Goal: Task Accomplishment & Management: Use online tool/utility

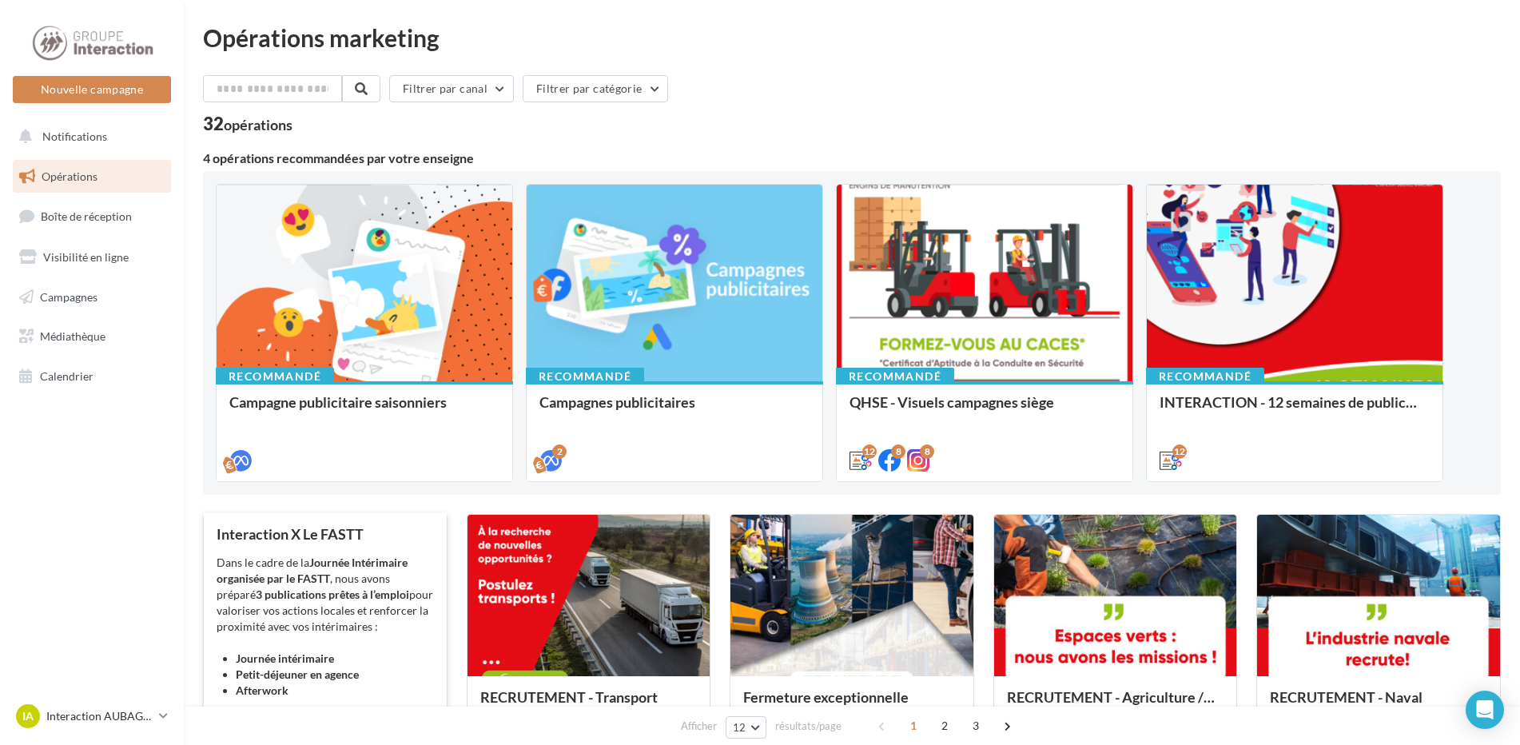
click at [320, 588] on strong "3 publications prêtes à l’emploi" at bounding box center [332, 594] width 153 height 14
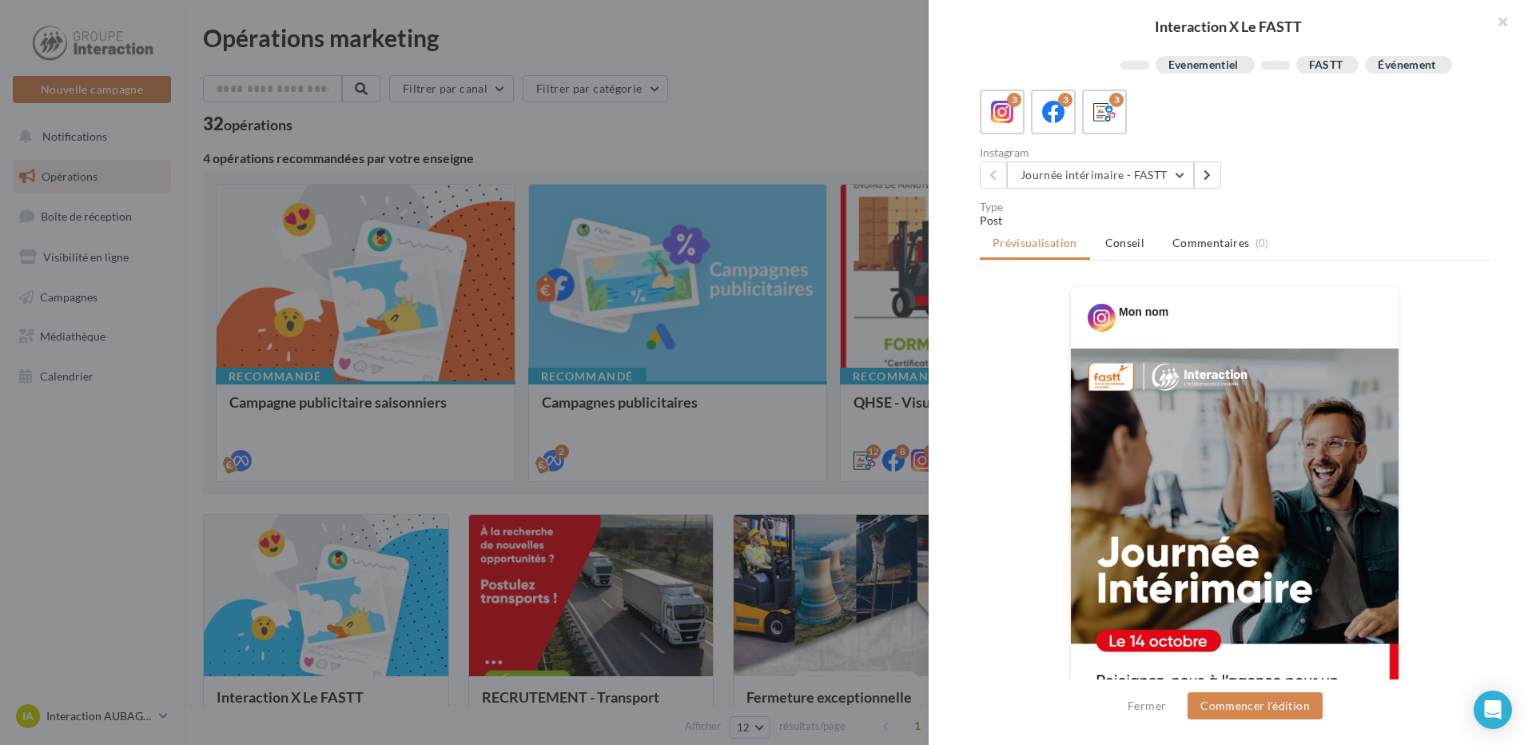
scroll to position [400, 0]
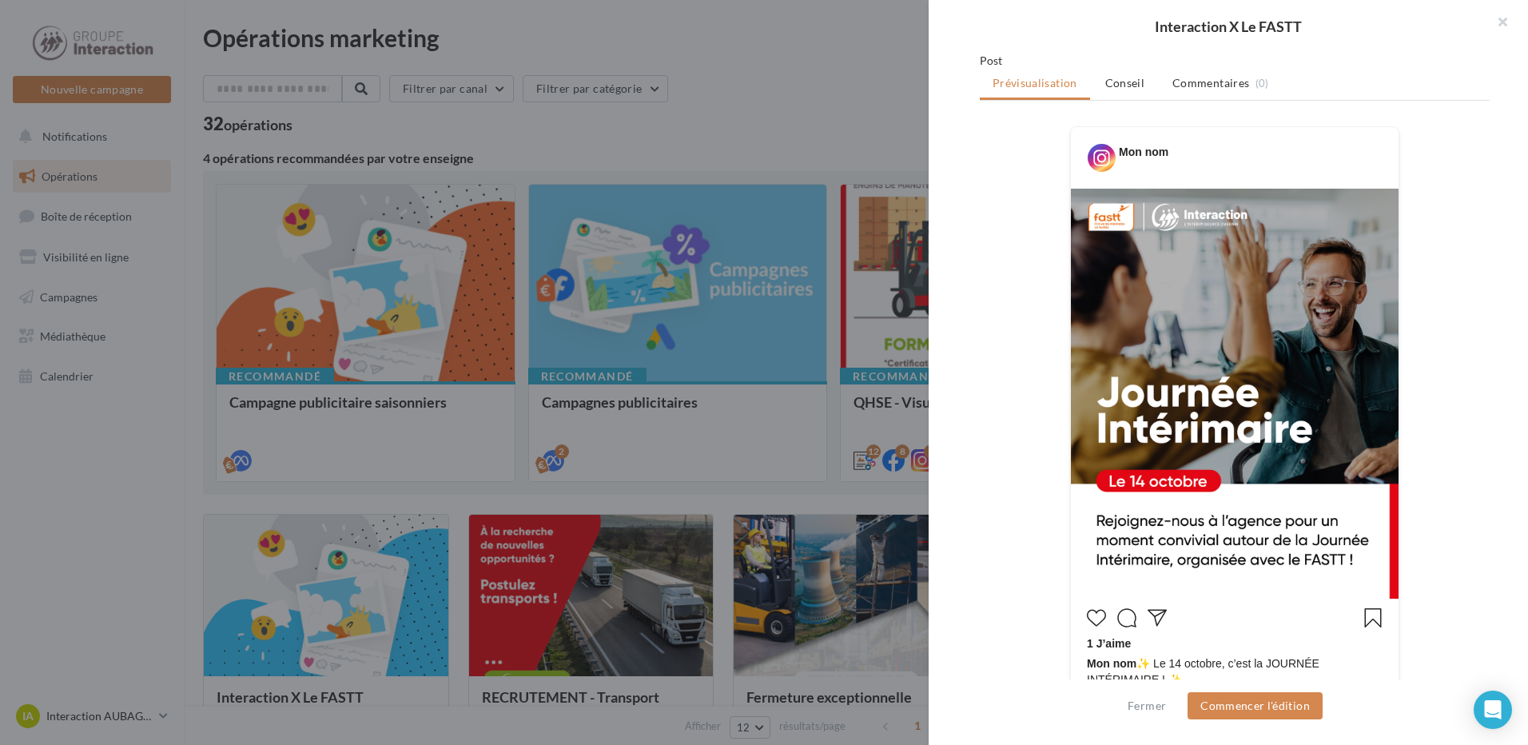
click at [1222, 429] on img at bounding box center [1235, 394] width 328 height 410
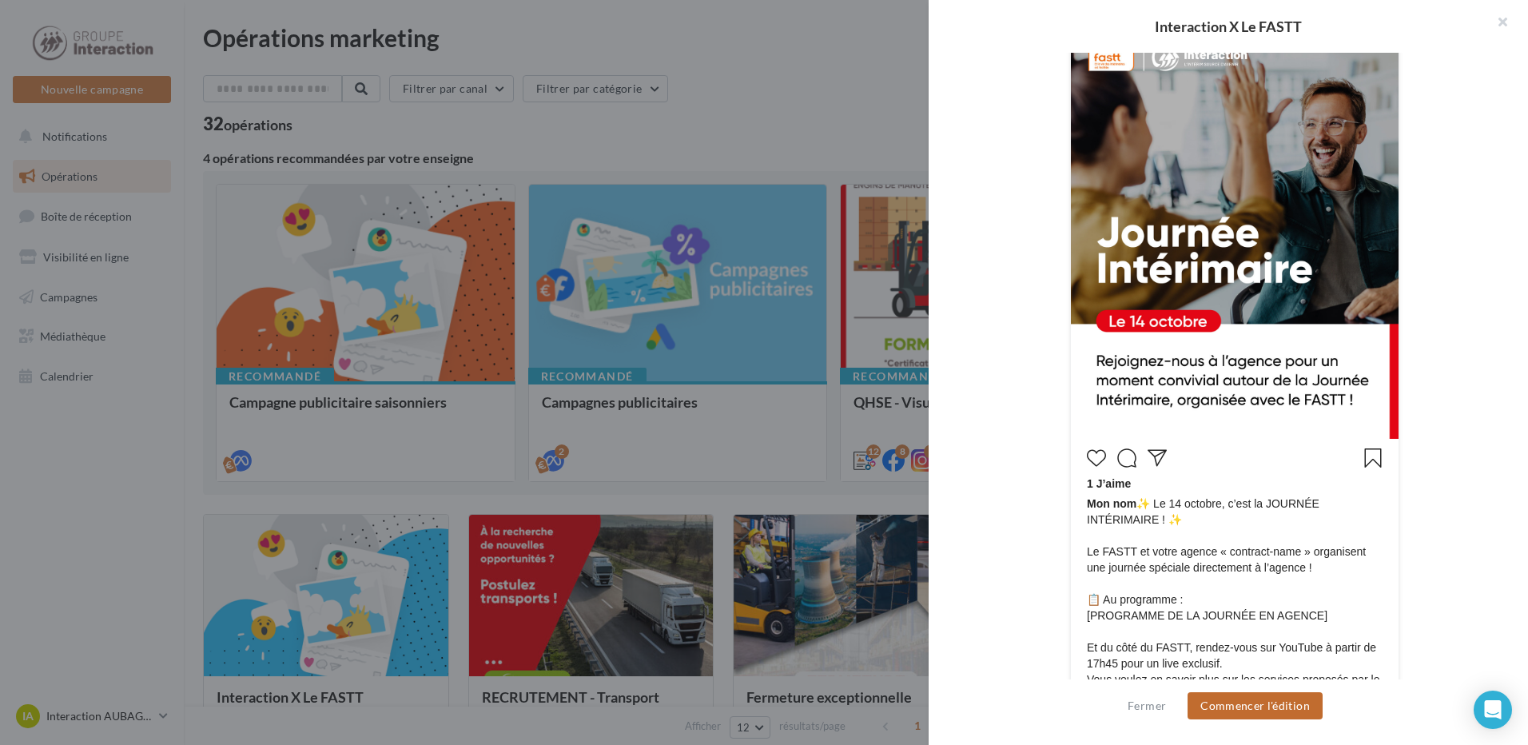
click at [1267, 701] on button "Commencer l'édition" at bounding box center [1255, 705] width 135 height 27
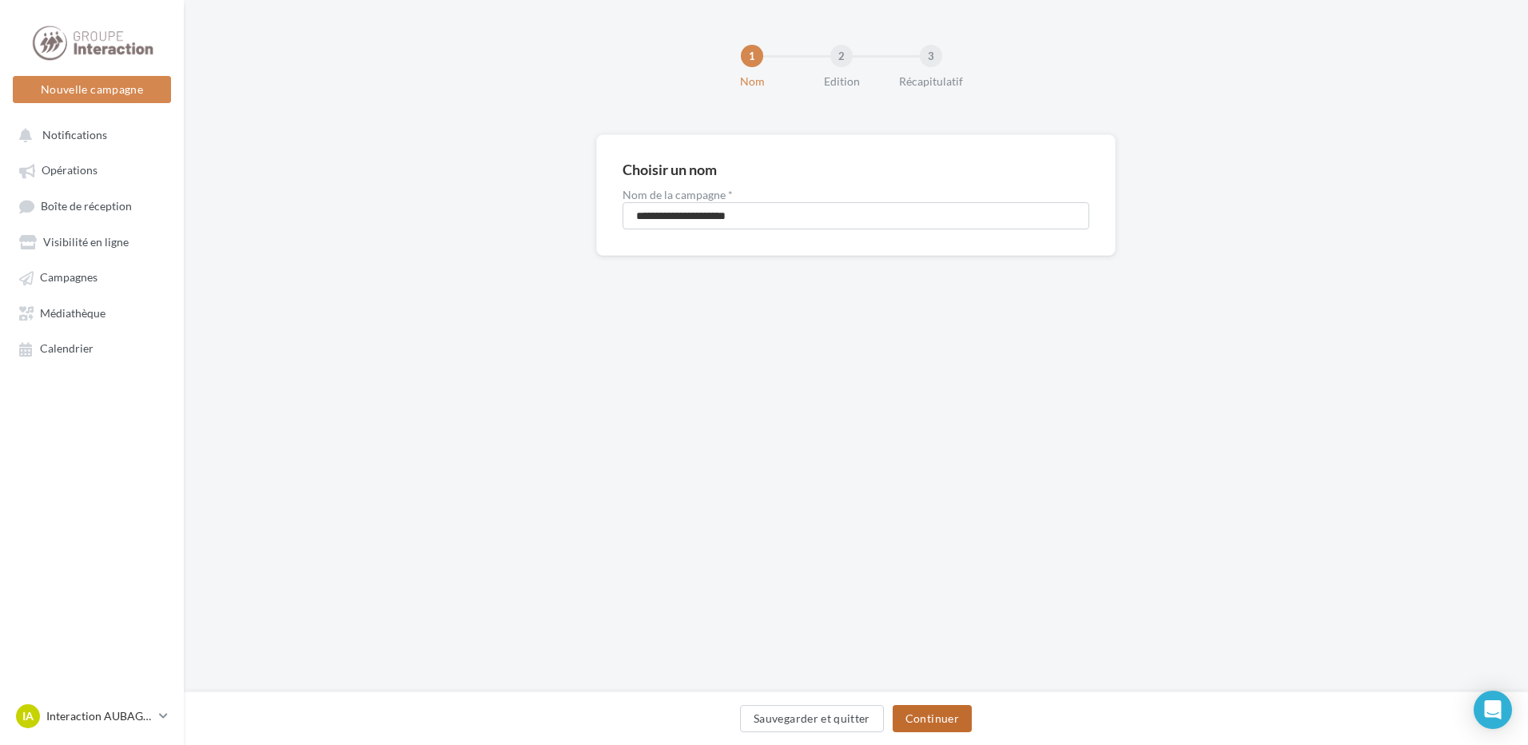
click at [951, 713] on button "Continuer" at bounding box center [932, 718] width 79 height 27
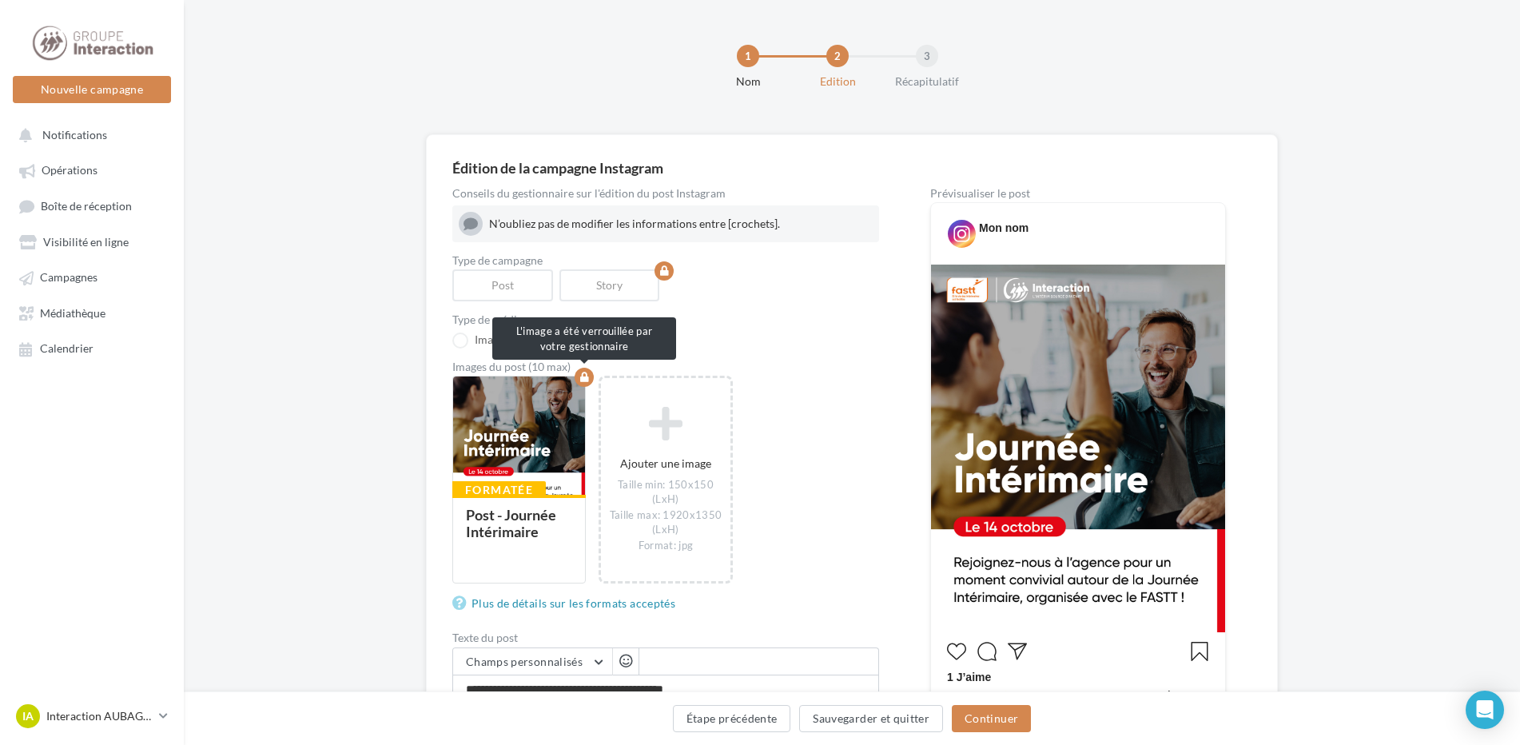
click at [537, 448] on div at bounding box center [519, 436] width 132 height 120
click at [588, 376] on icon "button" at bounding box center [584, 377] width 9 height 10
click at [976, 363] on img at bounding box center [1078, 449] width 294 height 368
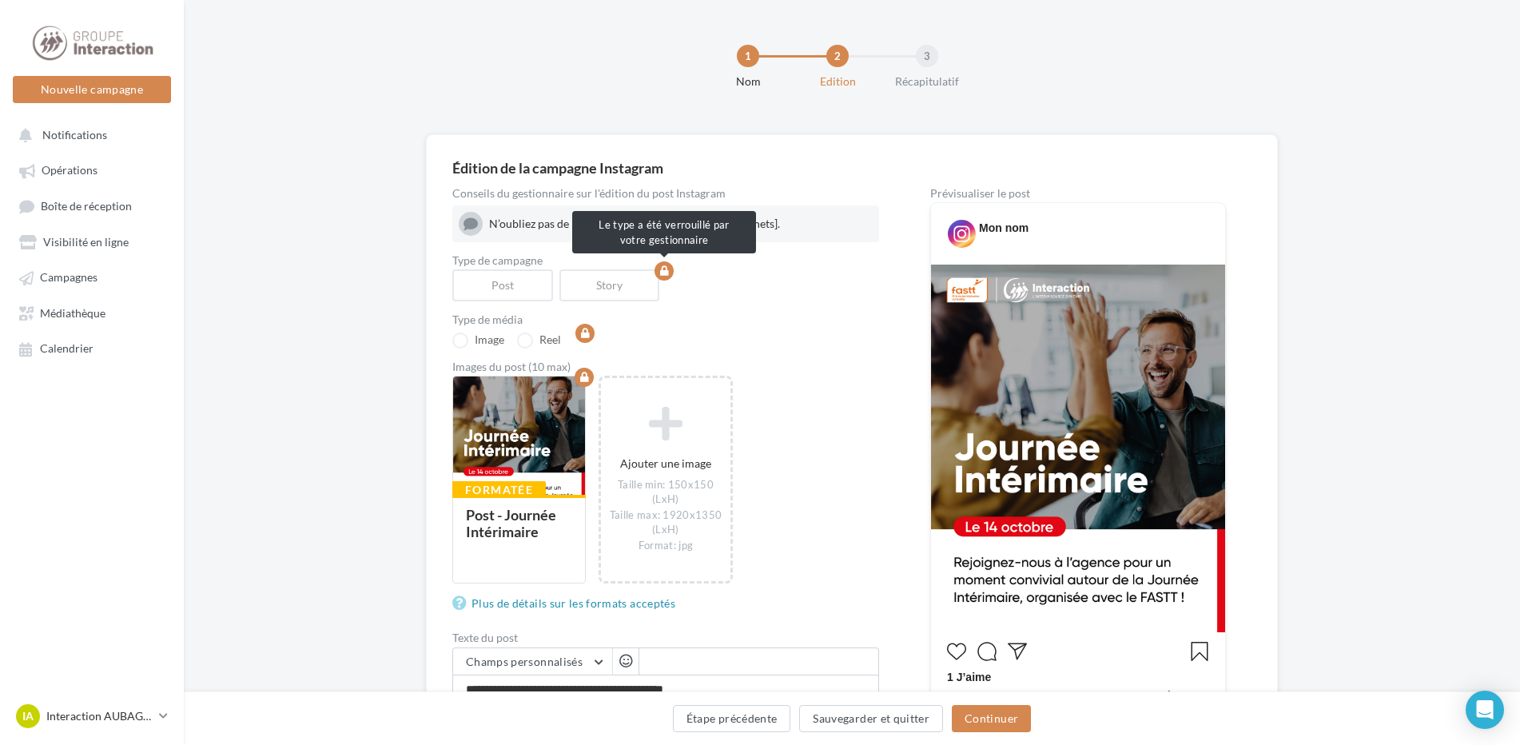
click at [655, 282] on div "Story" at bounding box center [612, 285] width 107 height 32
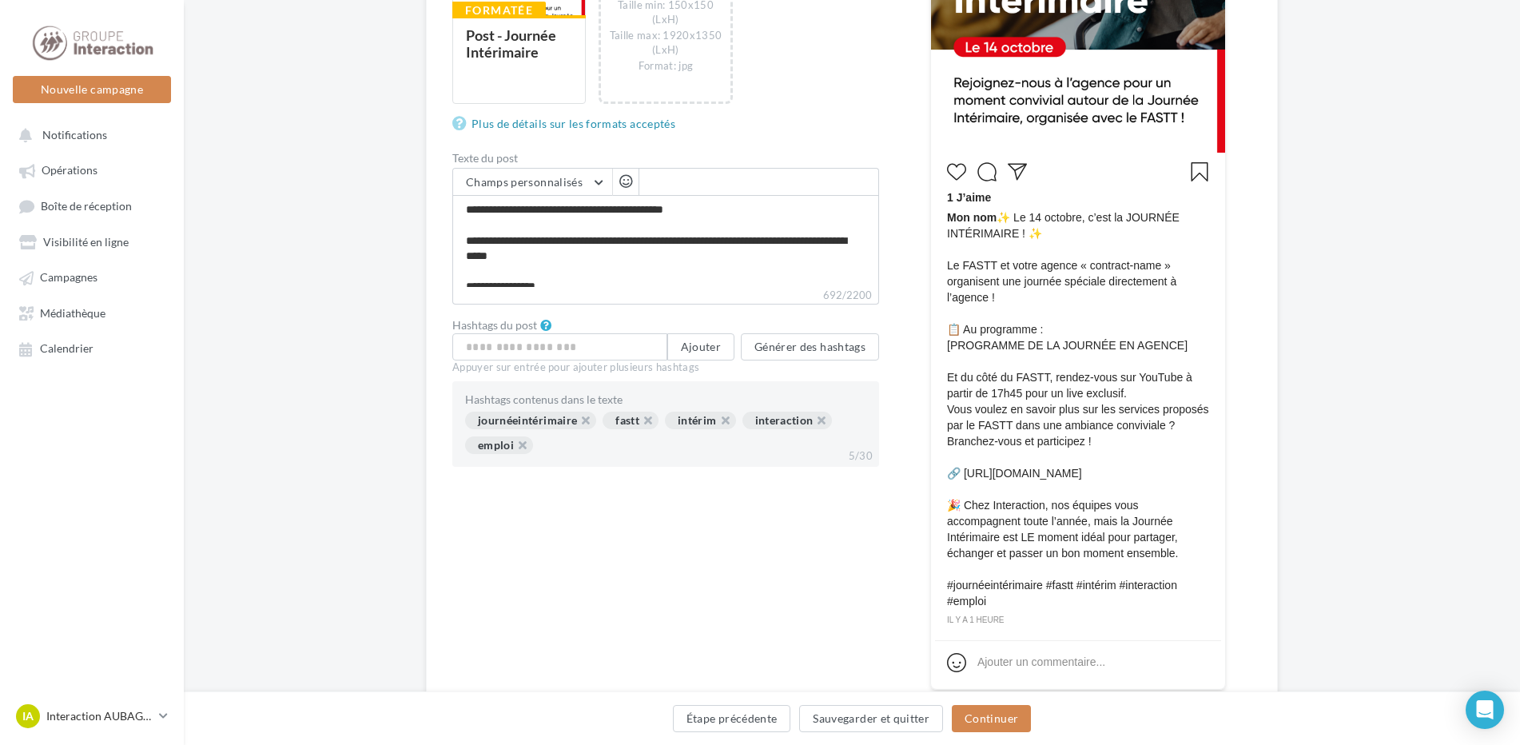
scroll to position [80, 0]
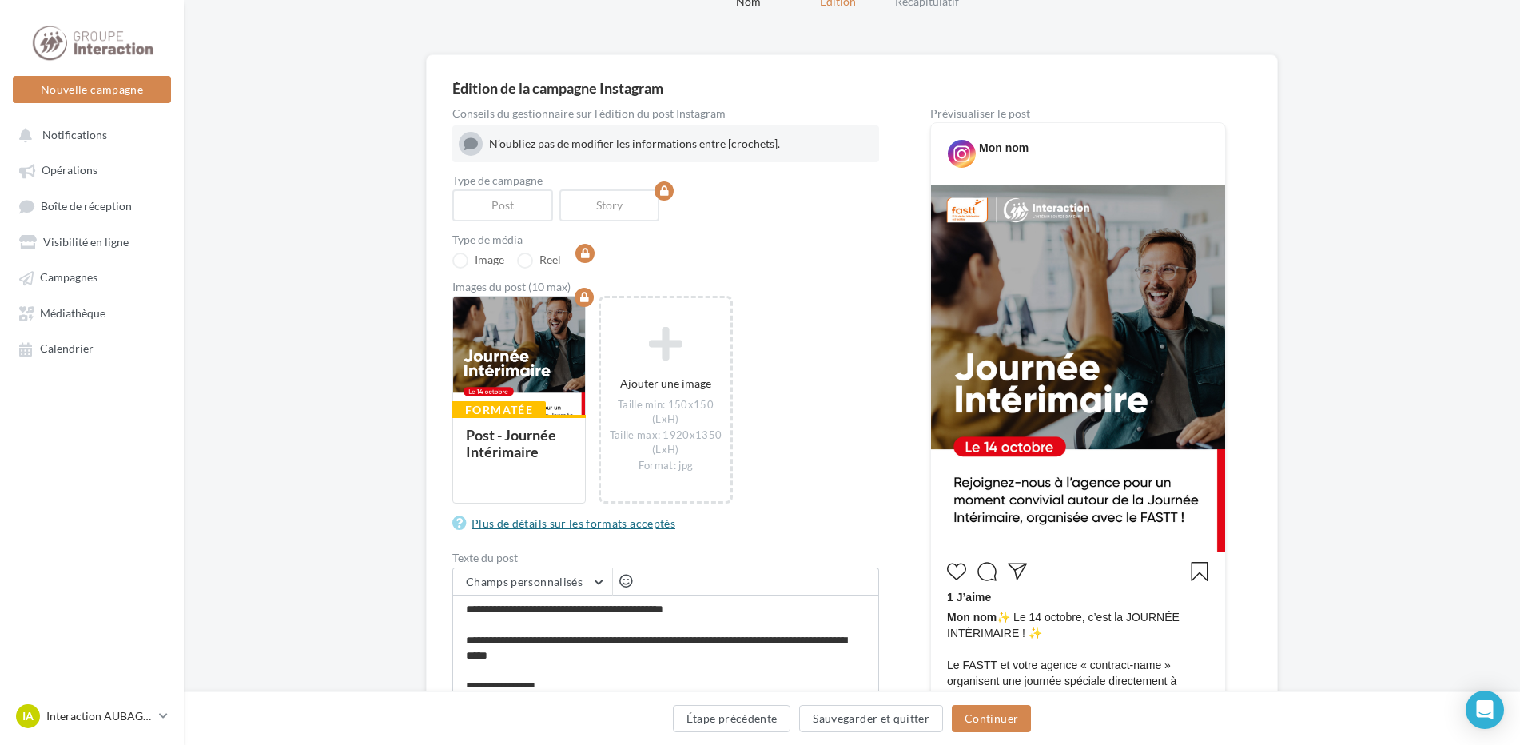
click at [529, 525] on link "Plus de détails sur les formats acceptés" at bounding box center [566, 523] width 229 height 19
click at [1179, 391] on img at bounding box center [1078, 369] width 294 height 368
click at [1102, 391] on img at bounding box center [1078, 369] width 294 height 368
click at [1101, 391] on img at bounding box center [1078, 369] width 294 height 368
click at [544, 419] on div "Formatée Post - Journée Intérimaire" at bounding box center [519, 458] width 132 height 86
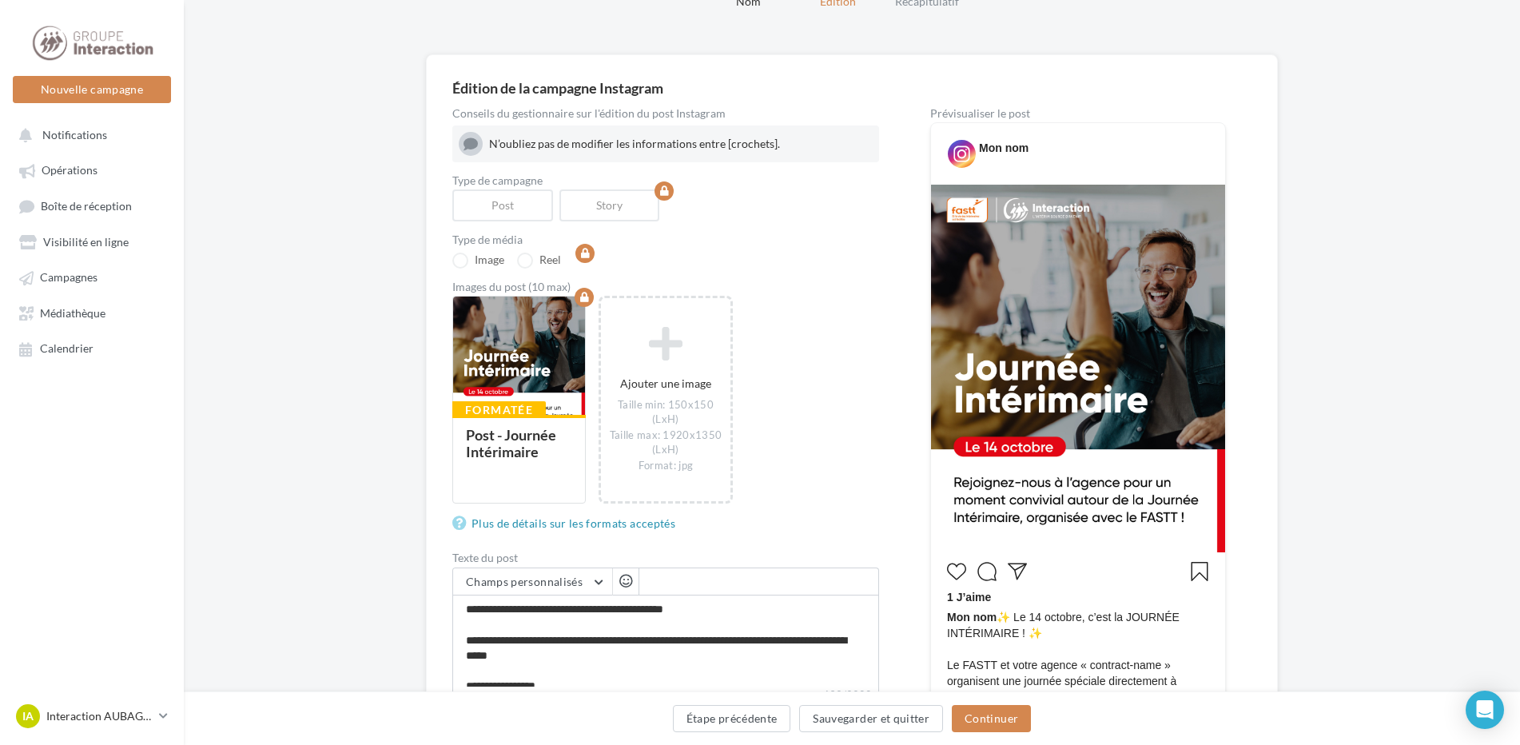
click at [605, 140] on div "N’oubliez pas de modifier les informations entre [crochets]." at bounding box center [681, 144] width 384 height 16
click at [1108, 414] on img at bounding box center [1078, 369] width 294 height 368
click at [64, 164] on span "Opérations" at bounding box center [70, 171] width 56 height 14
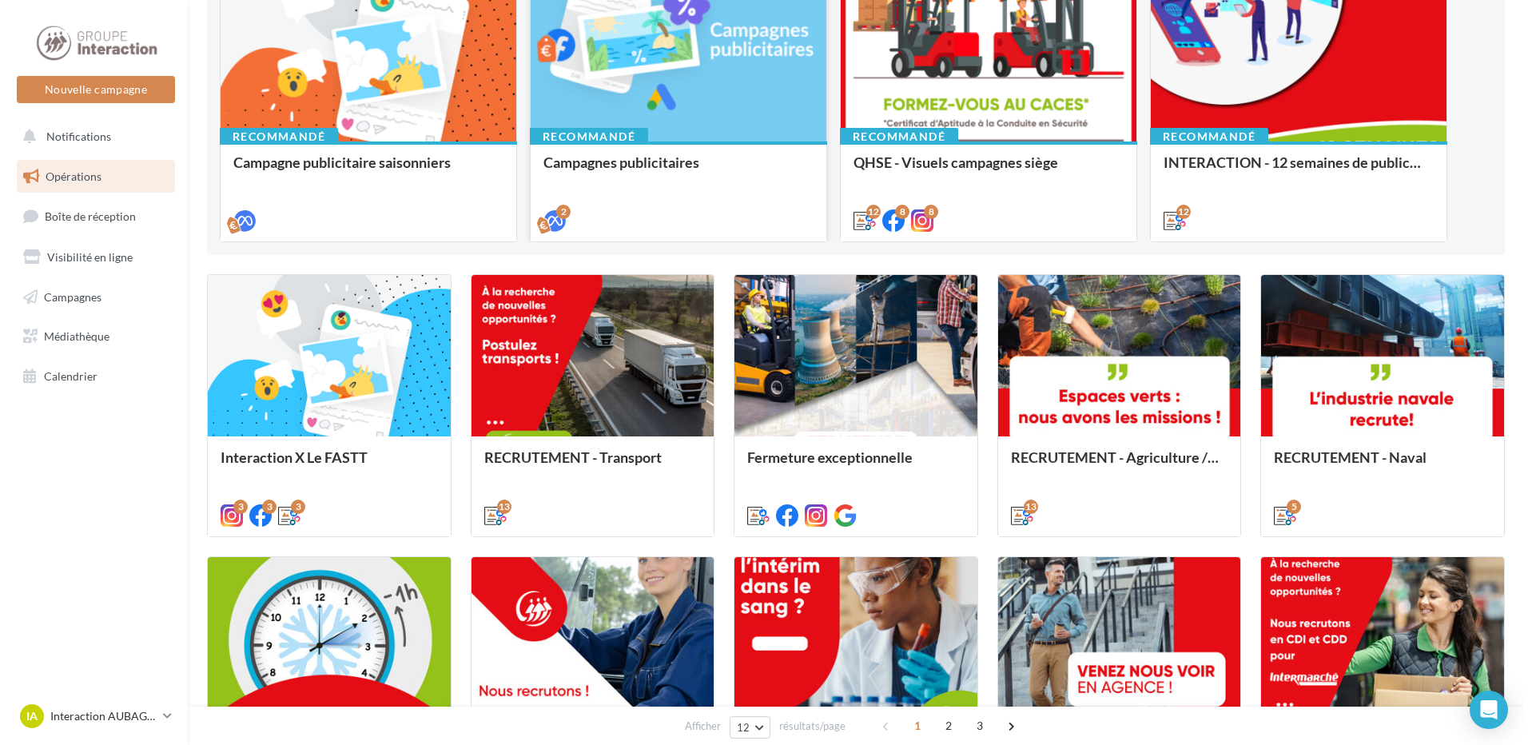
scroll to position [400, 0]
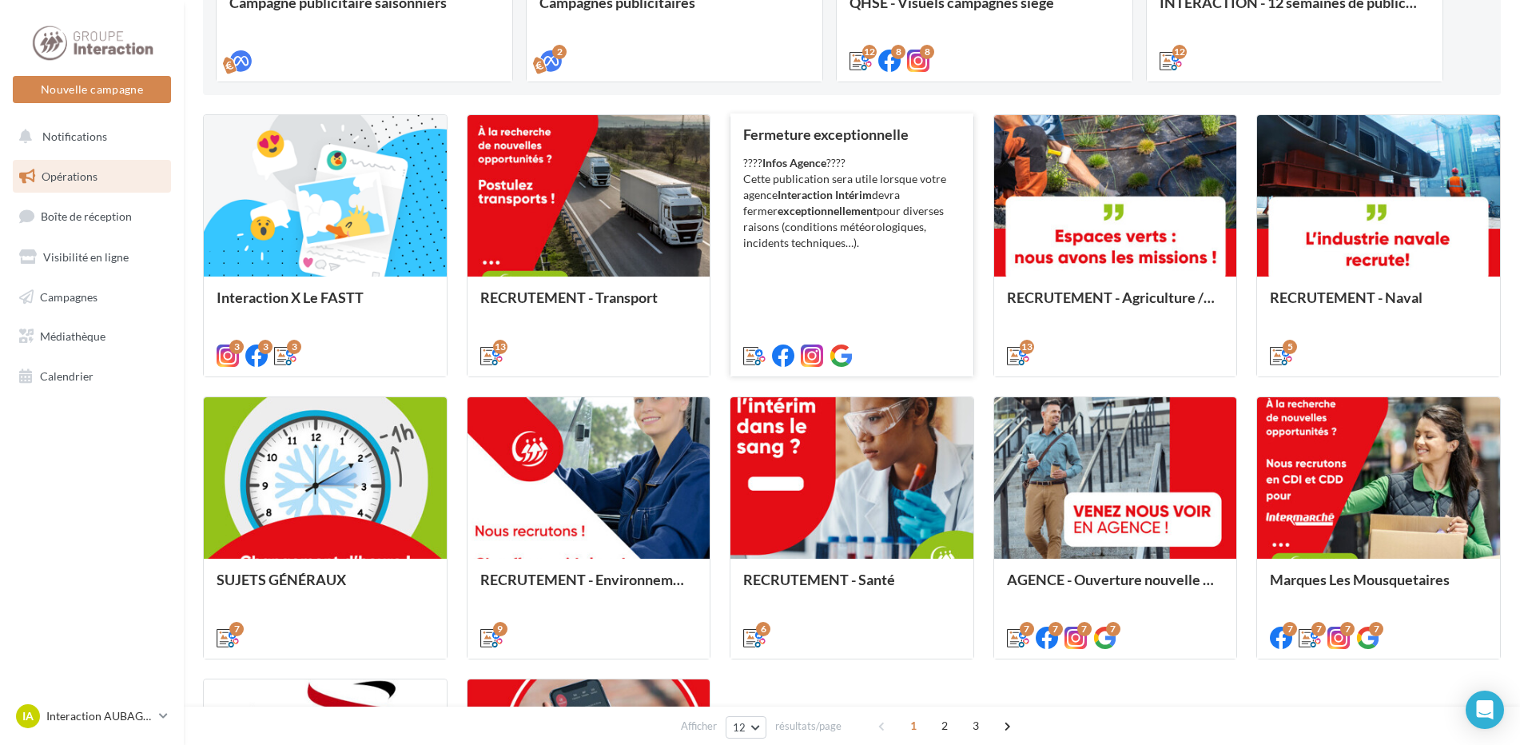
click at [874, 229] on div "???? Infos Agence ???? Cette publication sera utile lorsque votre agence Intera…" at bounding box center [851, 203] width 217 height 96
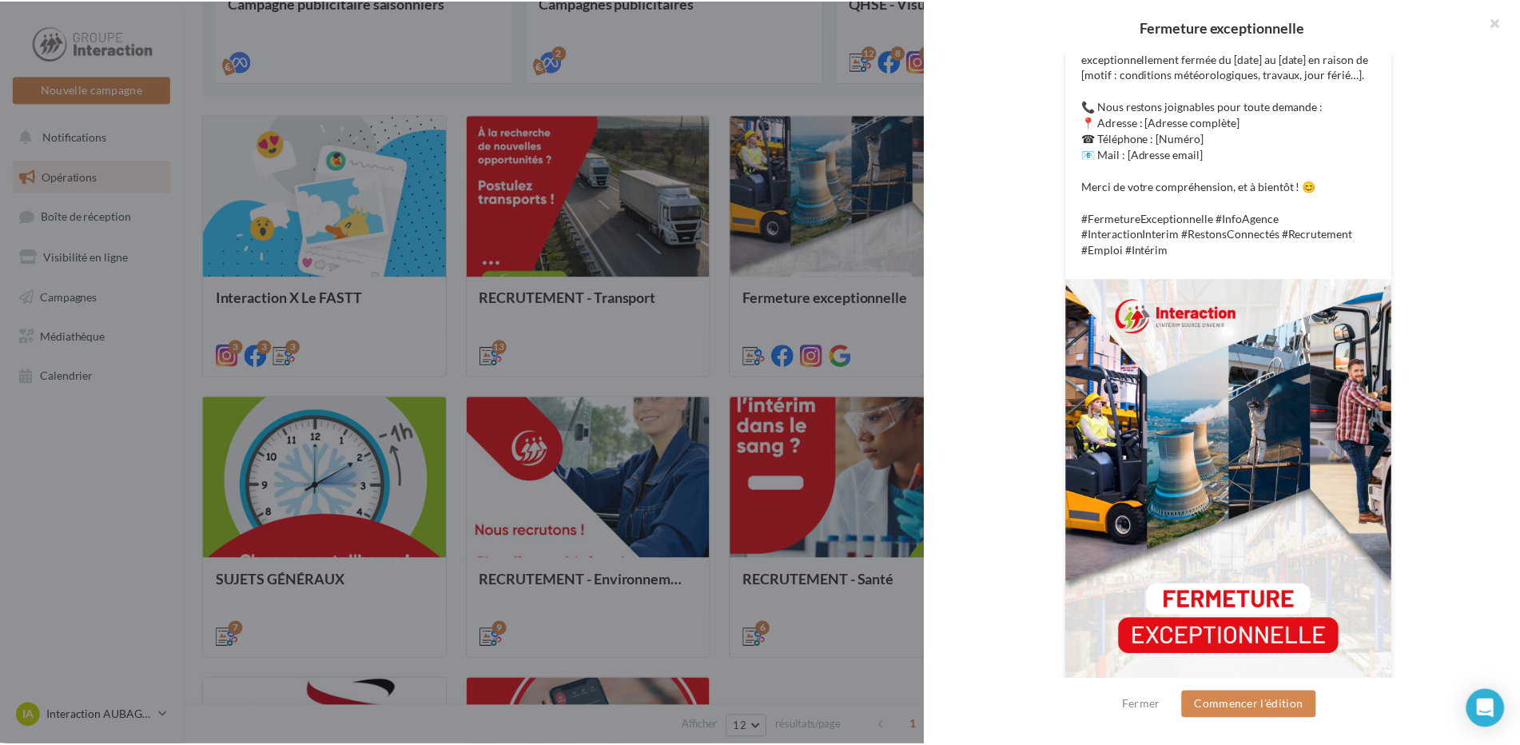
scroll to position [177, 0]
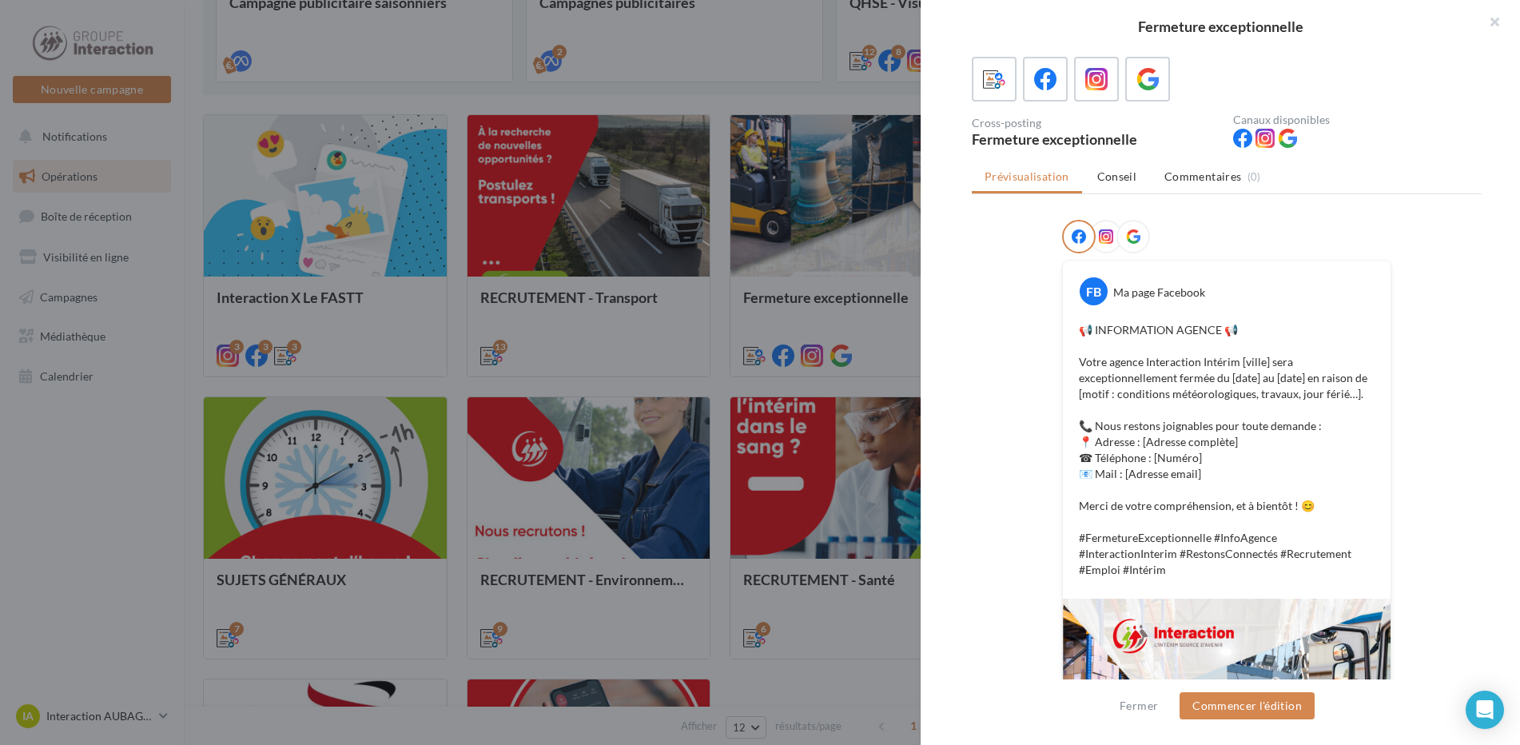
click at [835, 380] on div at bounding box center [760, 372] width 1520 height 745
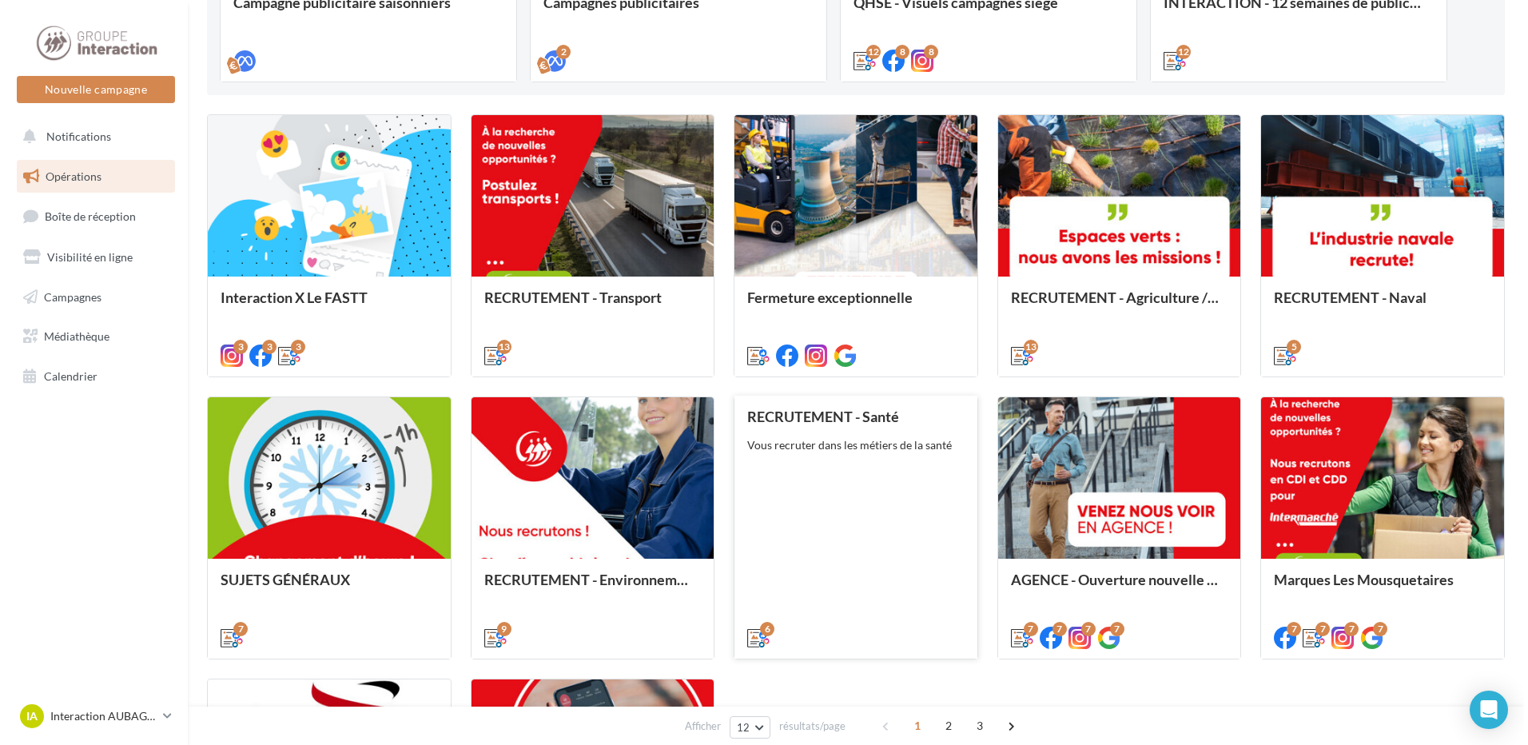
scroll to position [480, 0]
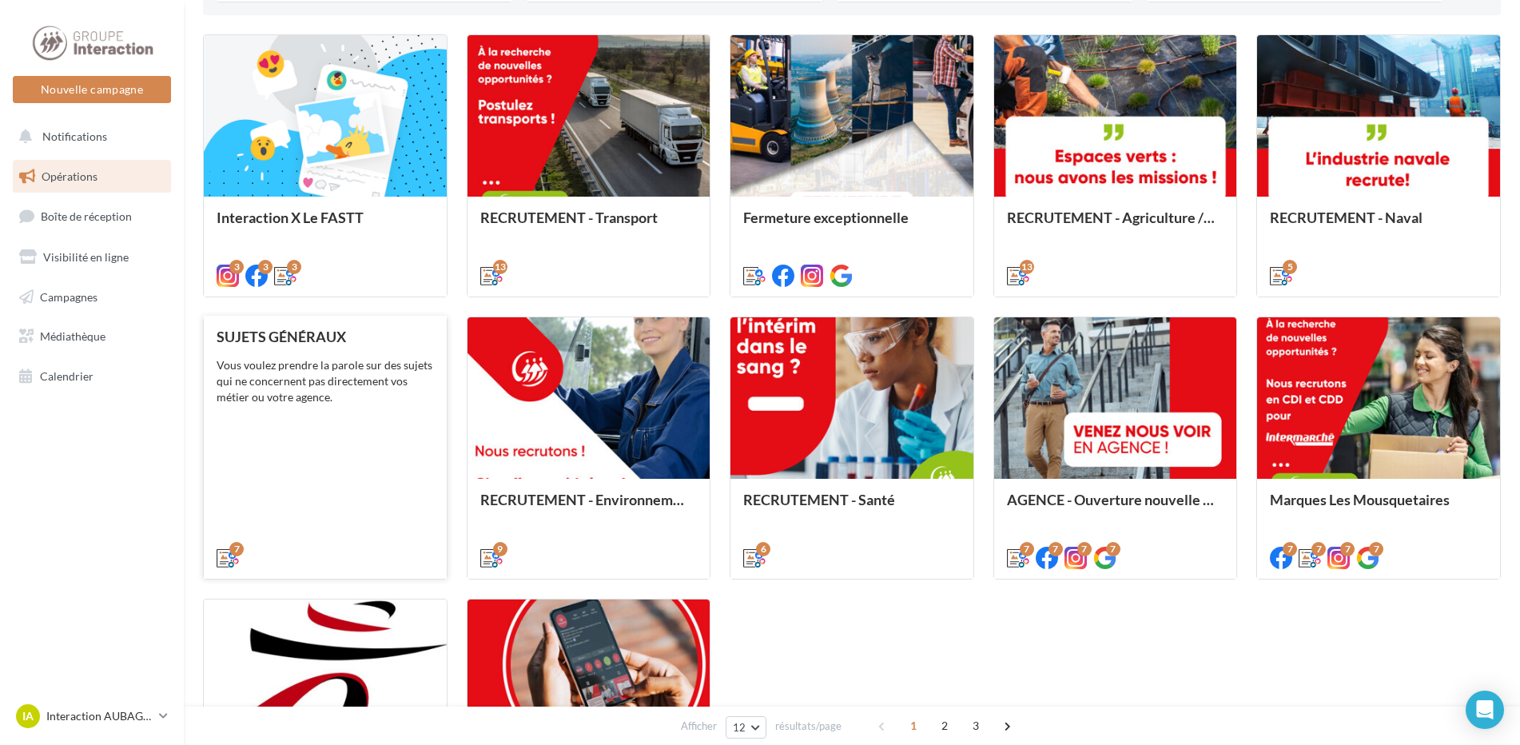
click at [380, 424] on div "SUJETS GÉNÉRAUX Vous voulez prendre la parole sur des sujets qui ne concernent …" at bounding box center [325, 446] width 217 height 236
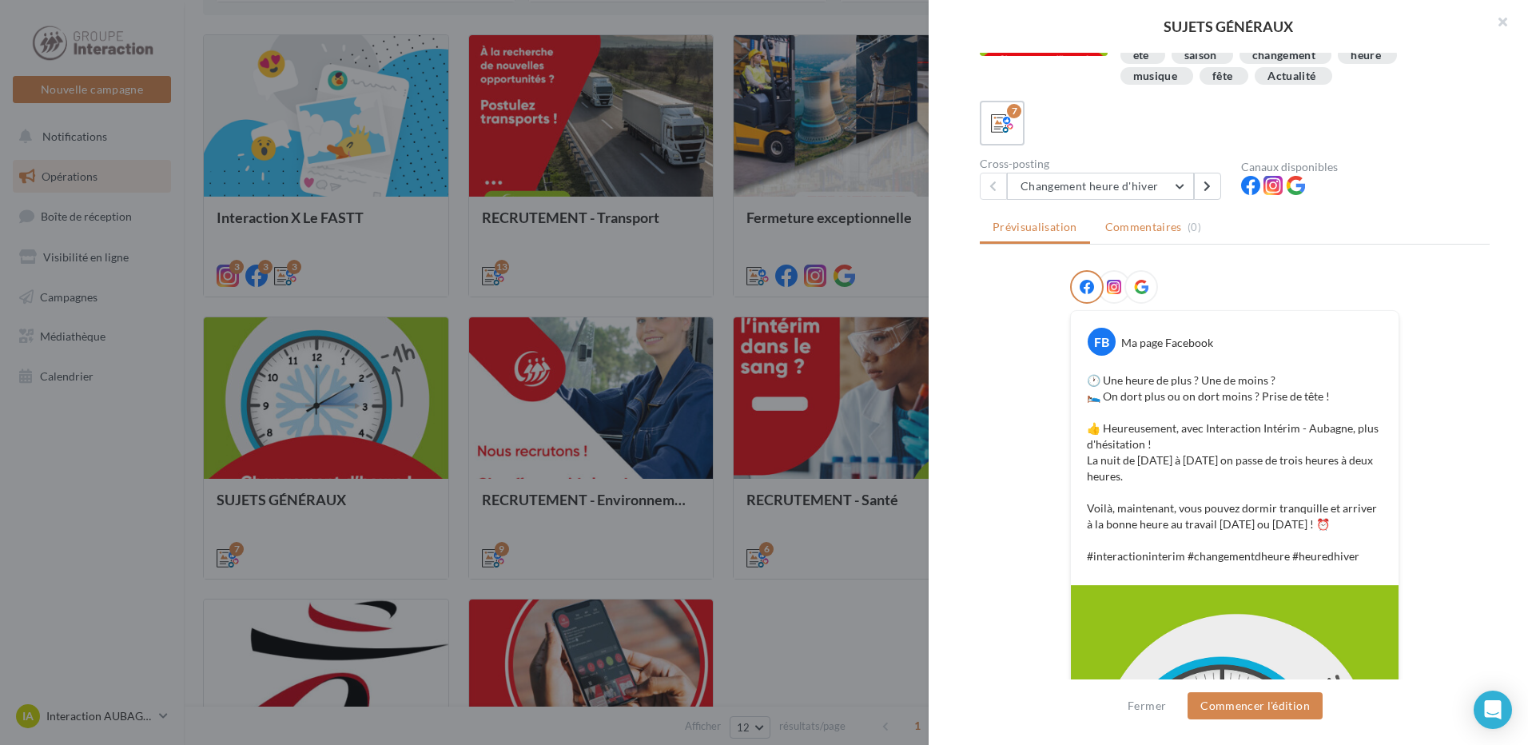
scroll to position [0, 0]
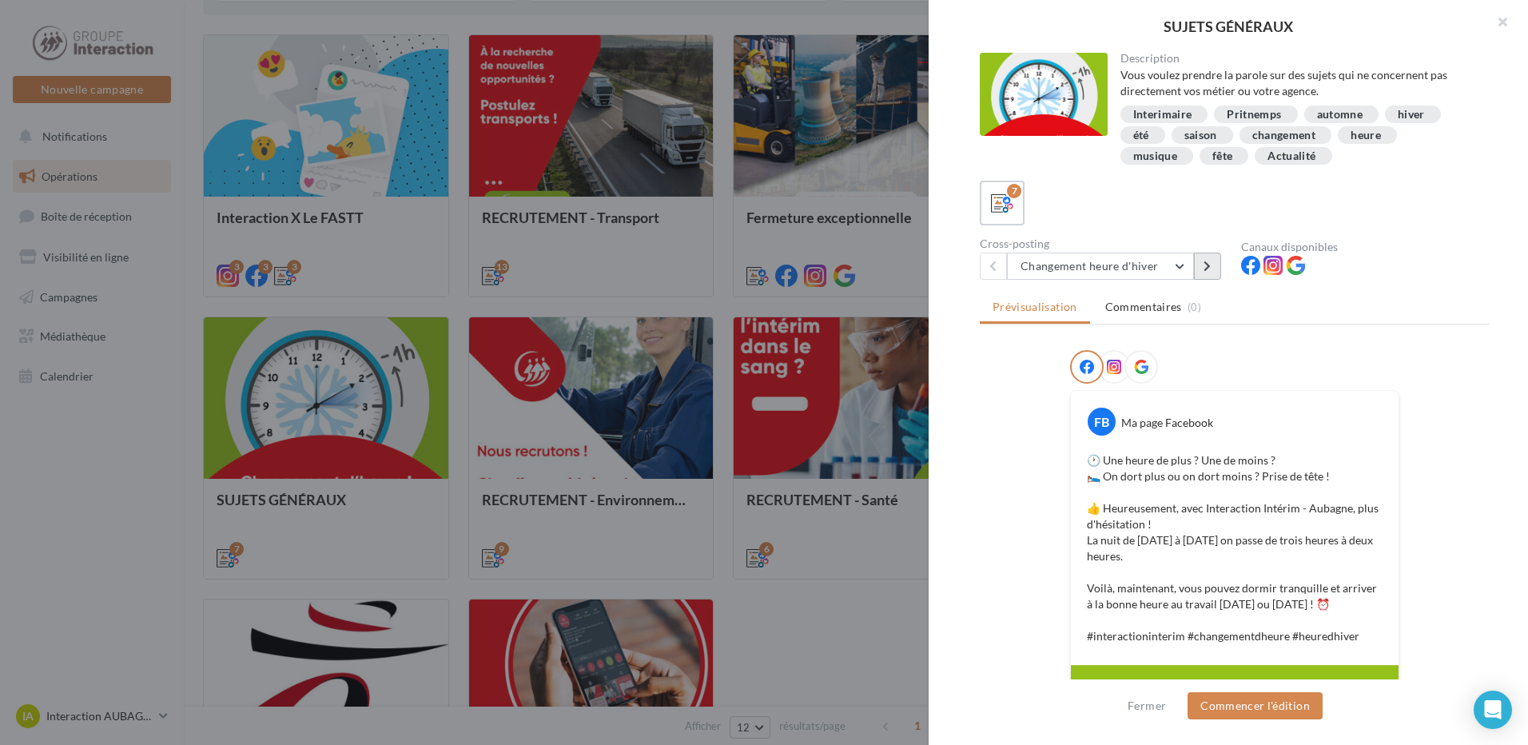
click at [1201, 265] on button at bounding box center [1207, 266] width 27 height 27
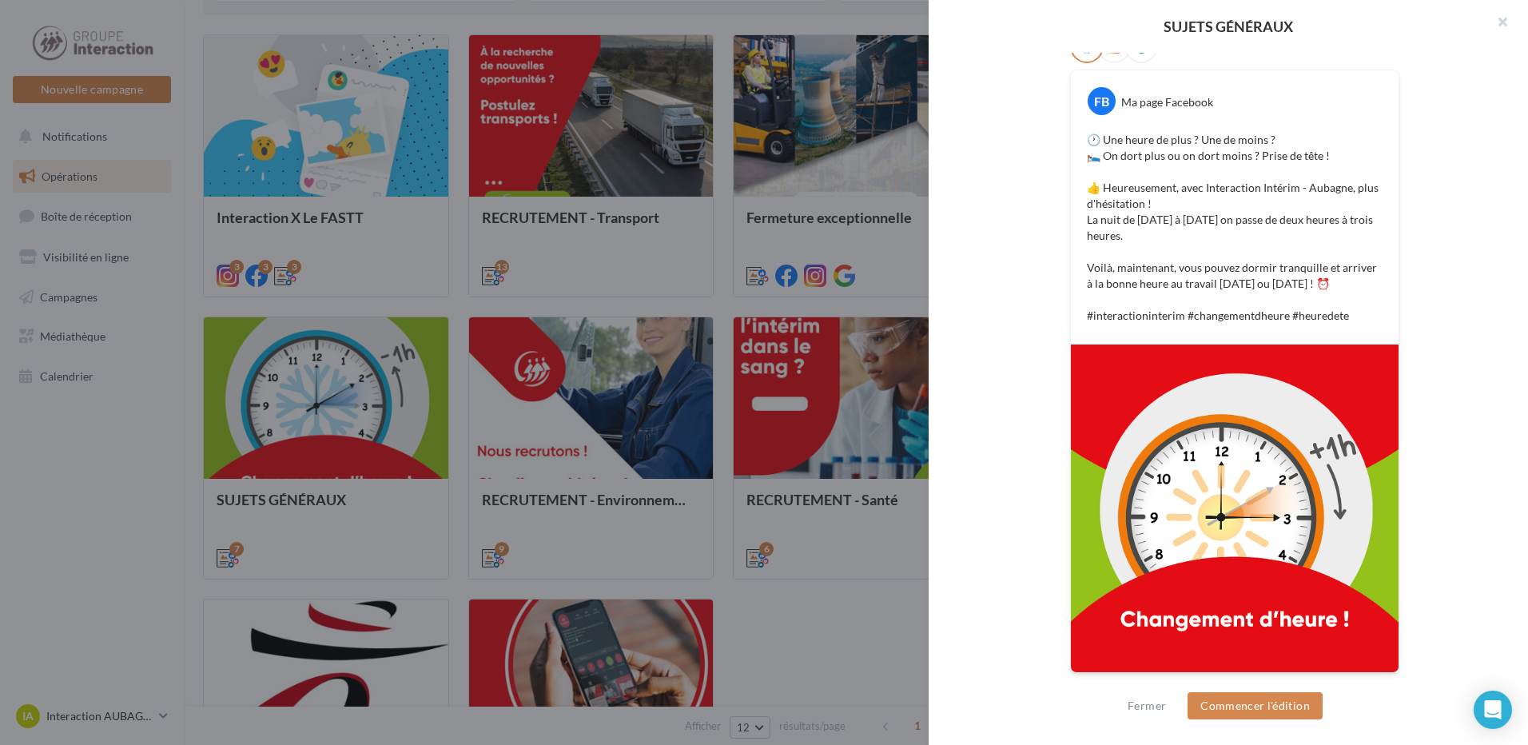
scroll to position [1, 0]
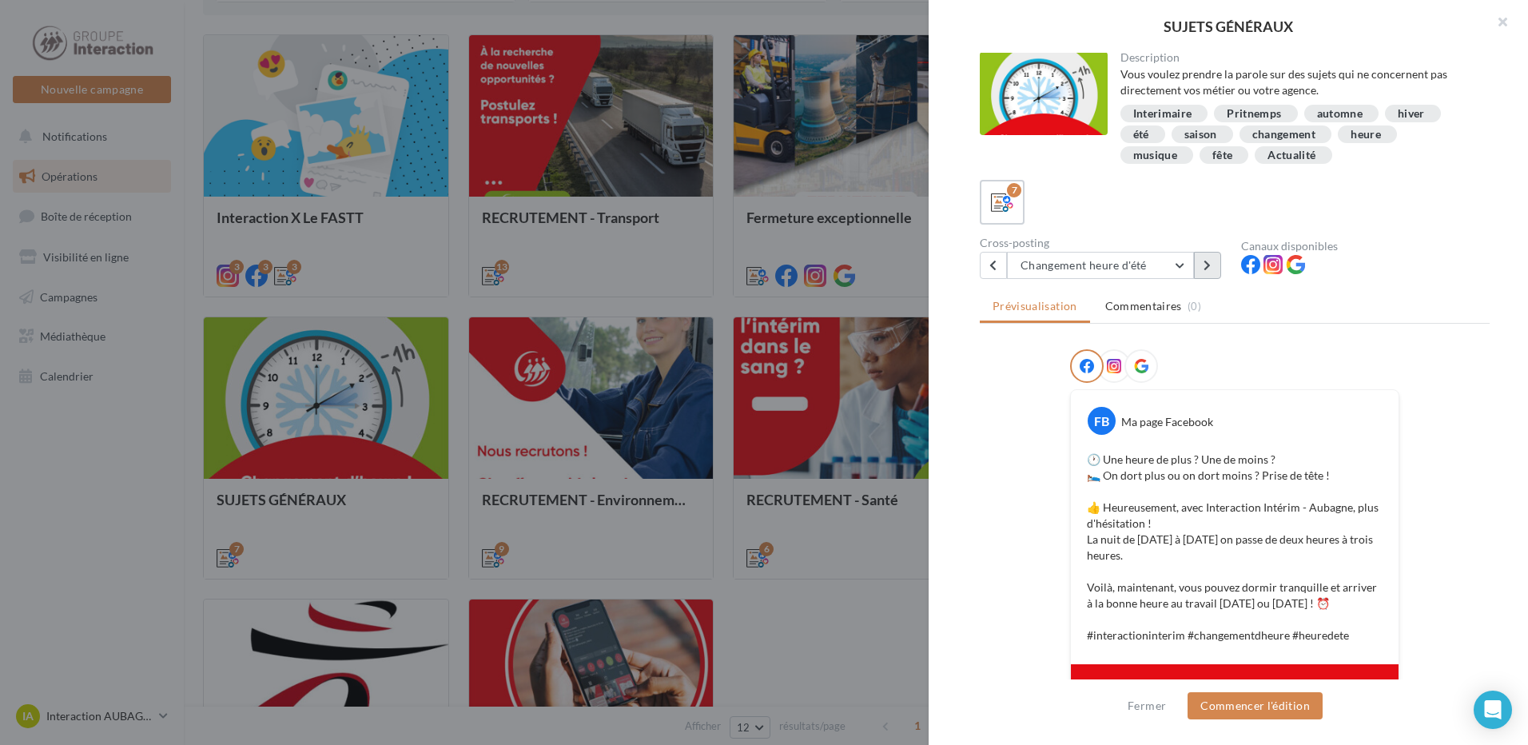
click at [1212, 269] on button at bounding box center [1207, 265] width 27 height 27
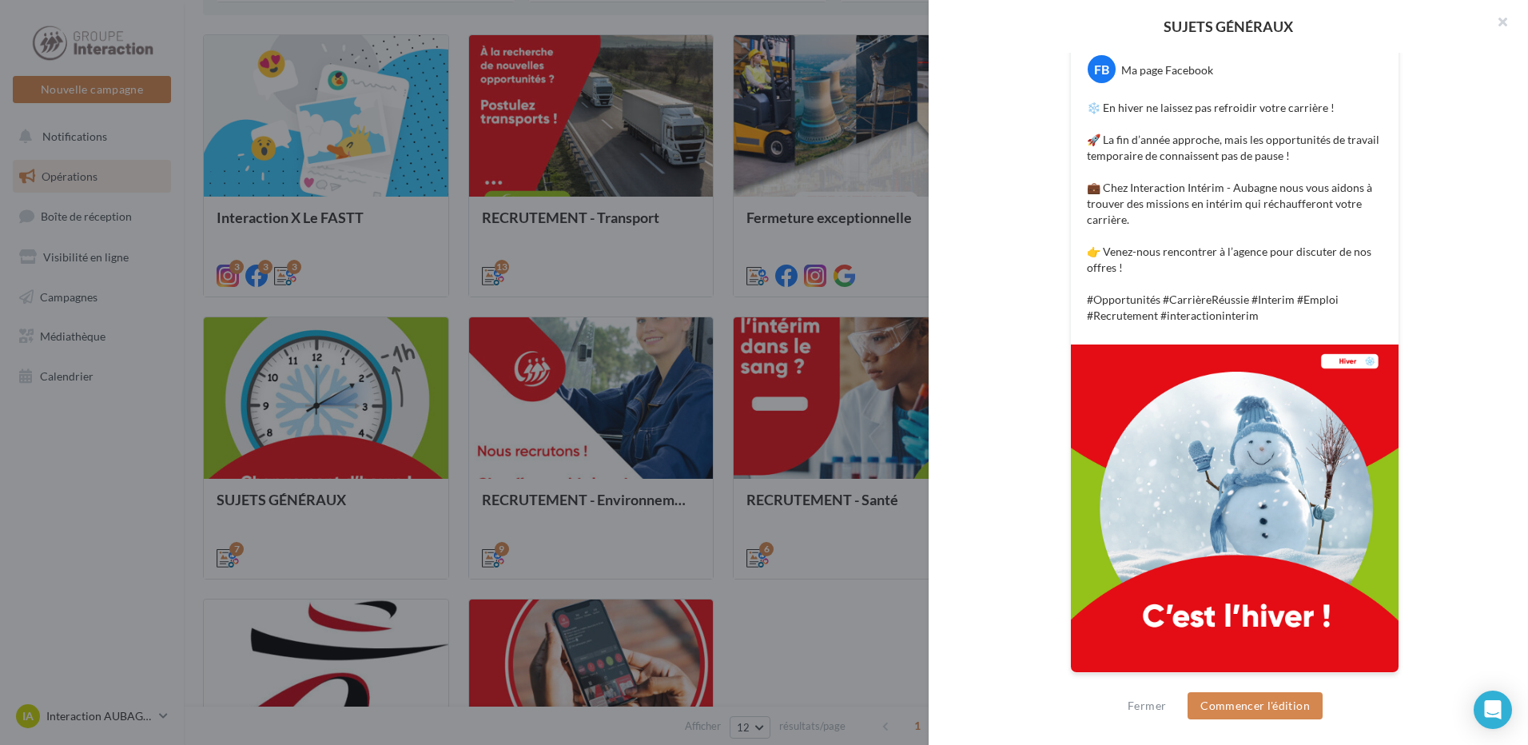
scroll to position [33, 0]
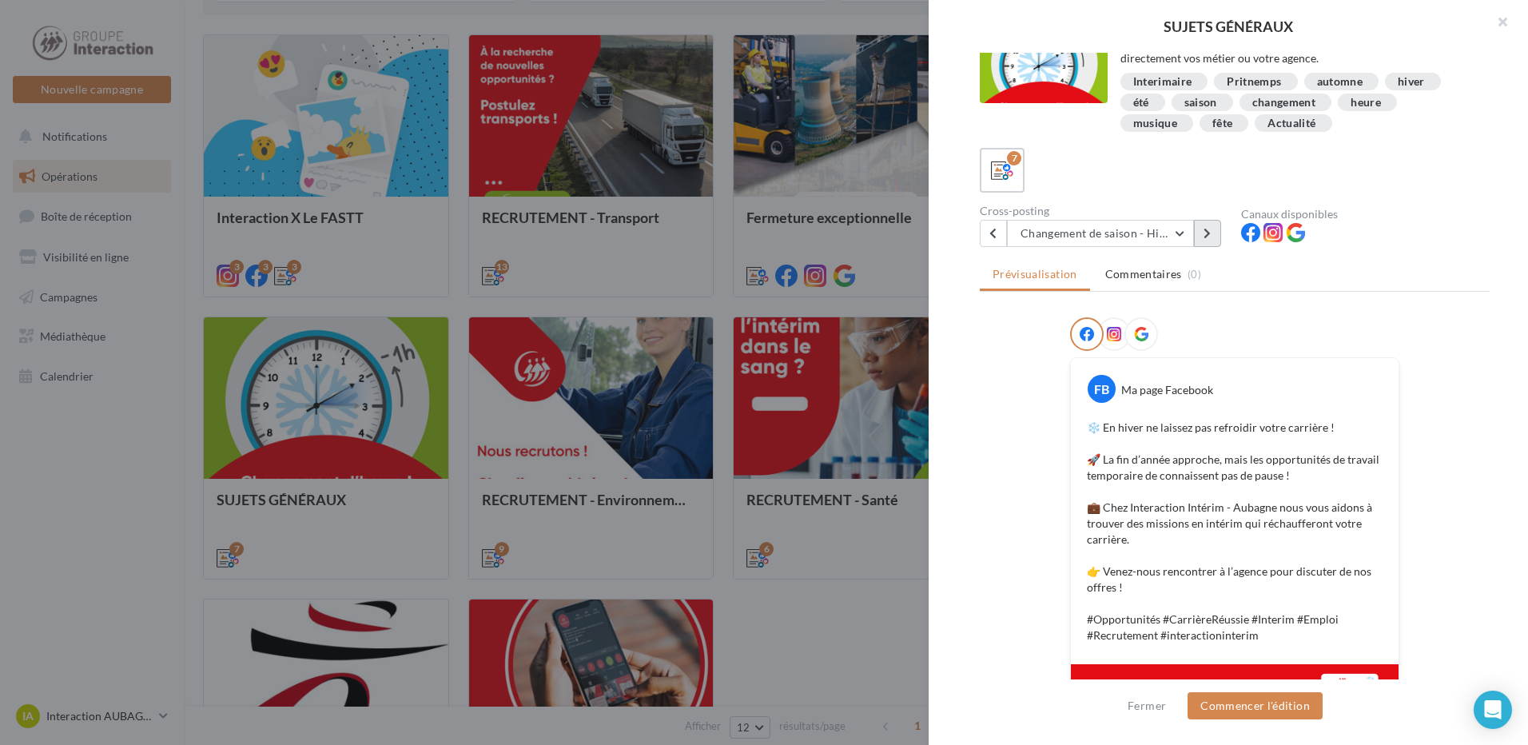
click at [1211, 227] on button at bounding box center [1207, 233] width 27 height 27
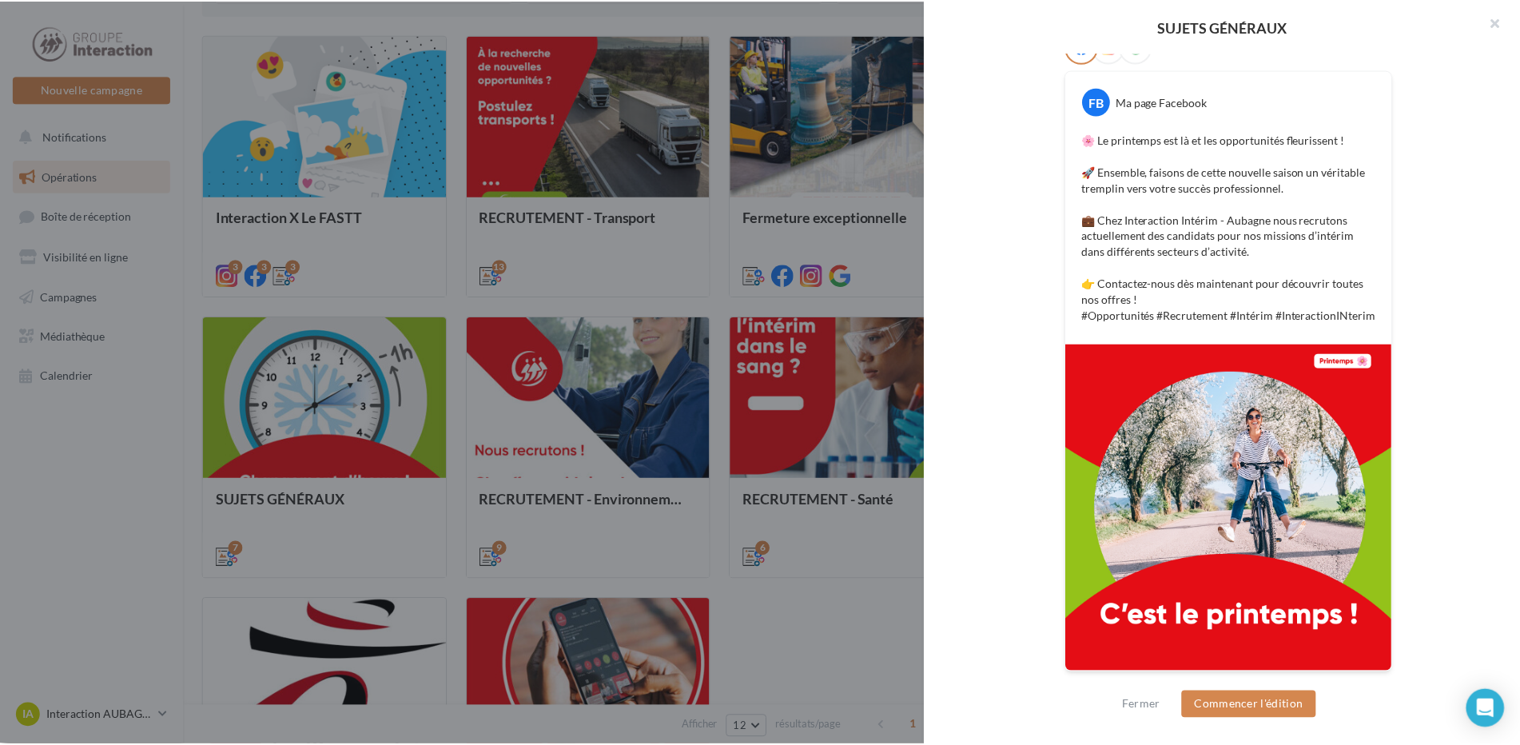
scroll to position [0, 0]
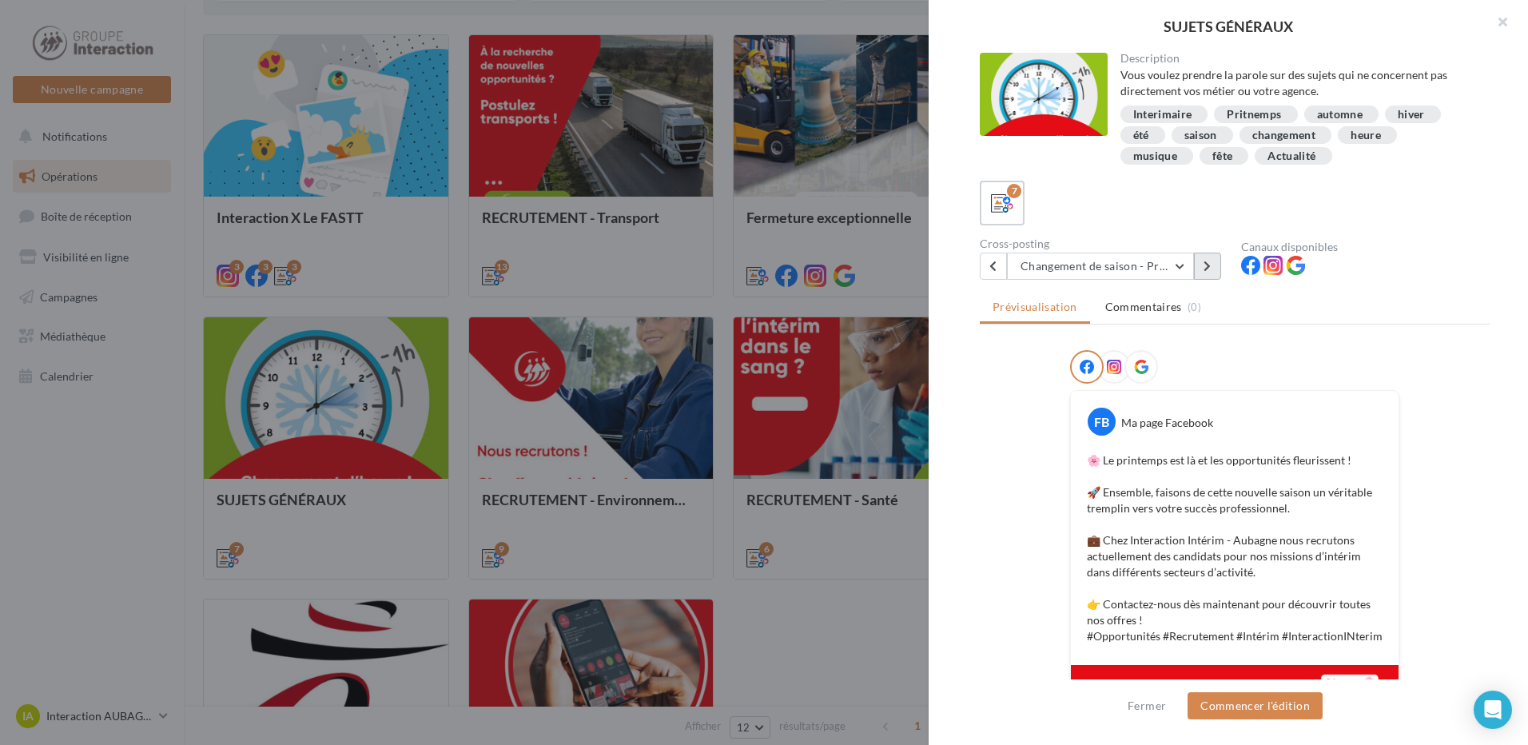
click at [1214, 271] on button at bounding box center [1207, 266] width 27 height 27
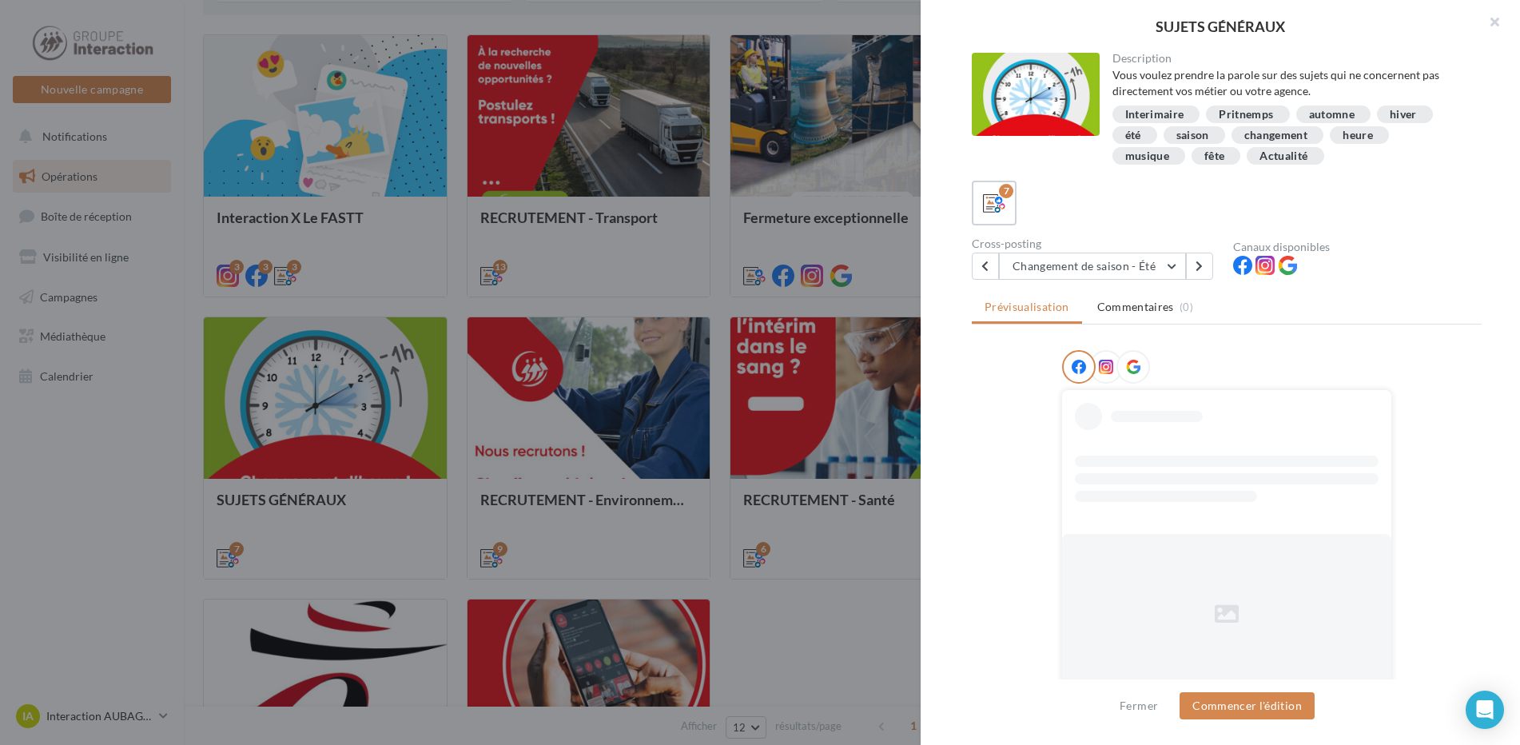
click at [853, 636] on div at bounding box center [760, 372] width 1520 height 745
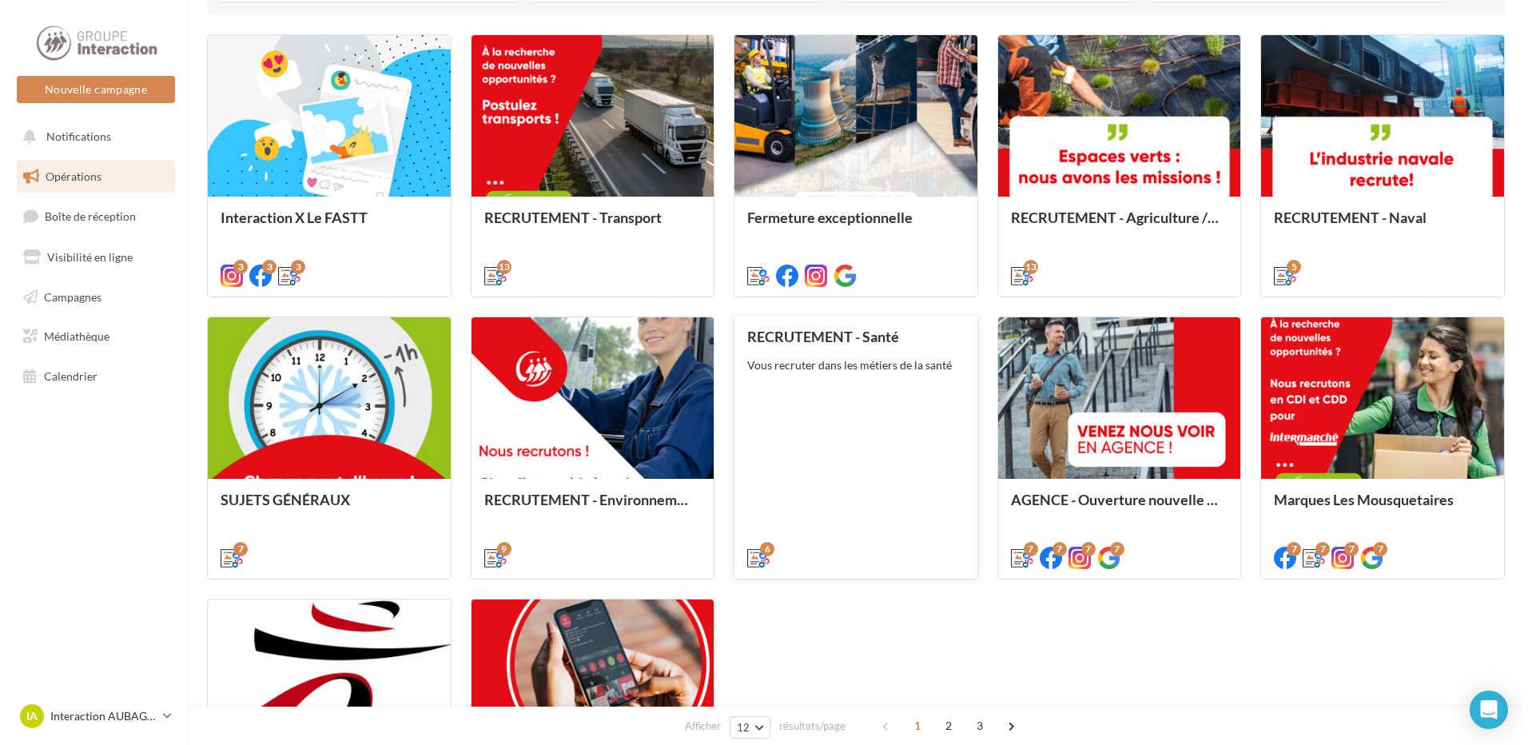
scroll to position [729, 0]
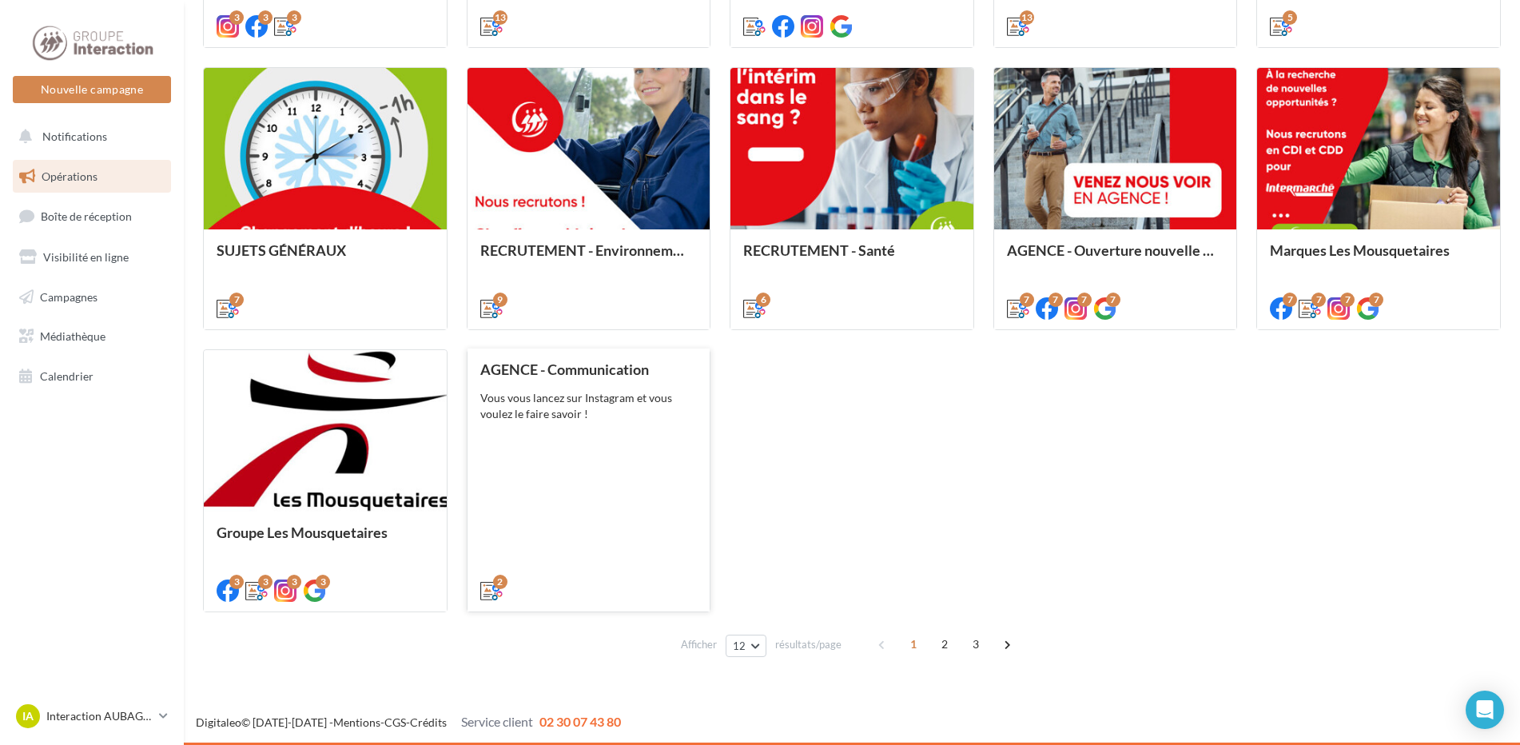
click at [597, 423] on div "AGENCE - Communication Vous vous lancez sur Instagram et vous voulez le faire s…" at bounding box center [588, 479] width 217 height 236
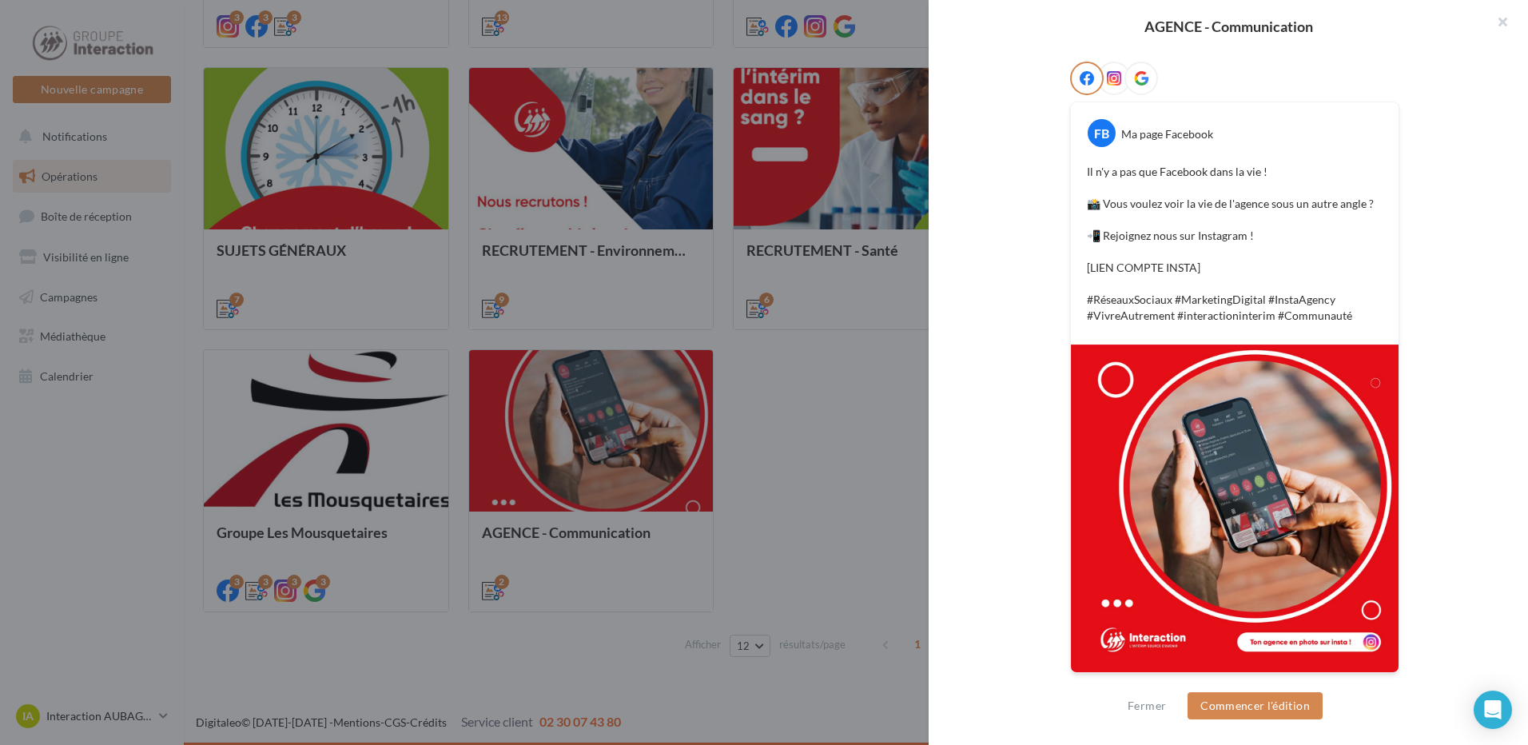
scroll to position [0, 0]
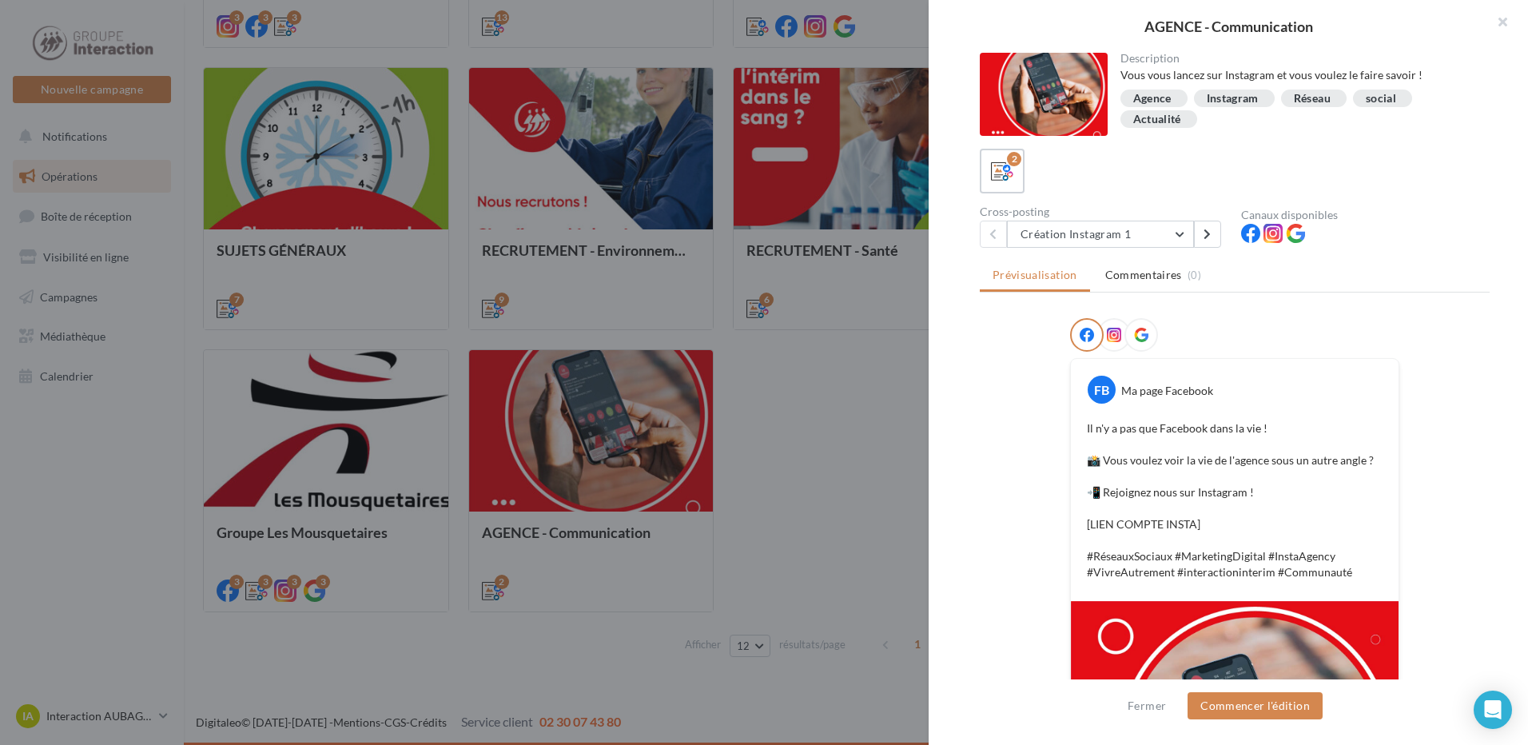
click at [1208, 250] on div "Description Vous vous lancez sur Instagram et vous voulez le faire savoir ! Age…" at bounding box center [1235, 373] width 612 height 641
click at [1206, 238] on icon at bounding box center [1207, 234] width 7 height 11
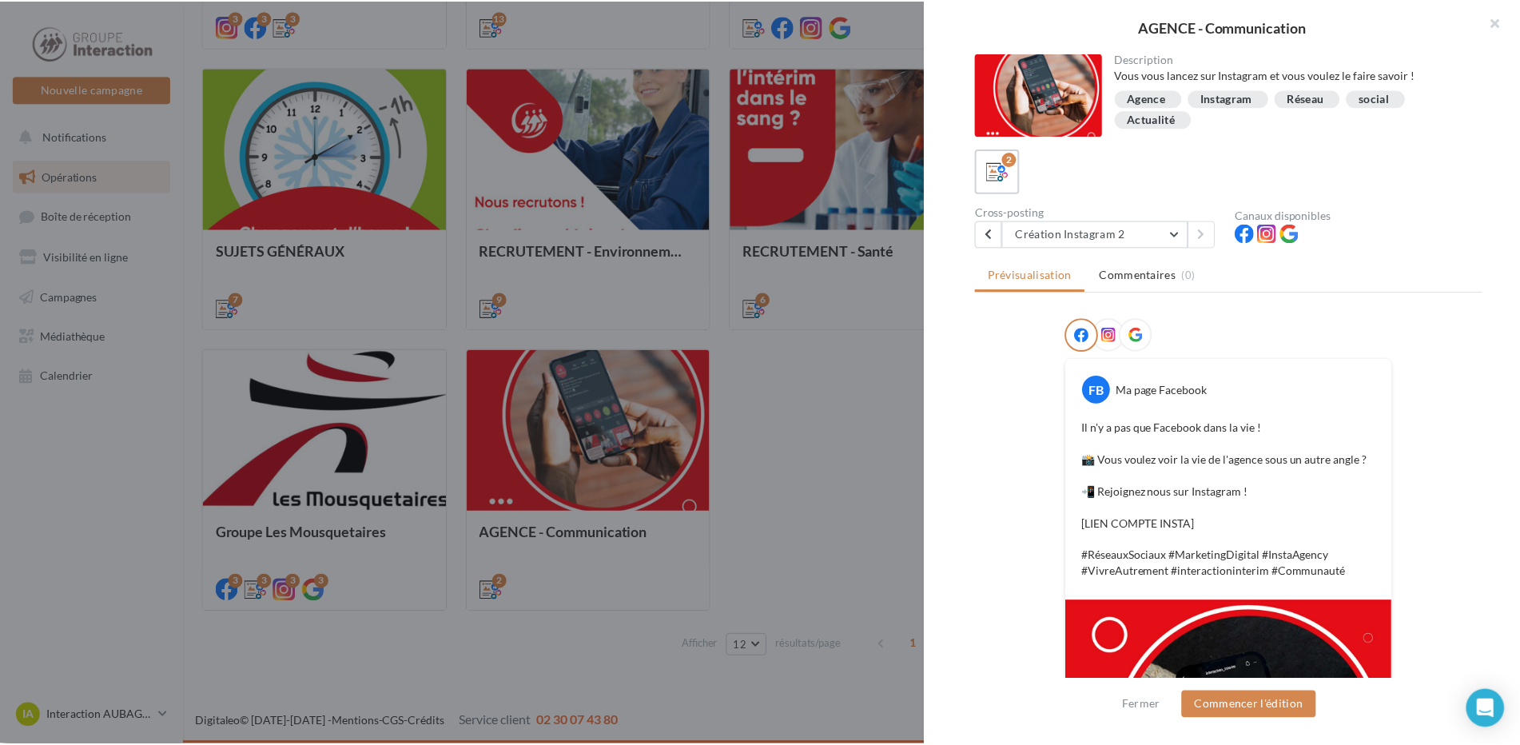
scroll to position [257, 0]
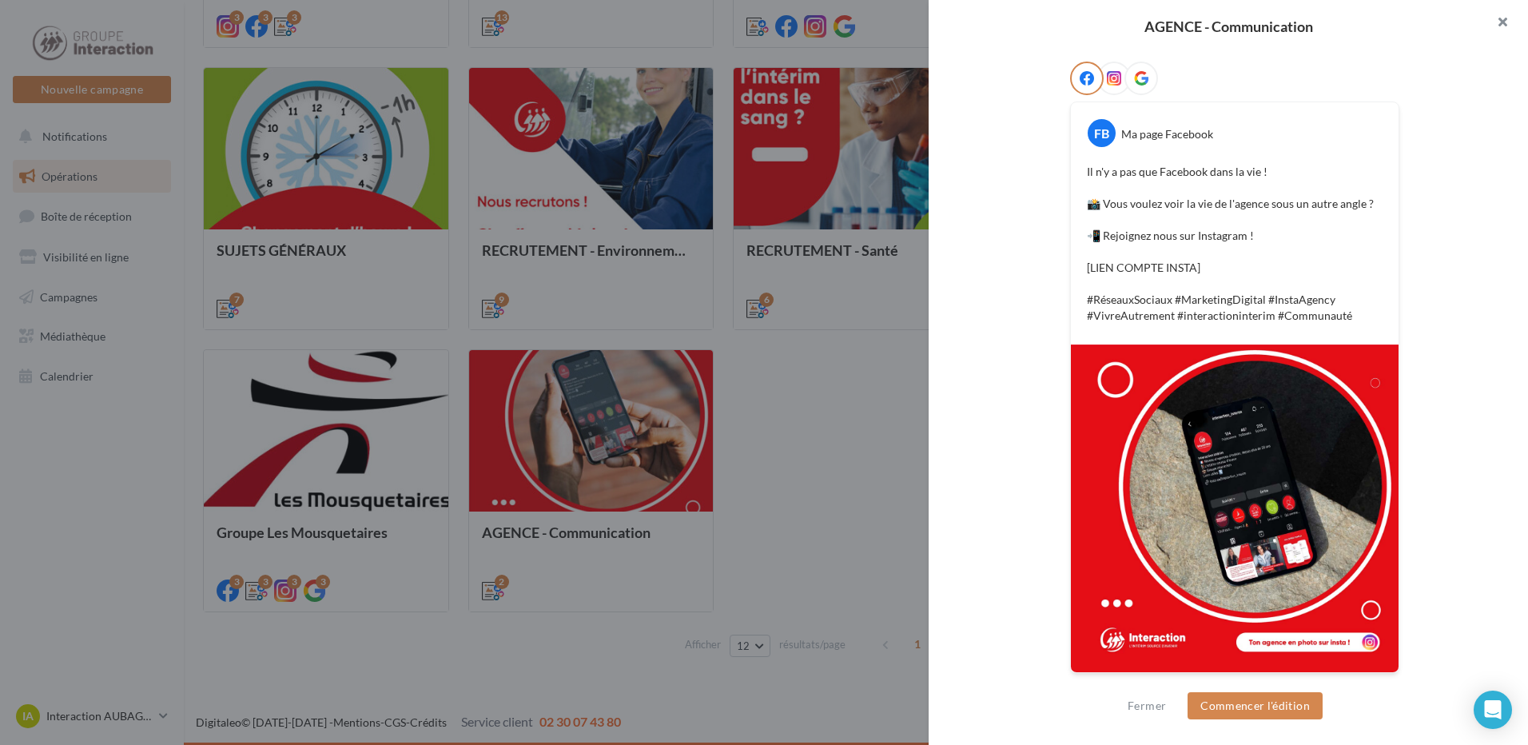
click at [1493, 25] on button "button" at bounding box center [1496, 24] width 64 height 48
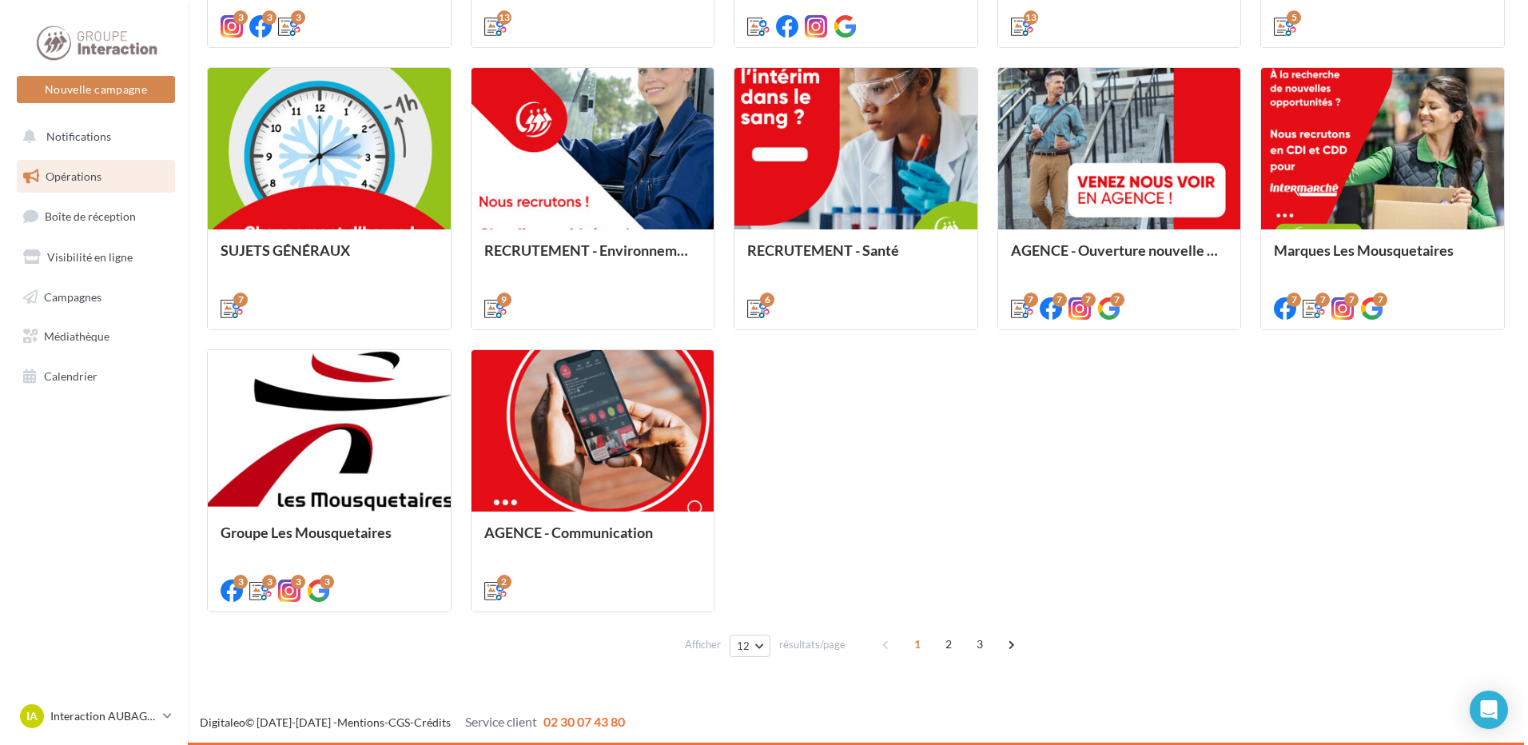
scroll to position [649, 0]
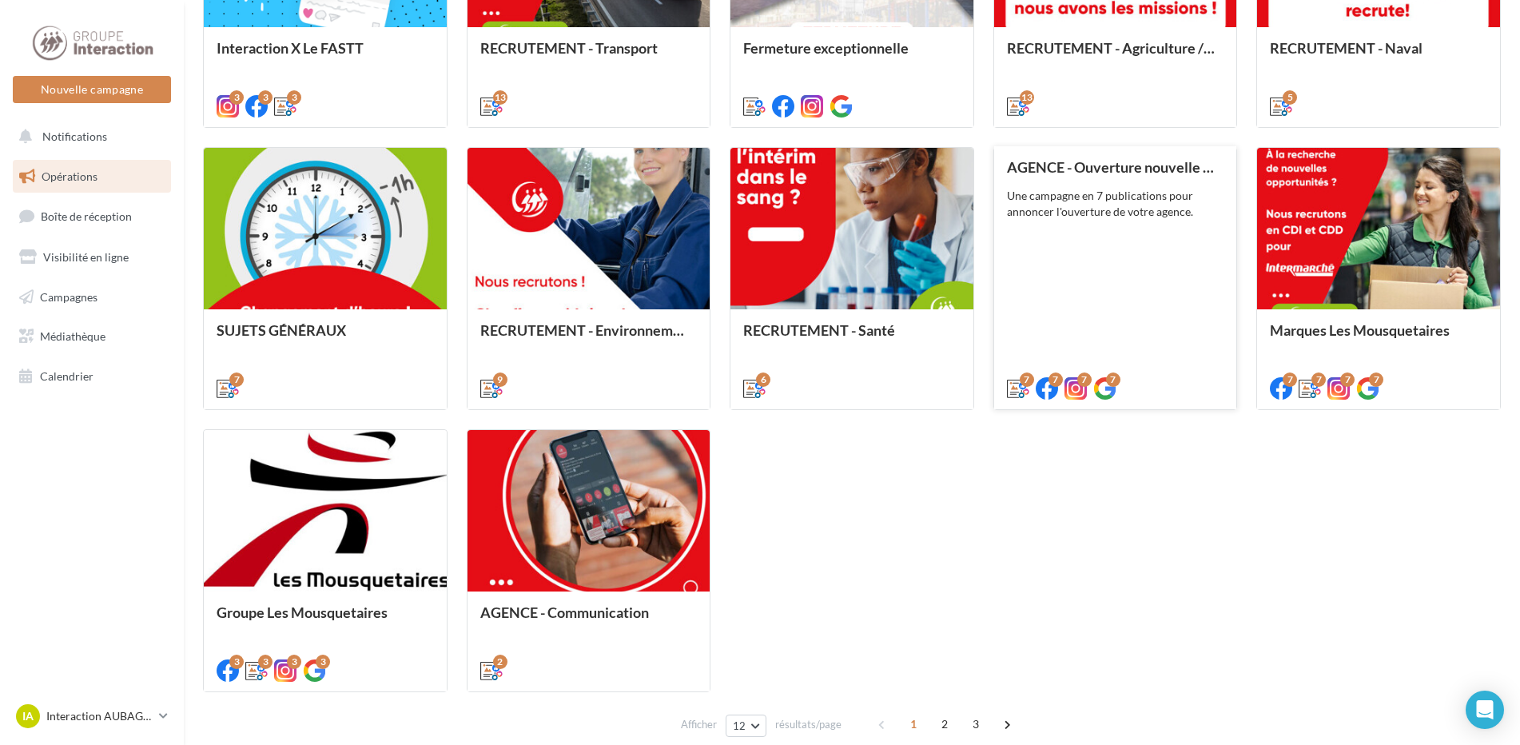
click at [1139, 308] on div "AGENCE - Ouverture nouvelle agence Une campagne en 7 publications pour annoncer…" at bounding box center [1115, 277] width 217 height 236
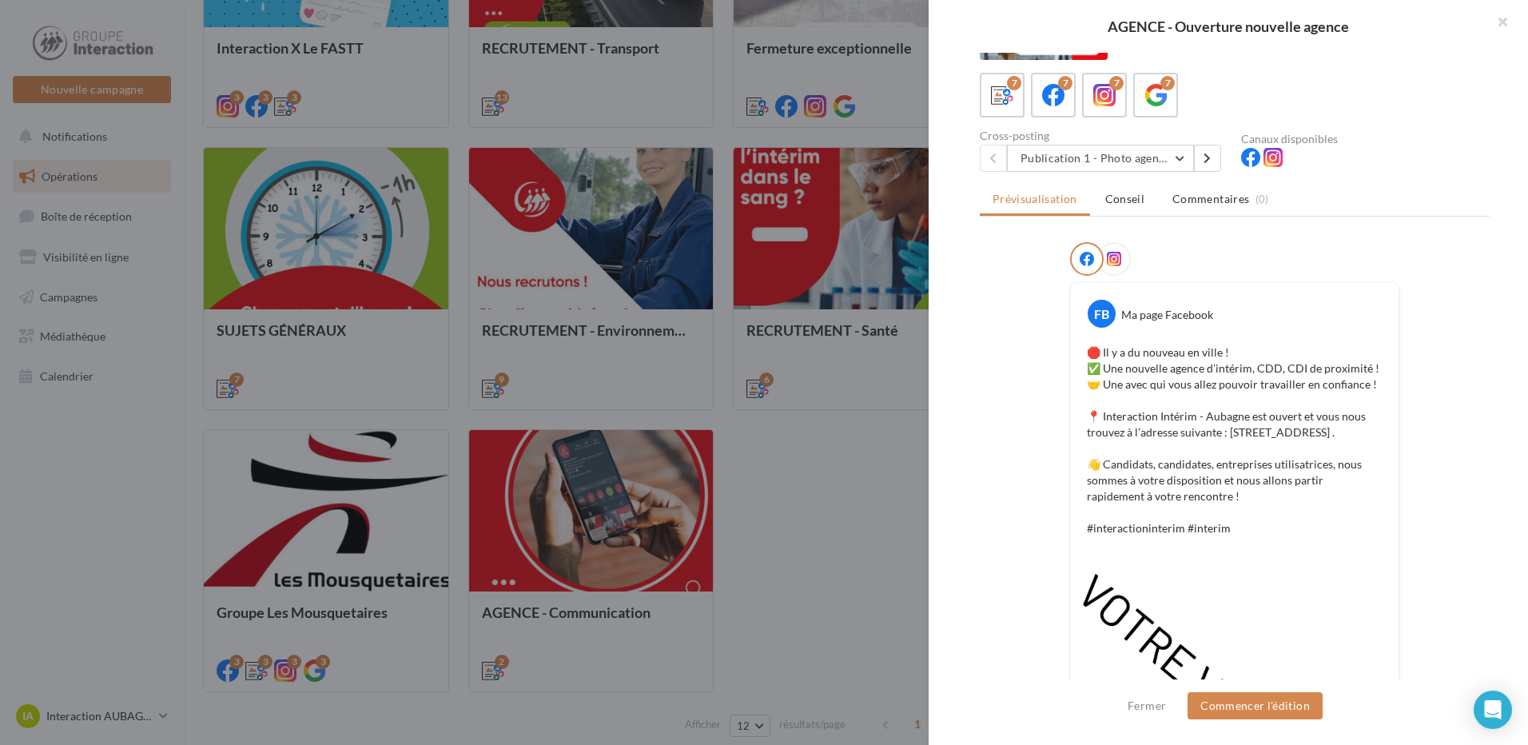
scroll to position [0, 0]
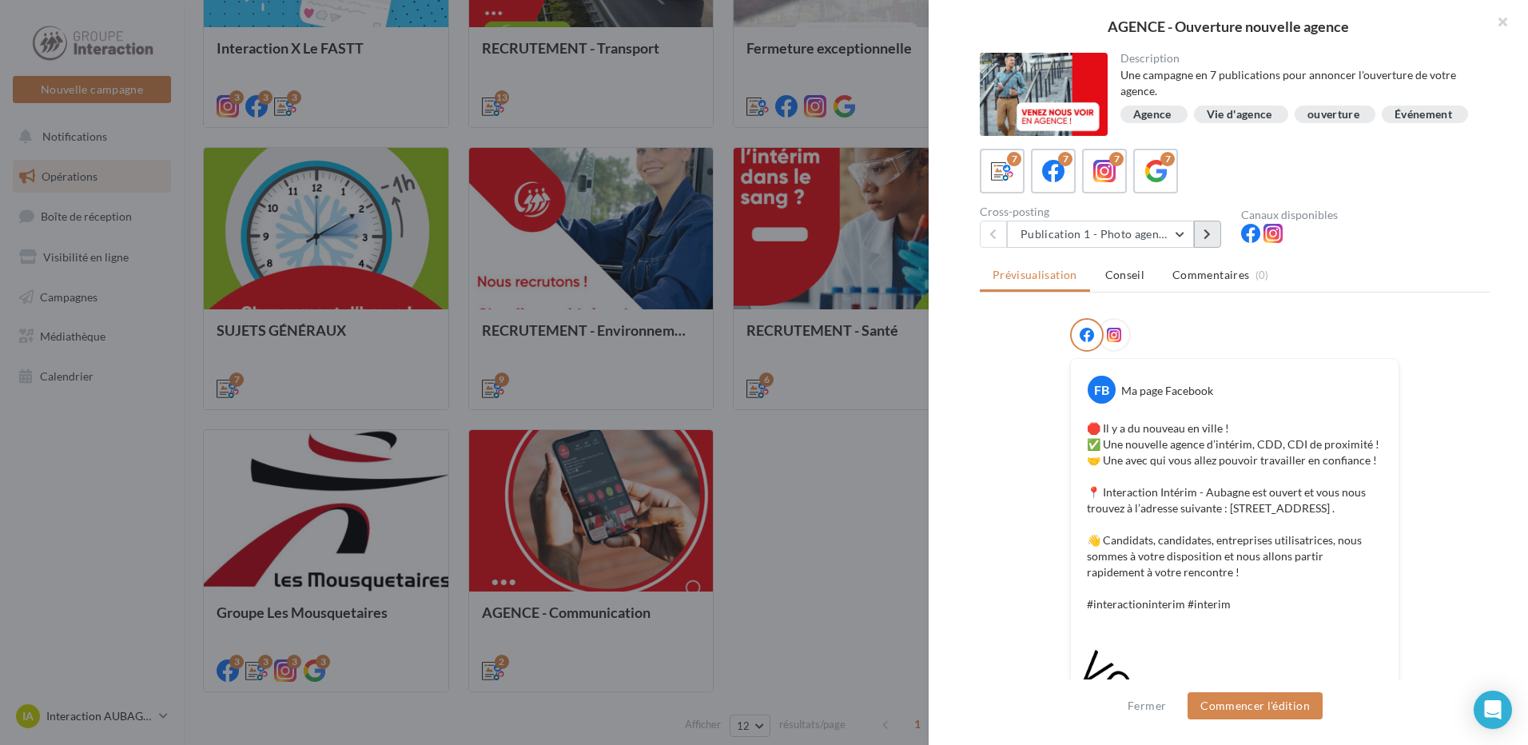
click at [1211, 240] on icon at bounding box center [1207, 234] width 7 height 11
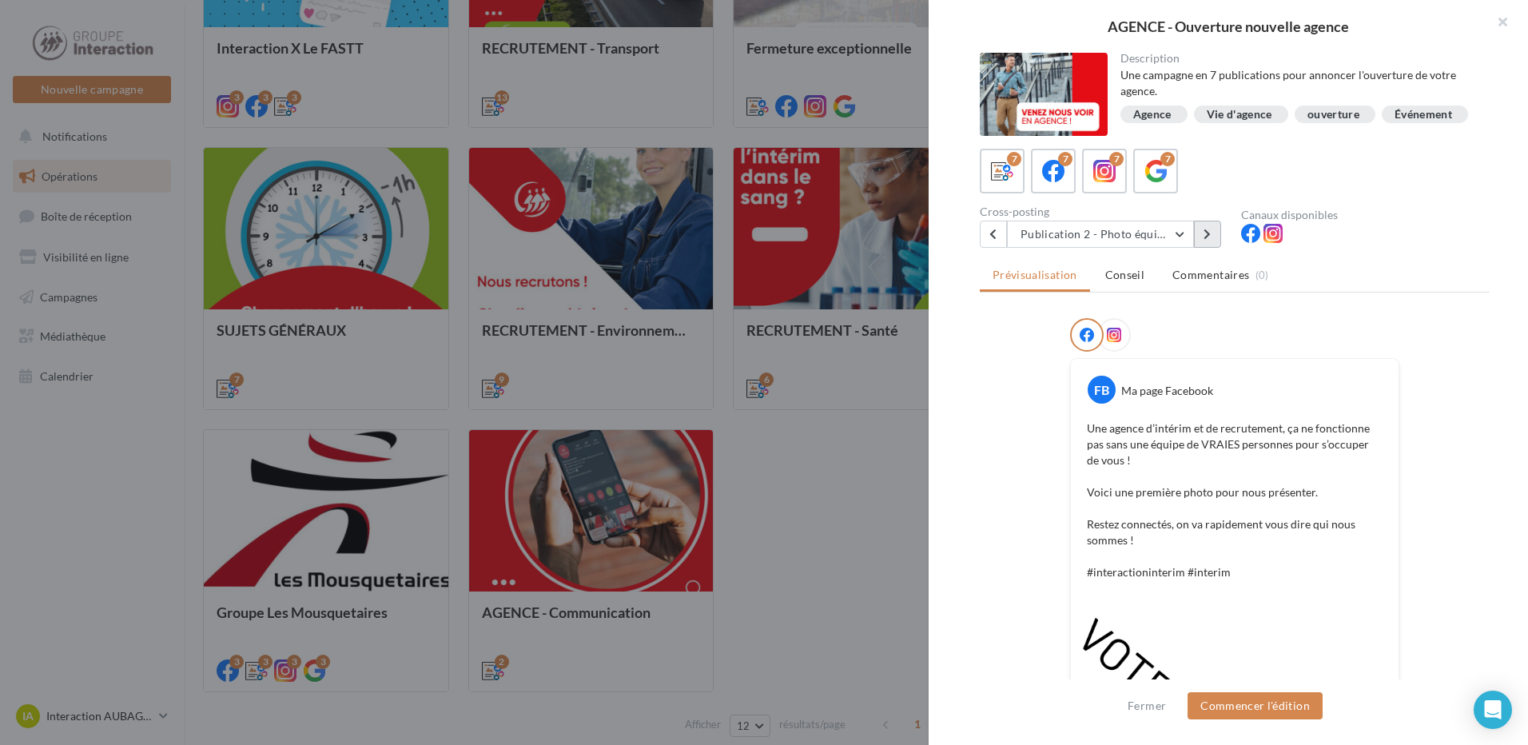
click at [1206, 237] on button at bounding box center [1207, 234] width 27 height 27
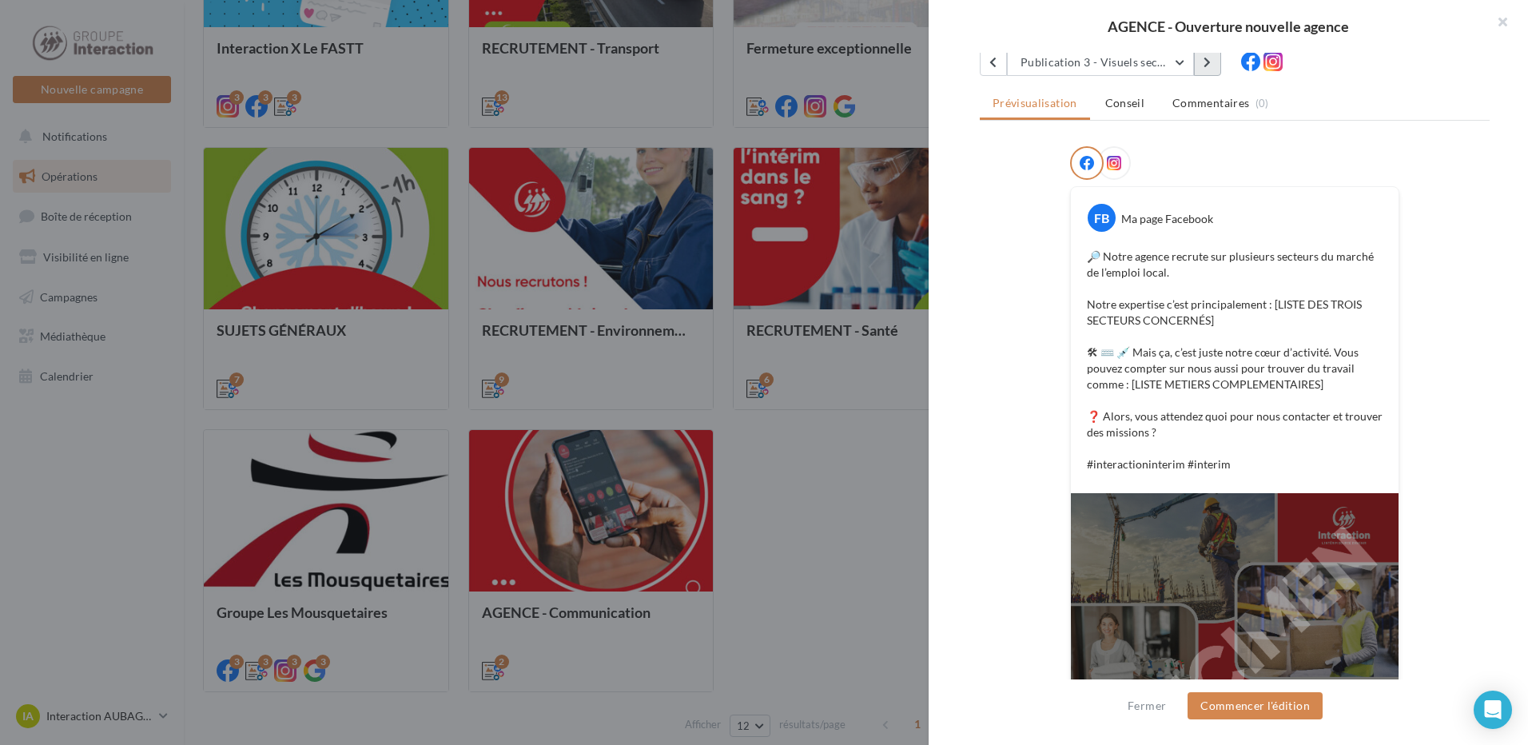
scroll to position [92, 0]
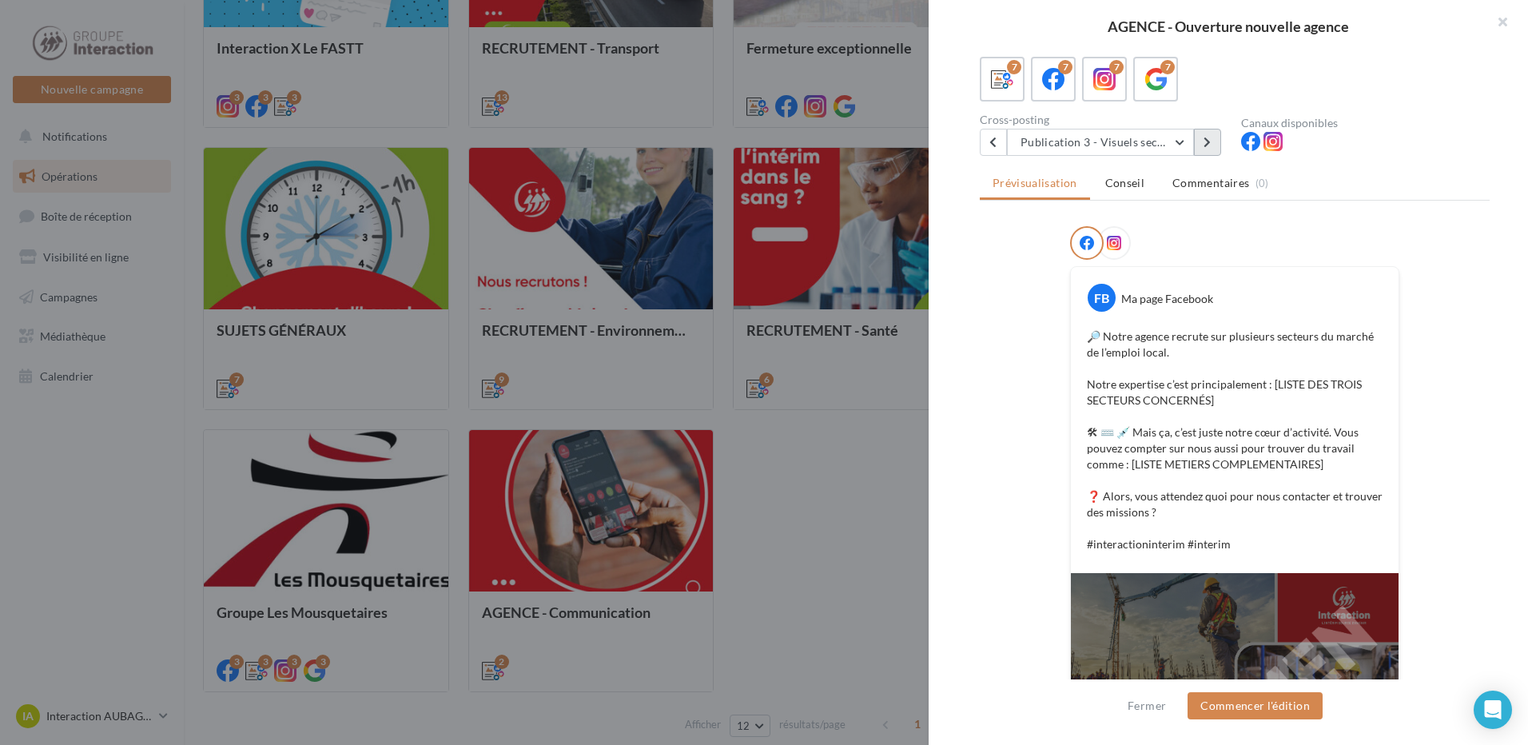
click at [1210, 148] on icon at bounding box center [1207, 142] width 7 height 11
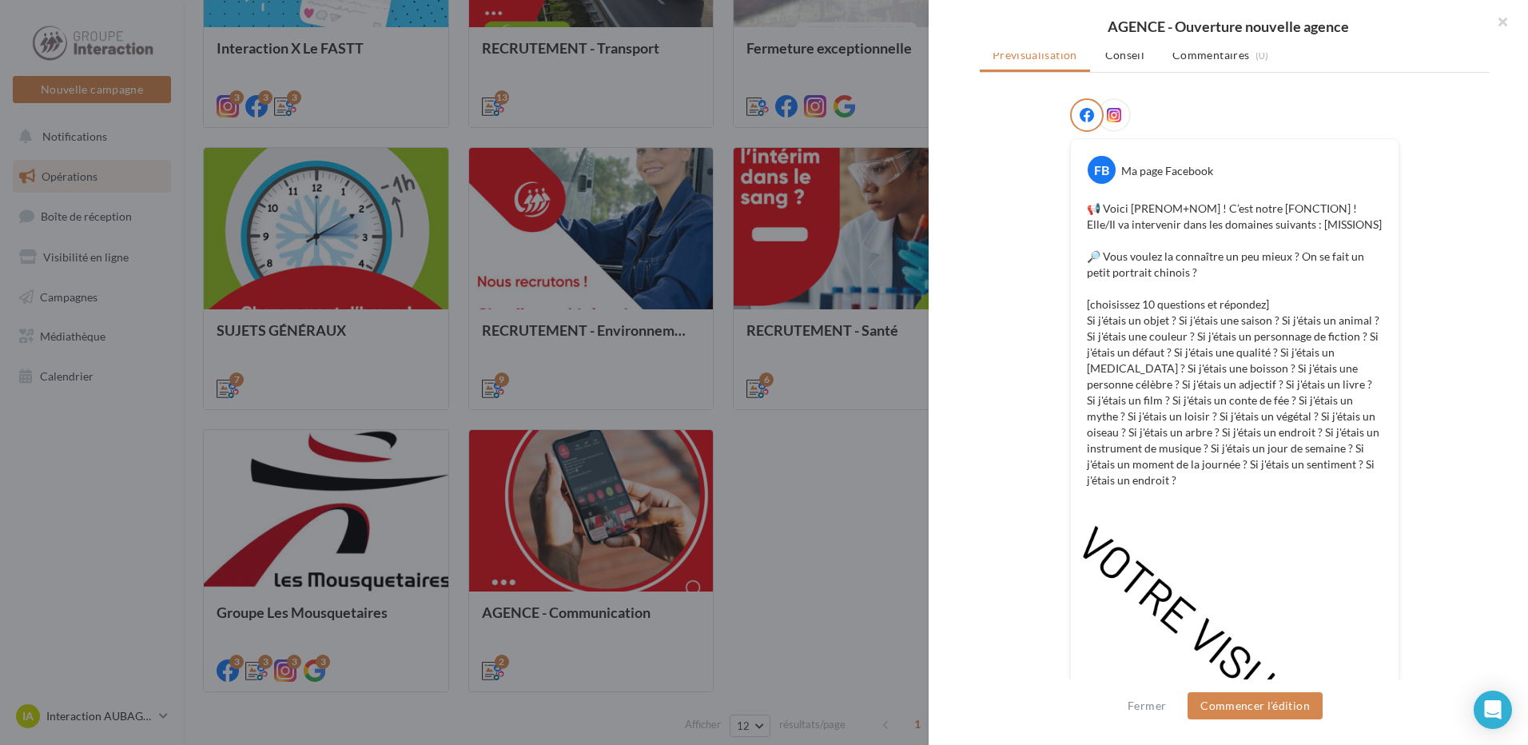
scroll to position [0, 0]
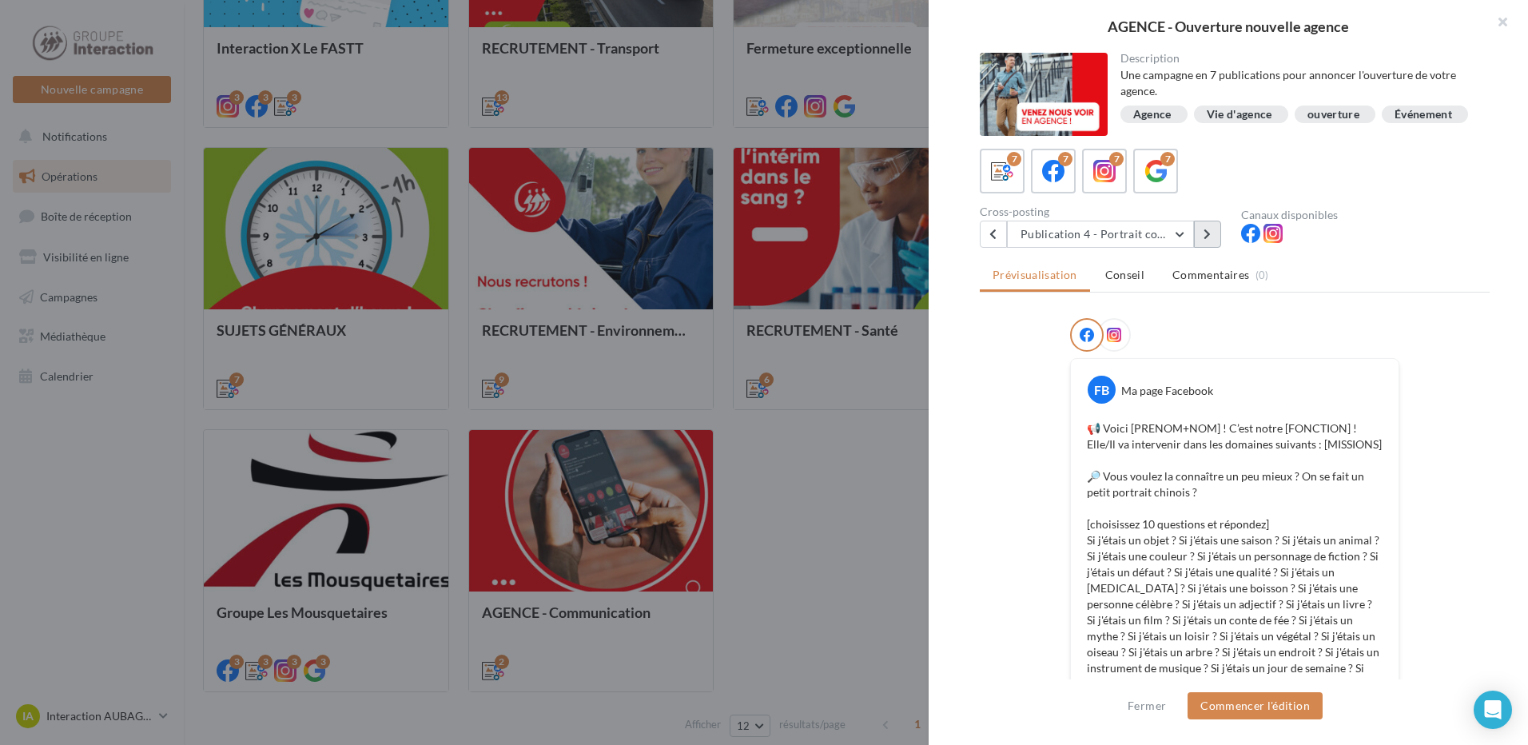
click at [1203, 241] on button at bounding box center [1207, 234] width 27 height 27
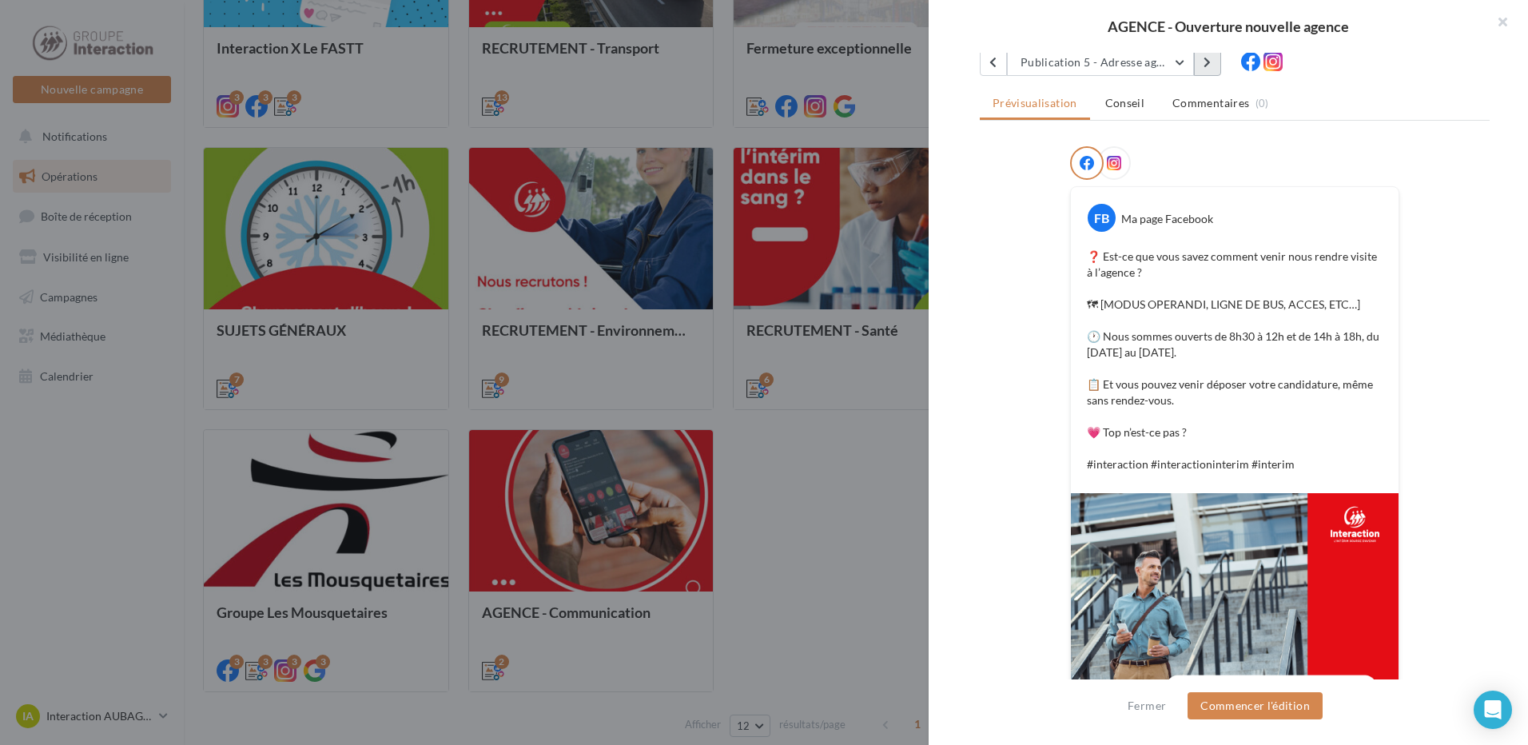
scroll to position [92, 0]
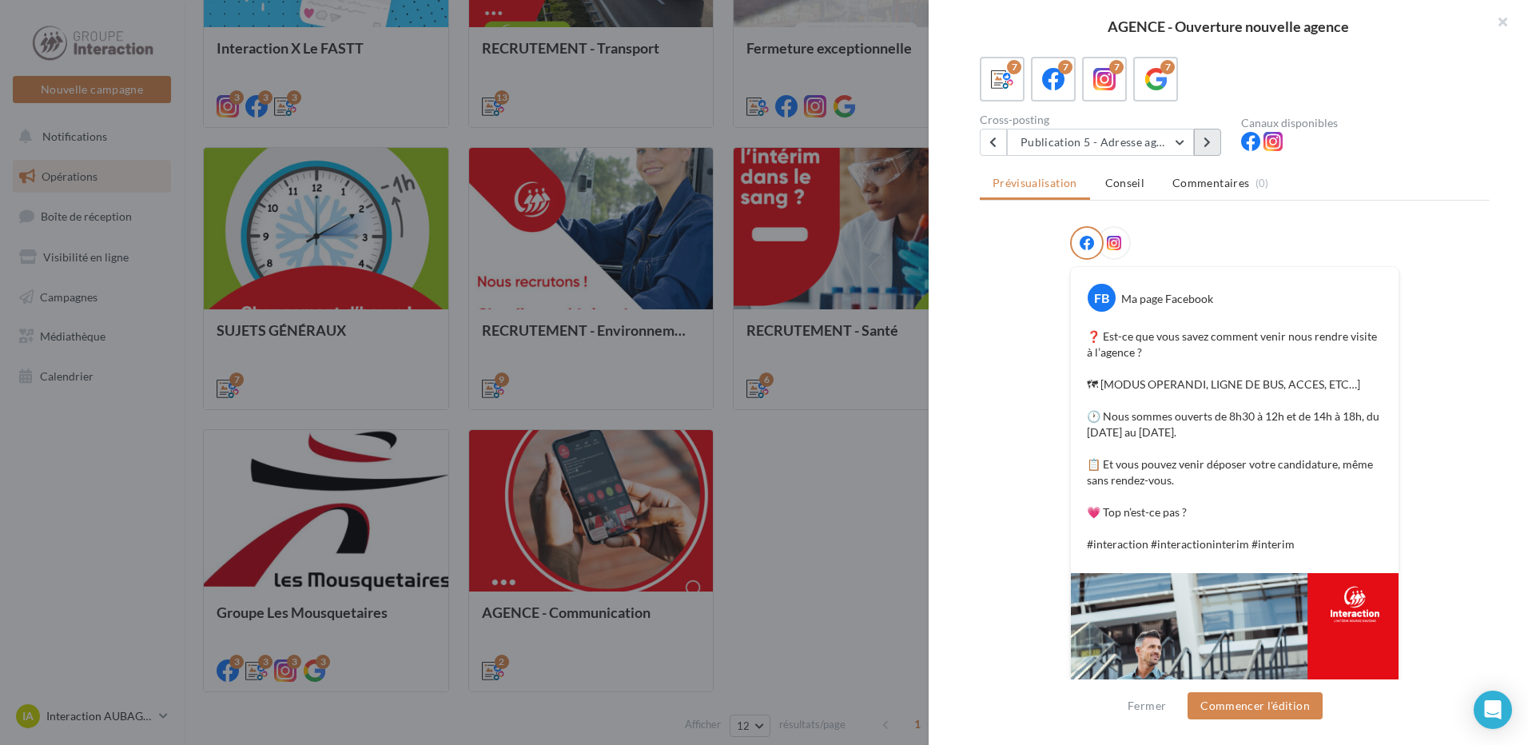
click at [1202, 153] on button at bounding box center [1207, 142] width 27 height 27
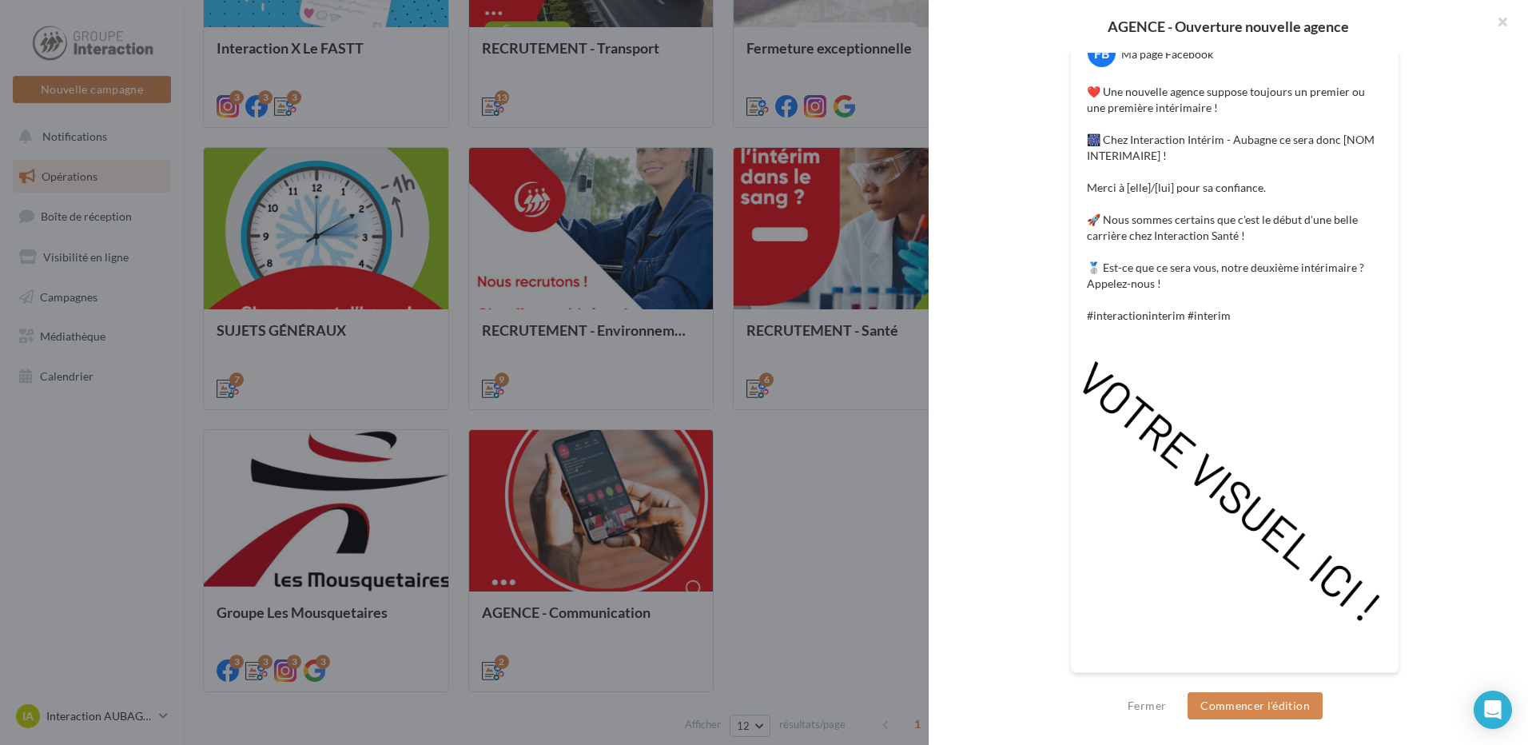
scroll to position [28, 0]
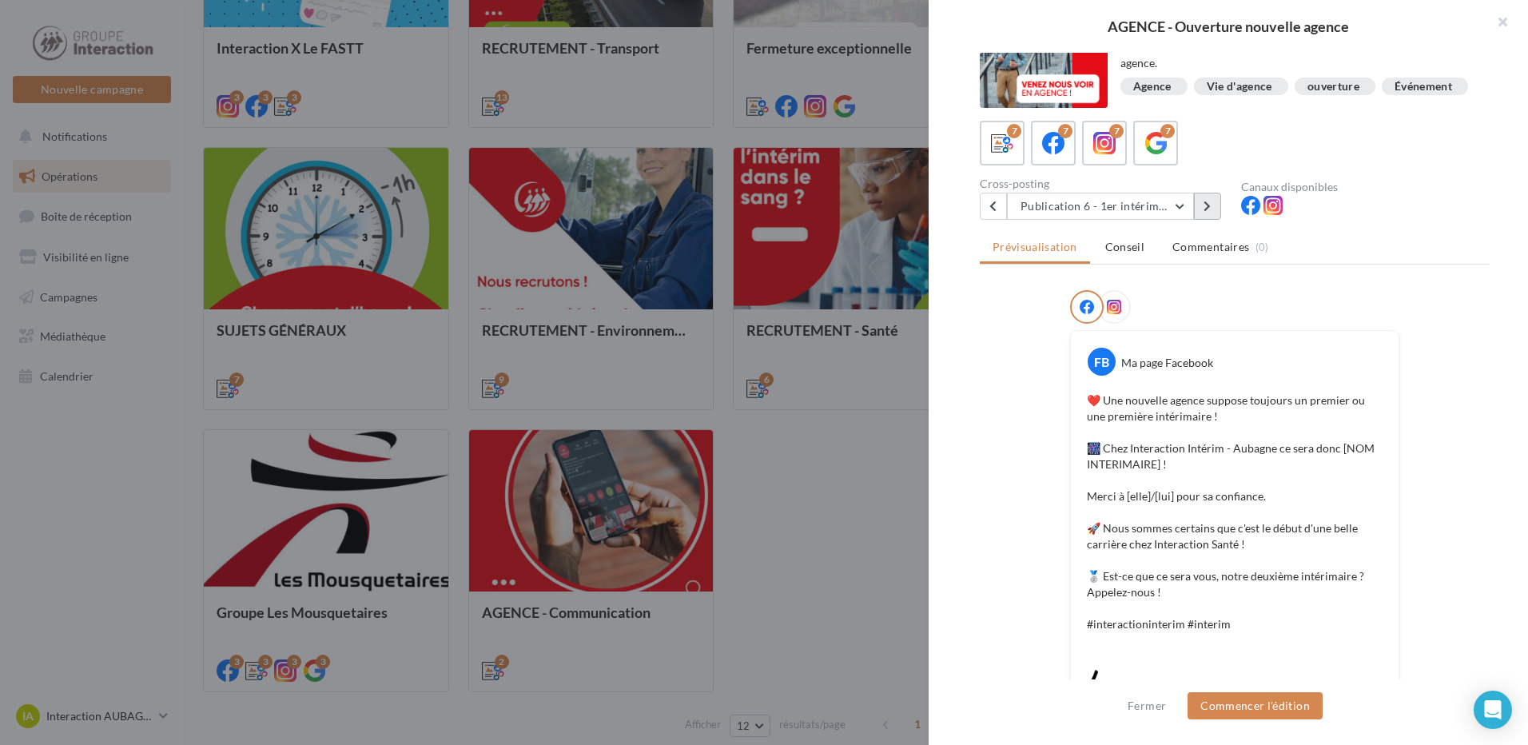
click at [1200, 220] on button at bounding box center [1207, 206] width 27 height 27
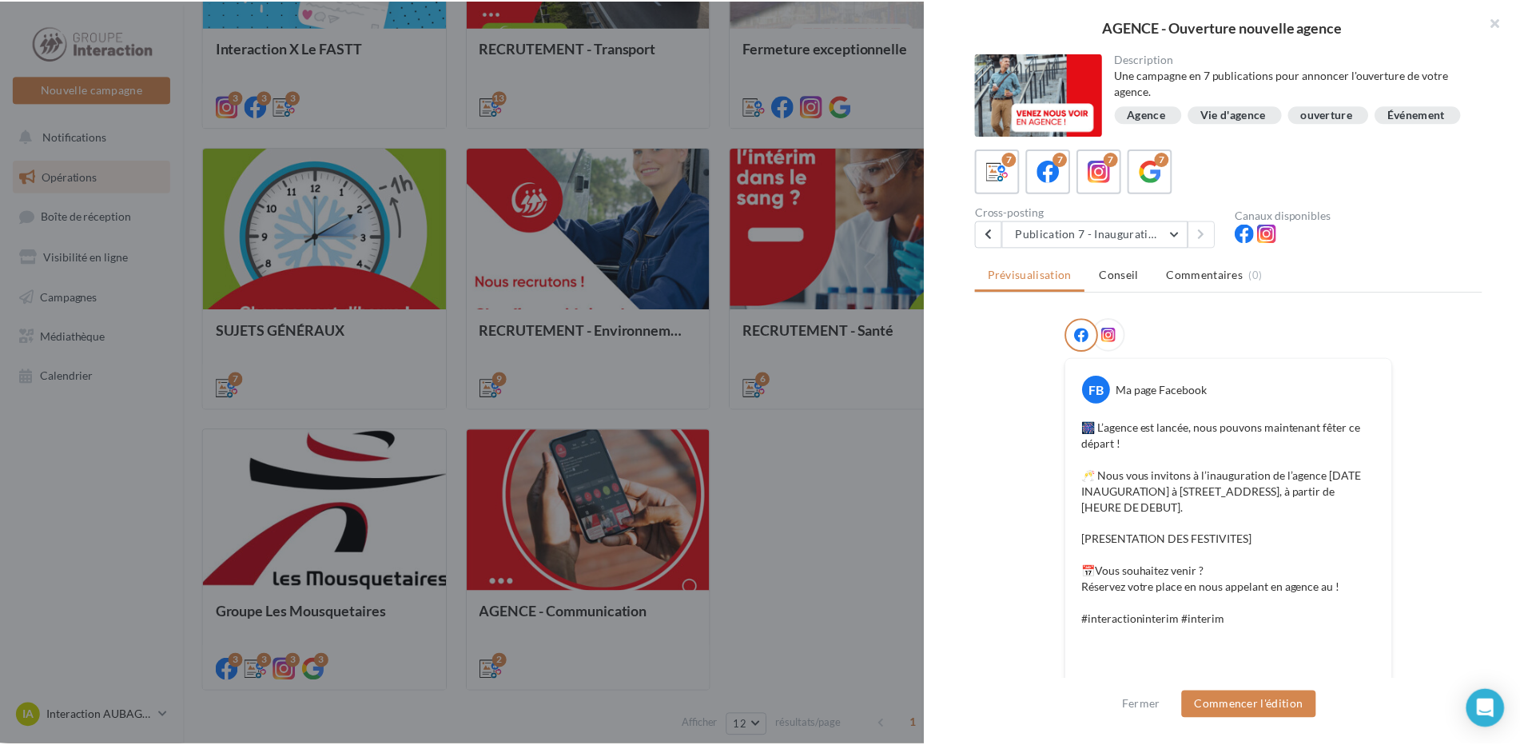
scroll to position [316, 0]
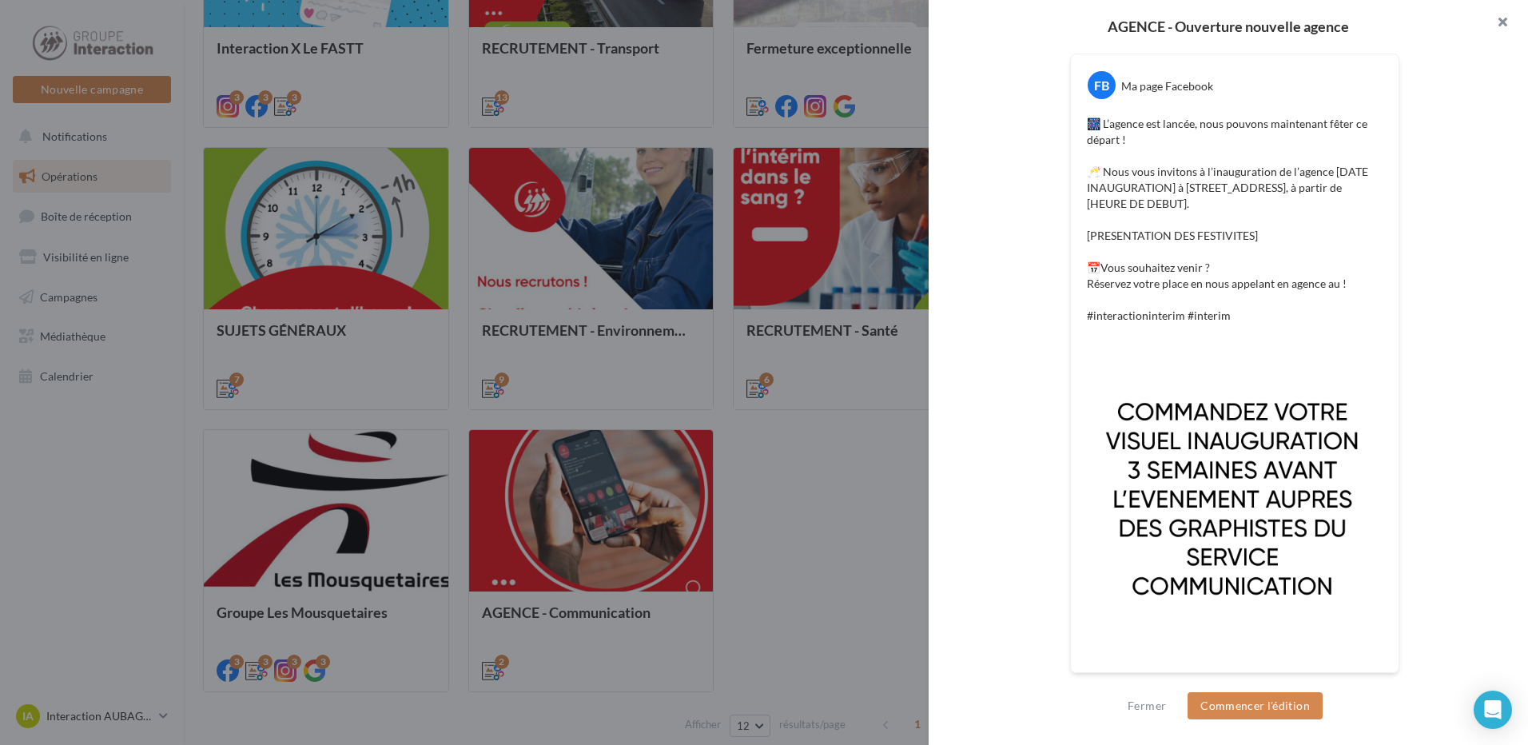
click at [1506, 10] on button "button" at bounding box center [1496, 24] width 64 height 48
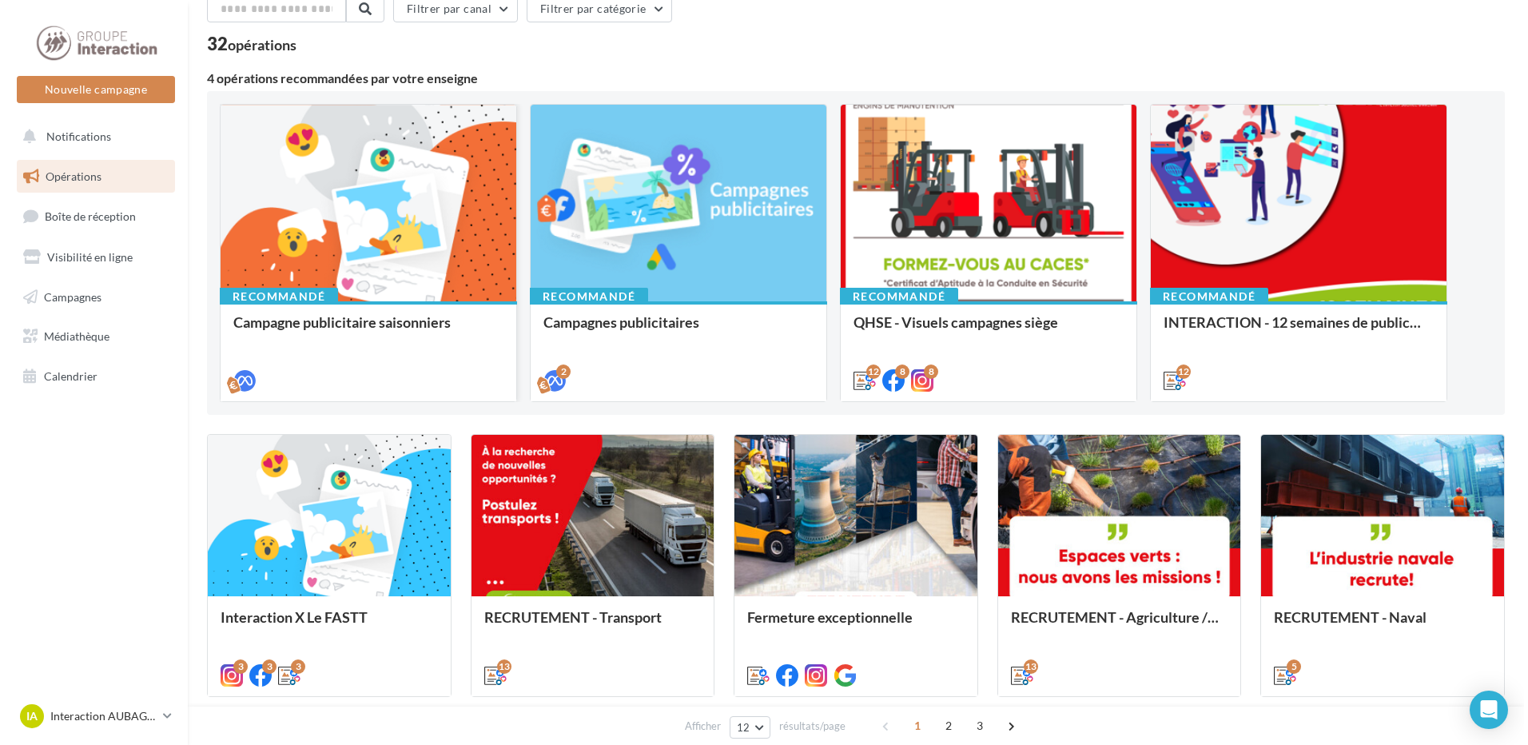
scroll to position [160, 0]
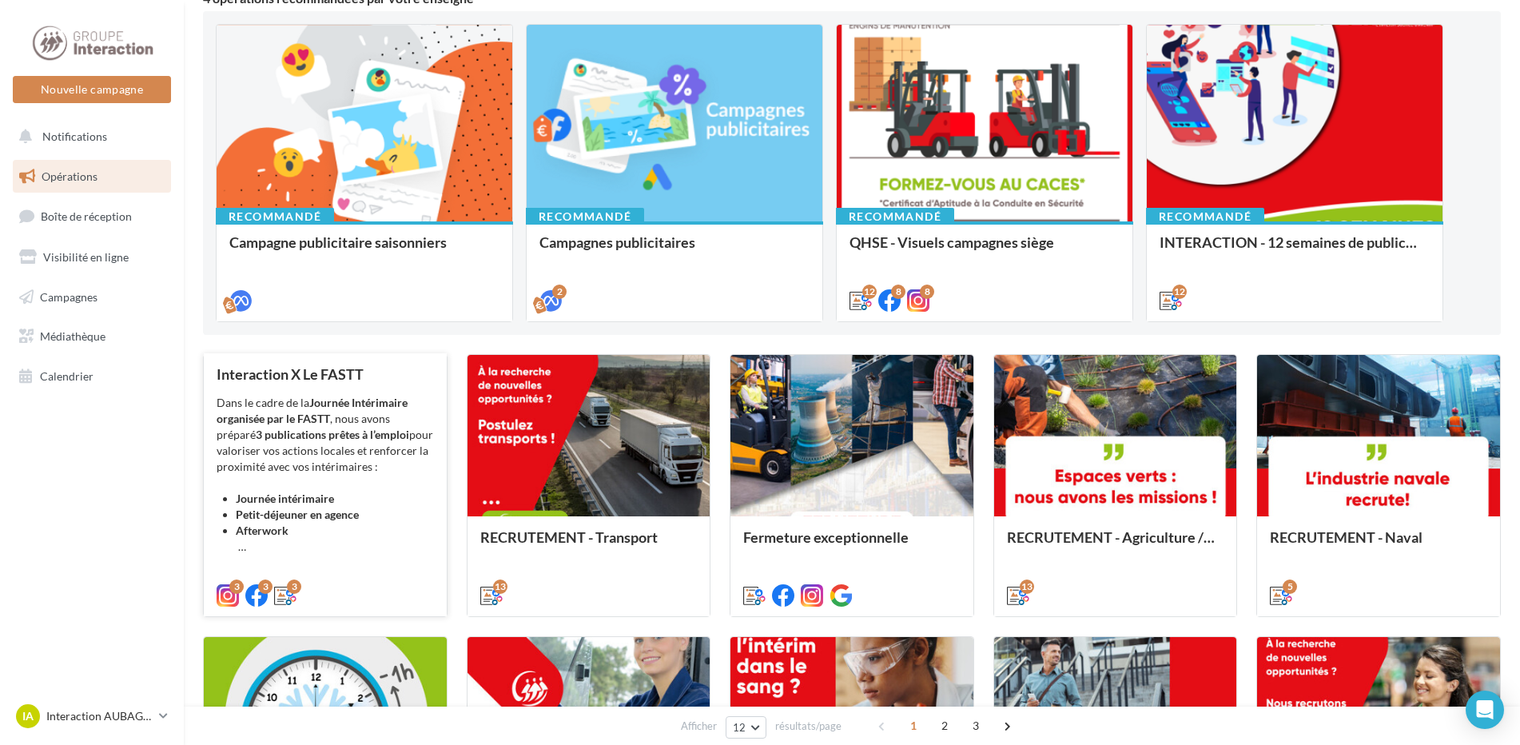
click at [389, 480] on div "Dans le cadre de la Journée Intérimaire organisée par le FASTT , nous avons pré…" at bounding box center [325, 475] width 217 height 160
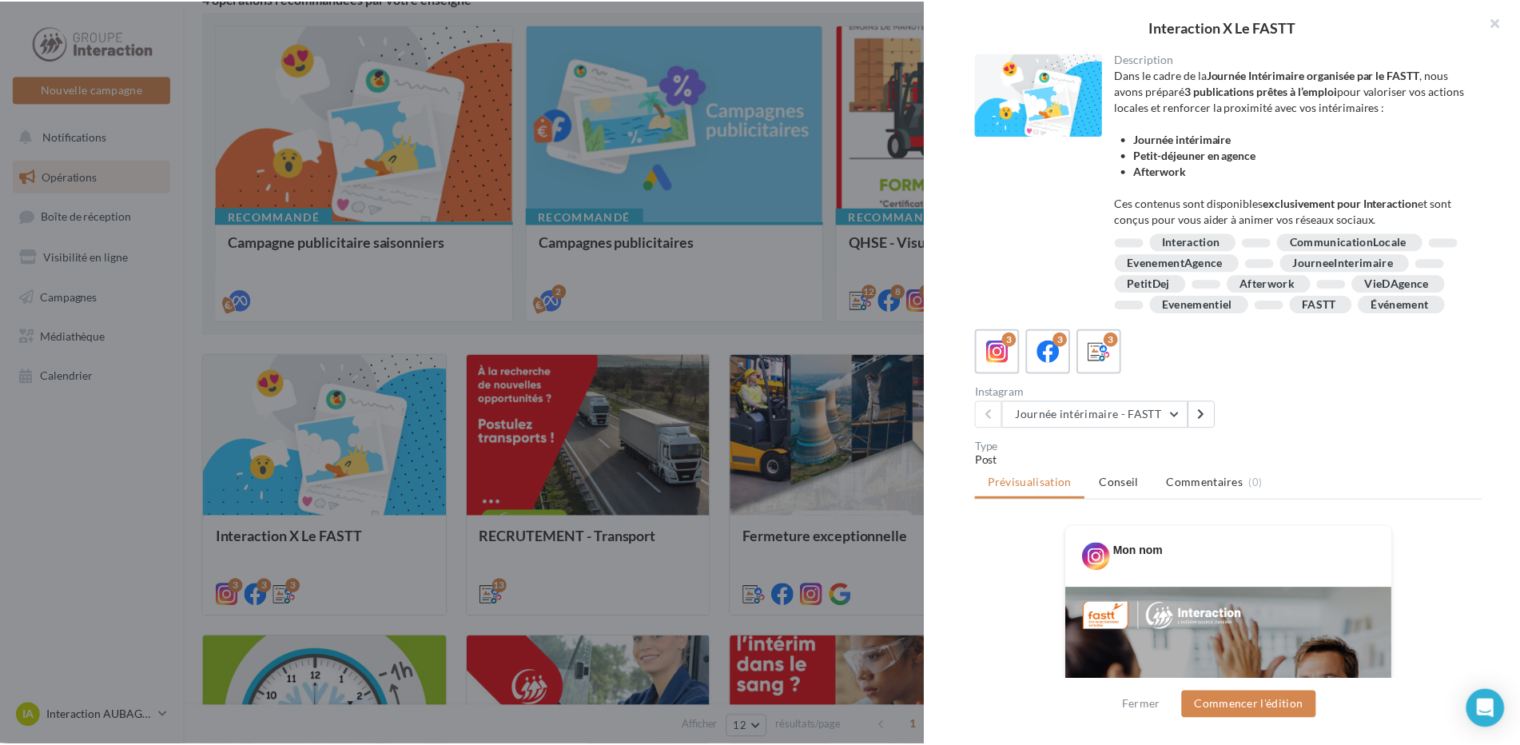
scroll to position [480, 0]
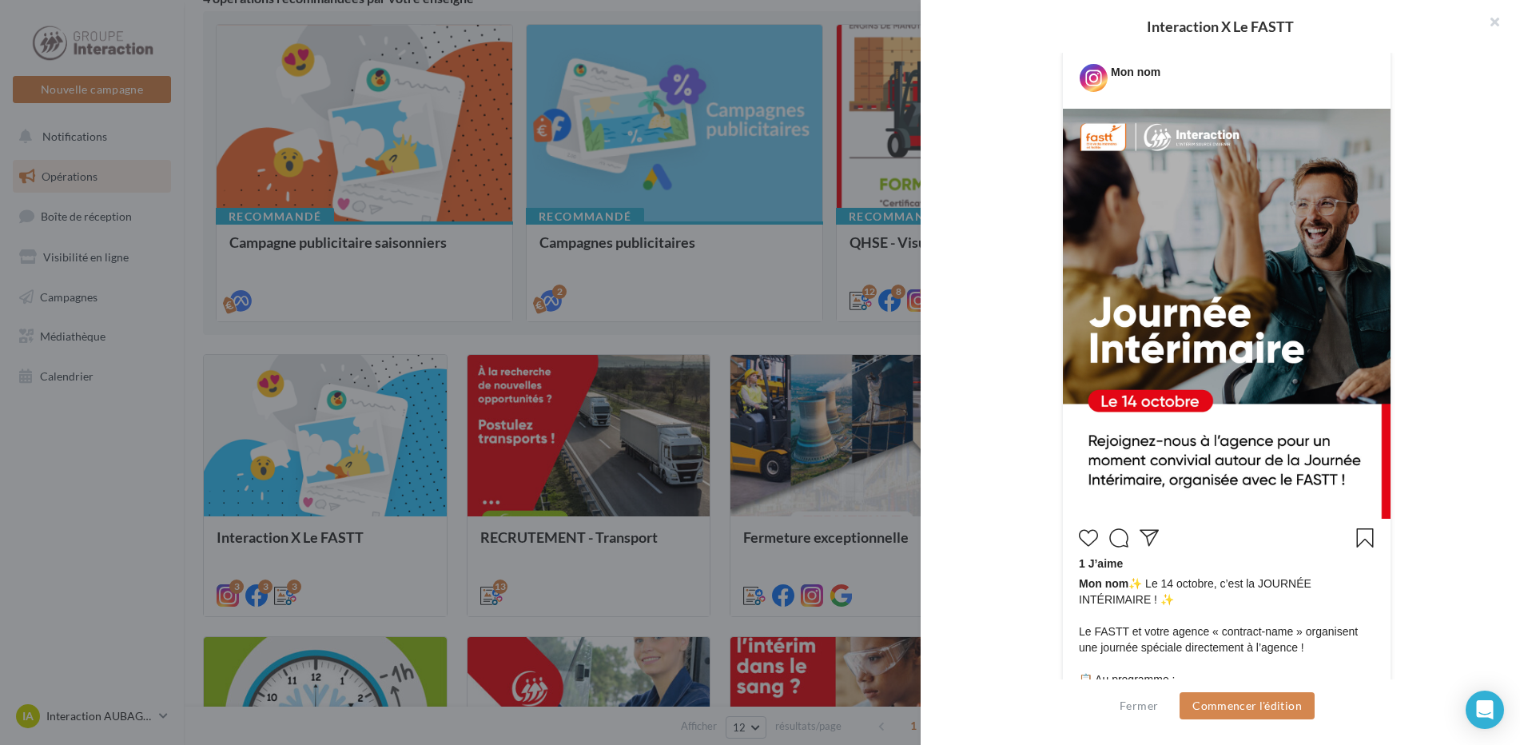
click at [821, 251] on div at bounding box center [760, 372] width 1520 height 745
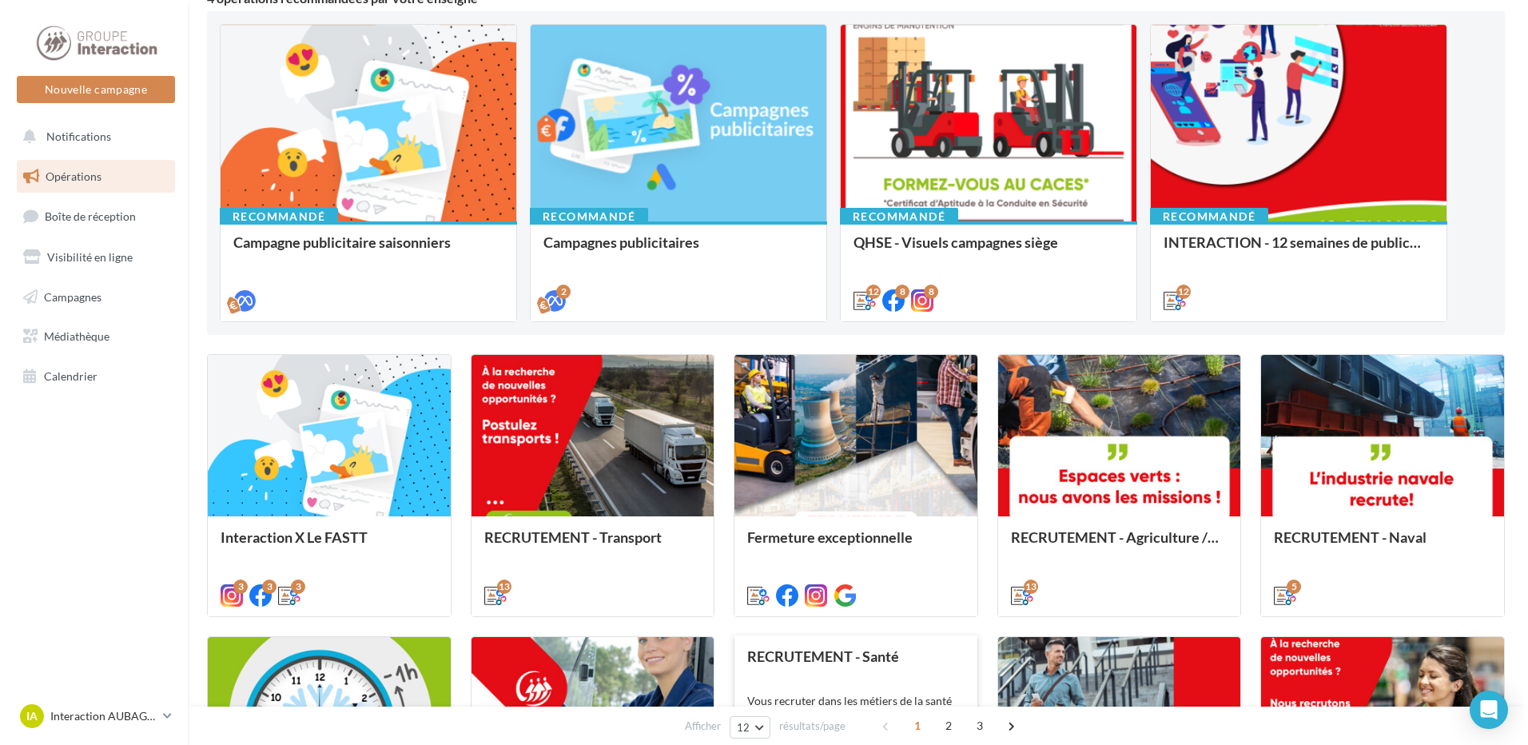
scroll to position [400, 0]
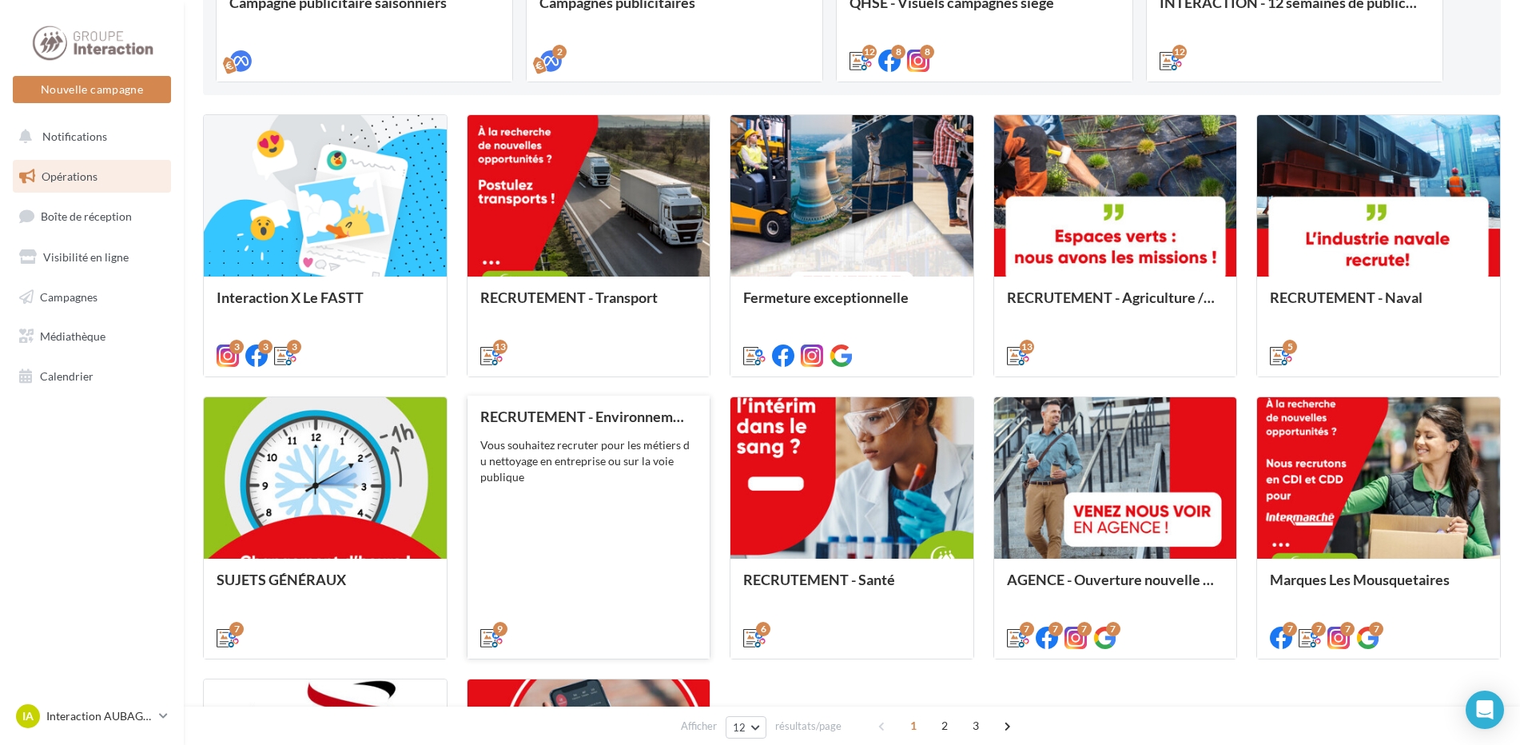
click at [559, 485] on div "Vous souhaitez recruter pour les métiers d u nettoyage en entreprise ou sur la …" at bounding box center [588, 461] width 217 height 48
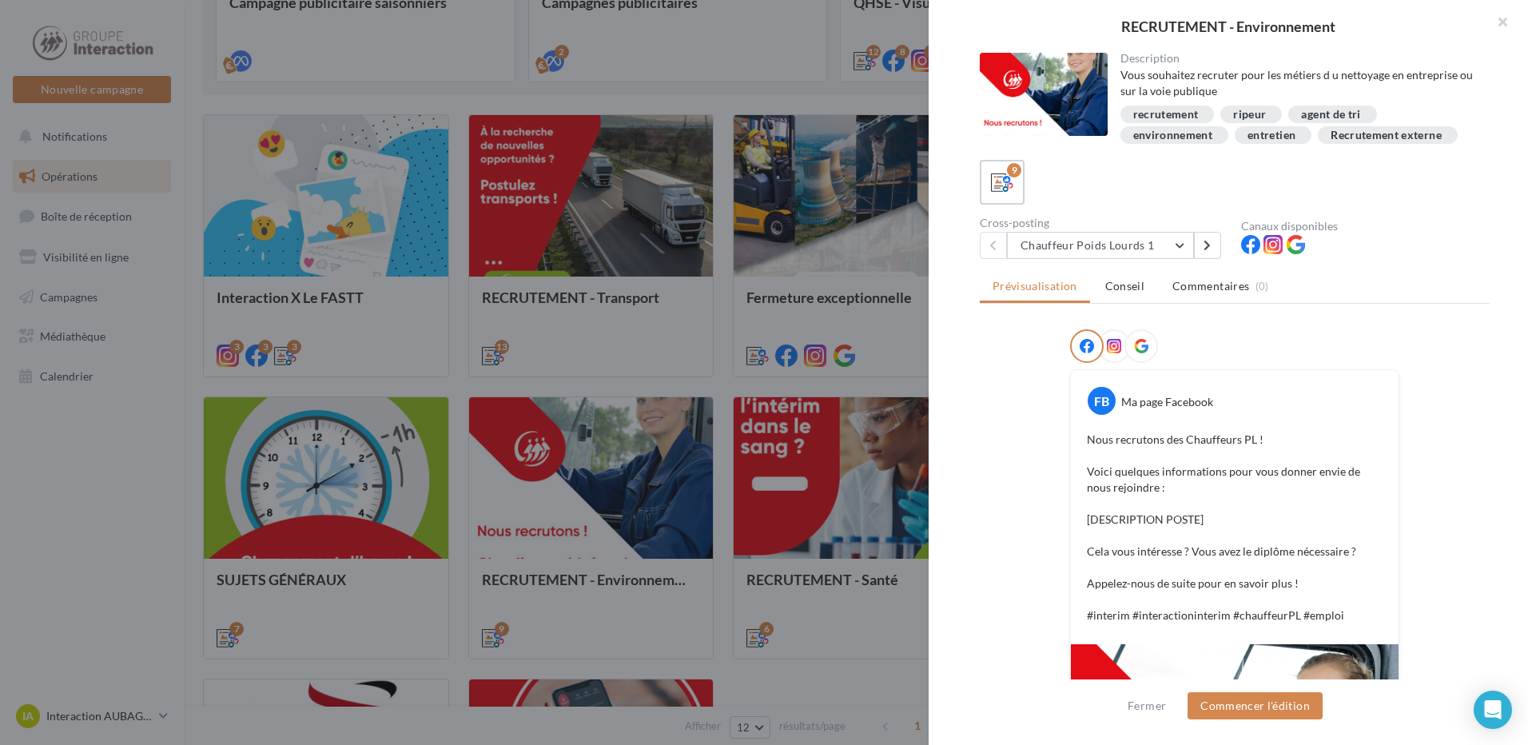
scroll to position [300, 0]
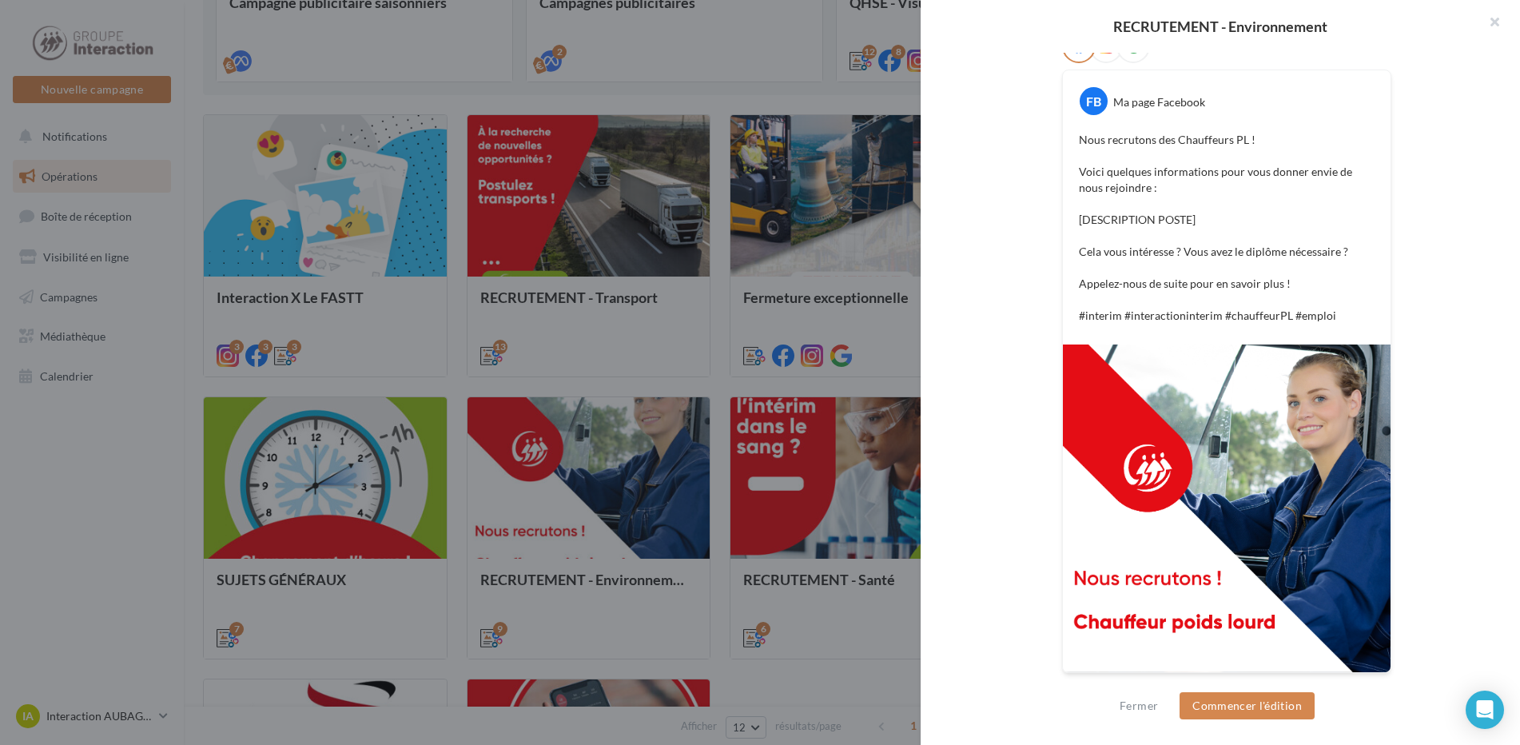
click at [731, 390] on div at bounding box center [760, 372] width 1520 height 745
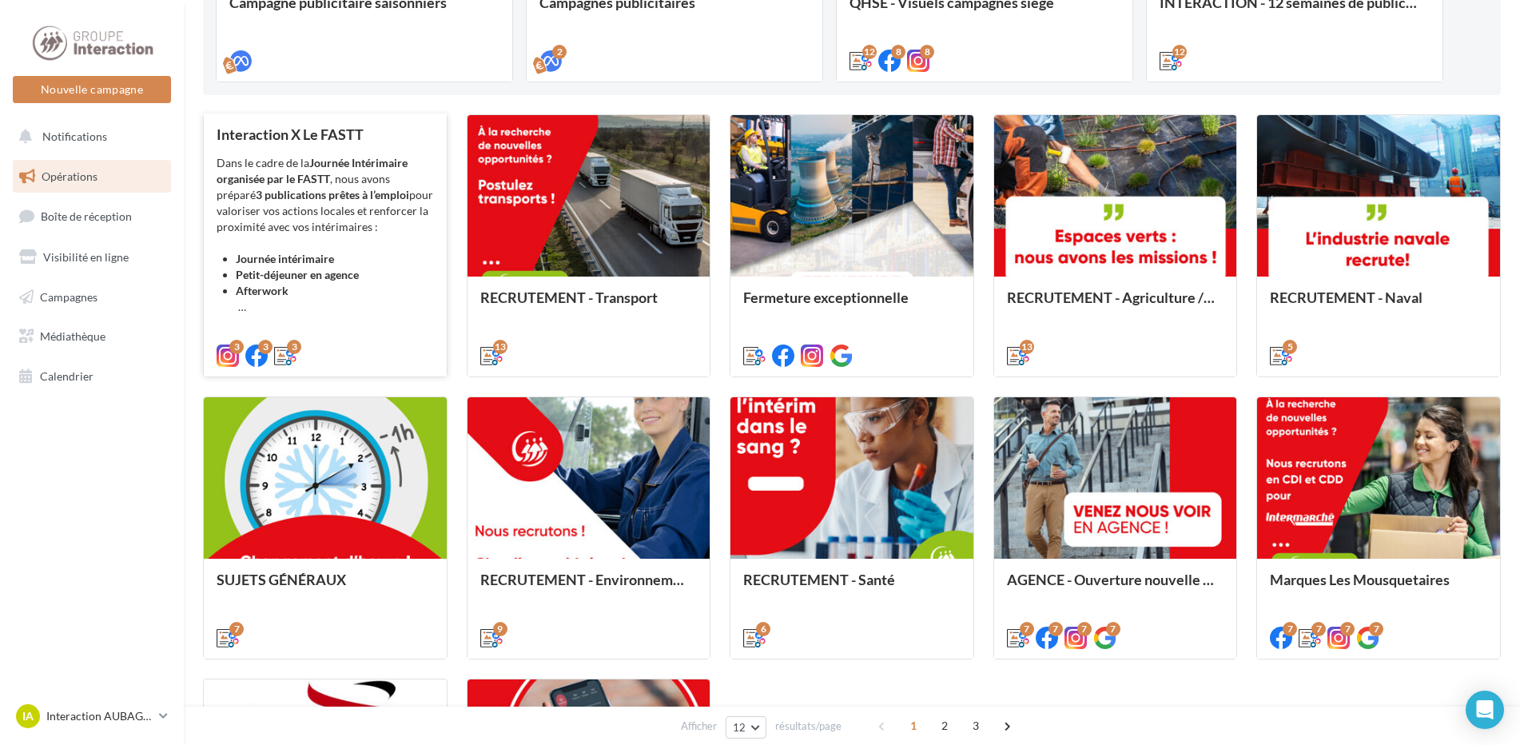
click at [273, 172] on strong "Journée Intérimaire organisée par le FASTT" at bounding box center [312, 171] width 191 height 30
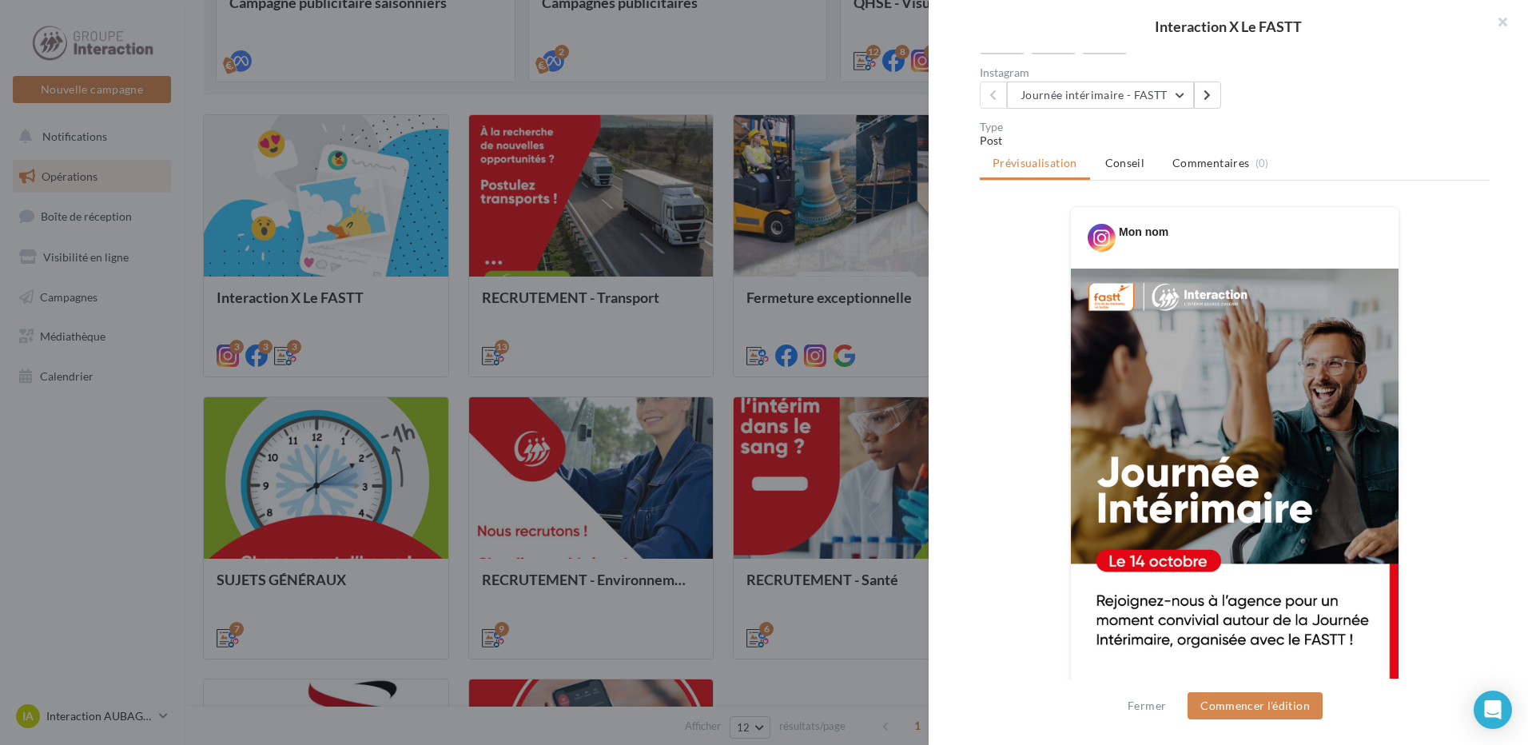
scroll to position [400, 0]
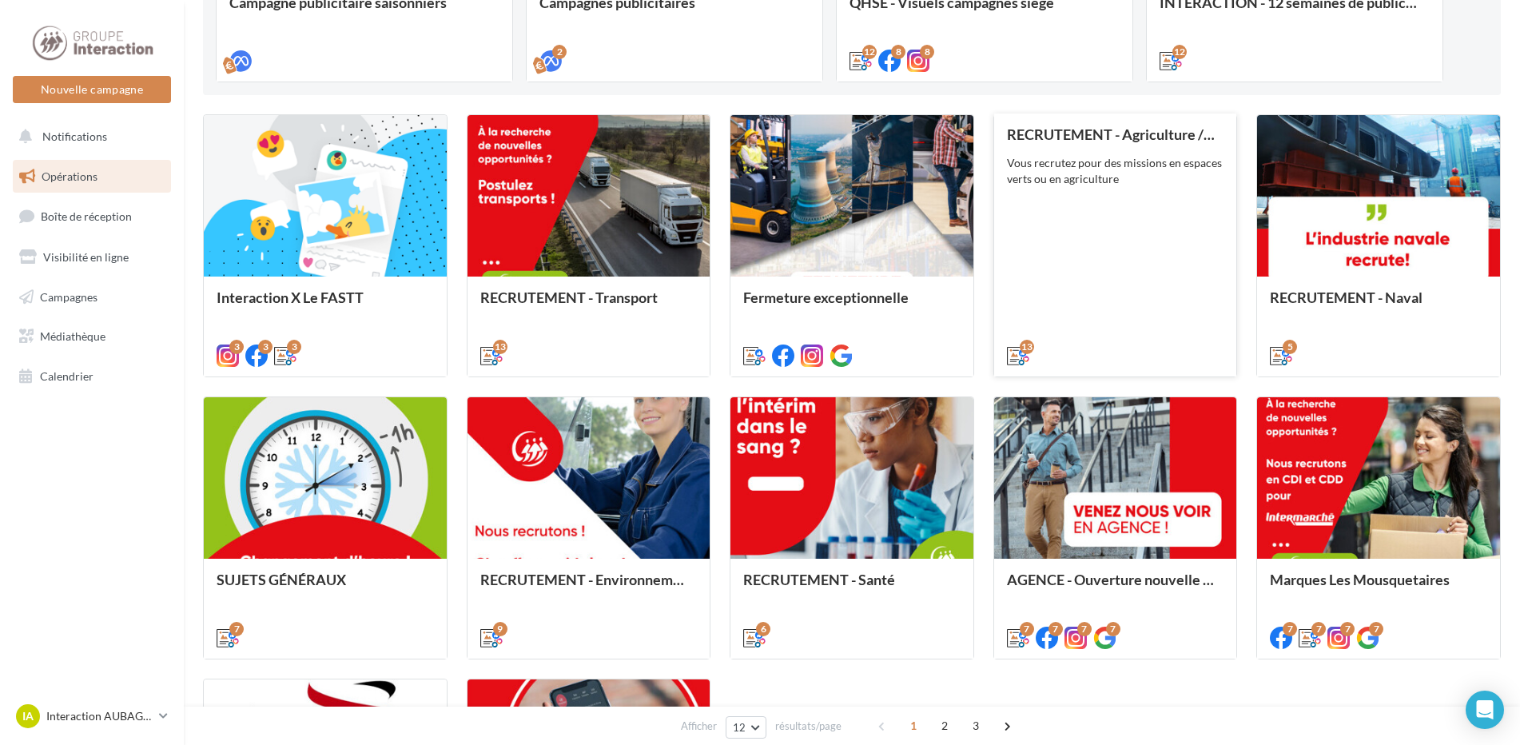
click at [1109, 228] on div "RECRUTEMENT - Agriculture / Espaces verts Vous recrutez pour des missions en es…" at bounding box center [1115, 244] width 217 height 236
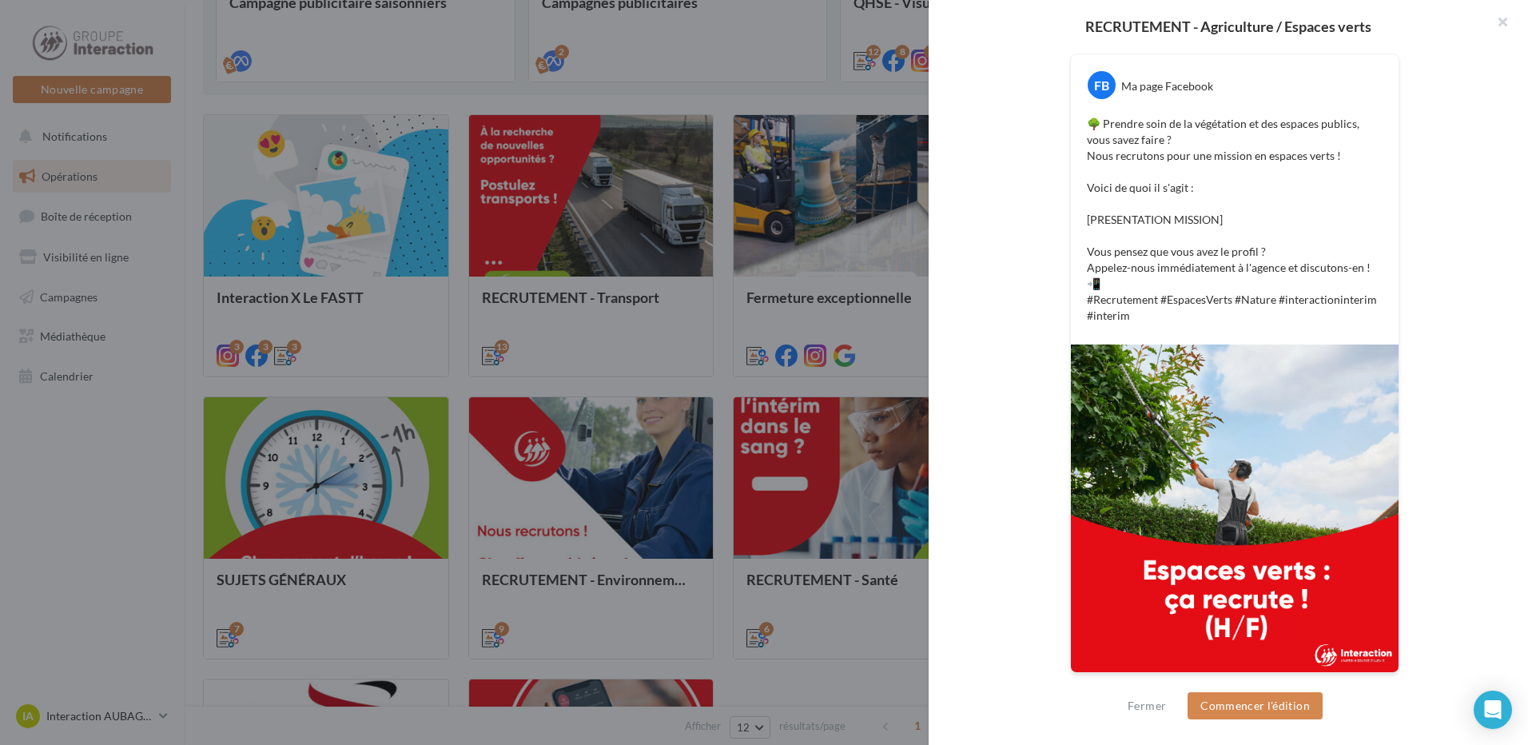
scroll to position [202, 0]
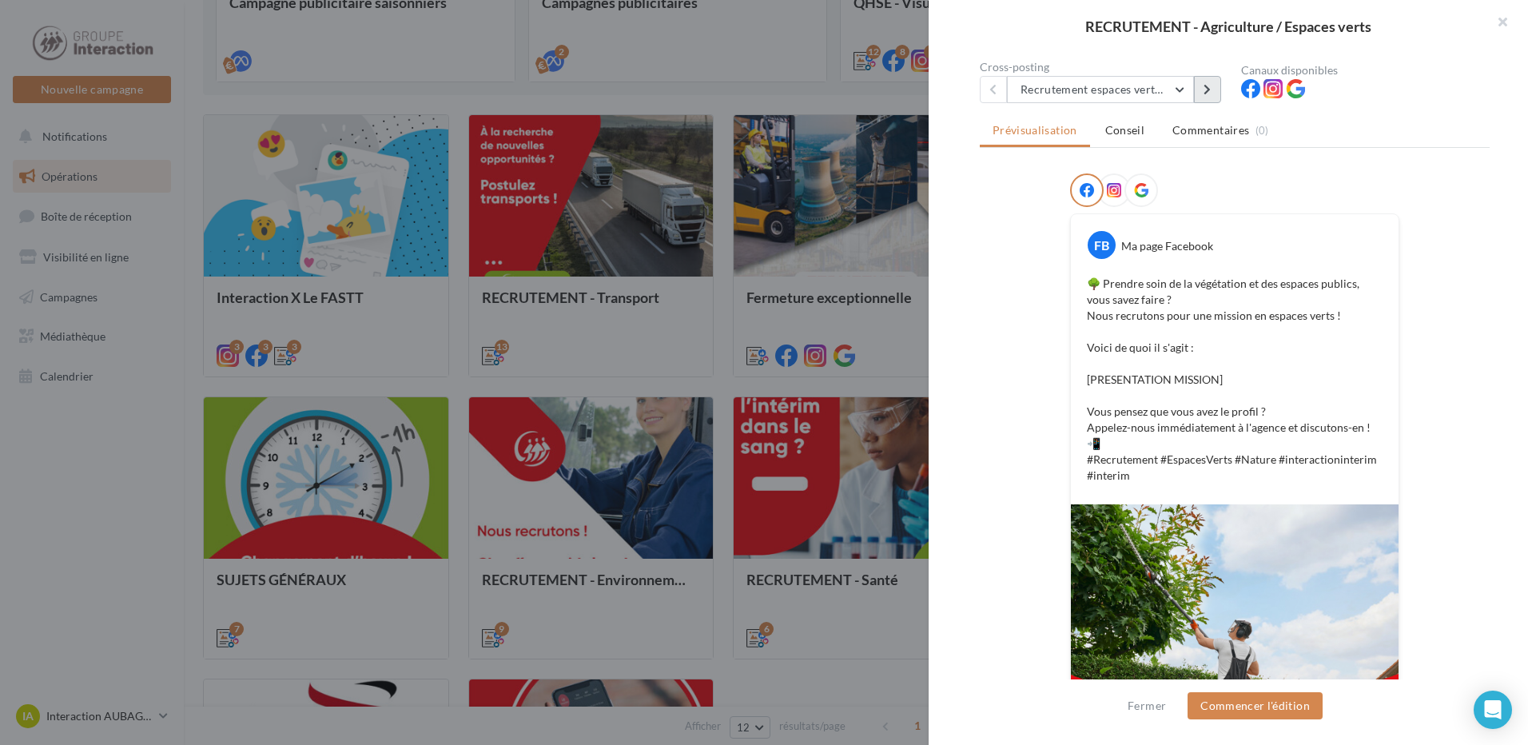
click at [1215, 95] on button at bounding box center [1207, 89] width 27 height 27
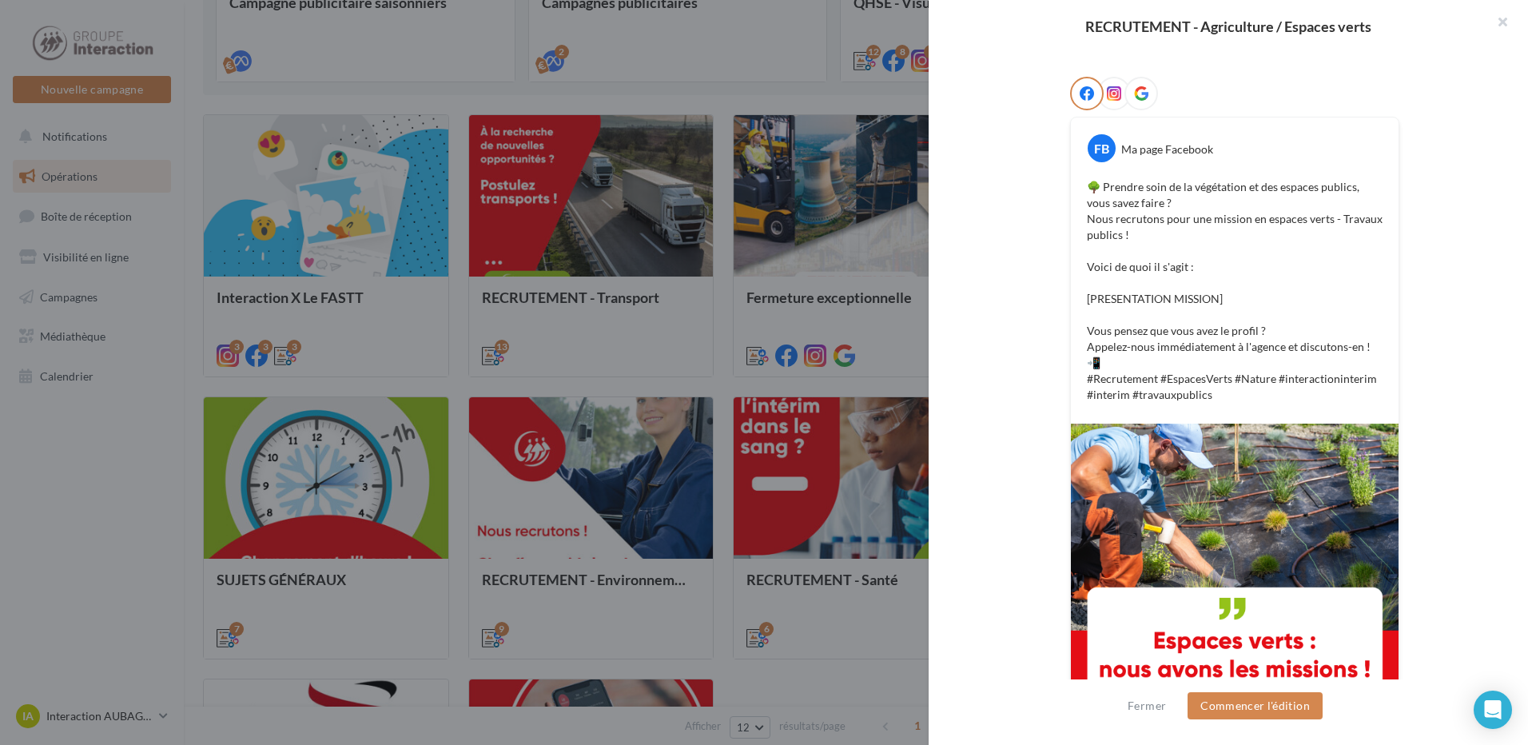
scroll to position [378, 0]
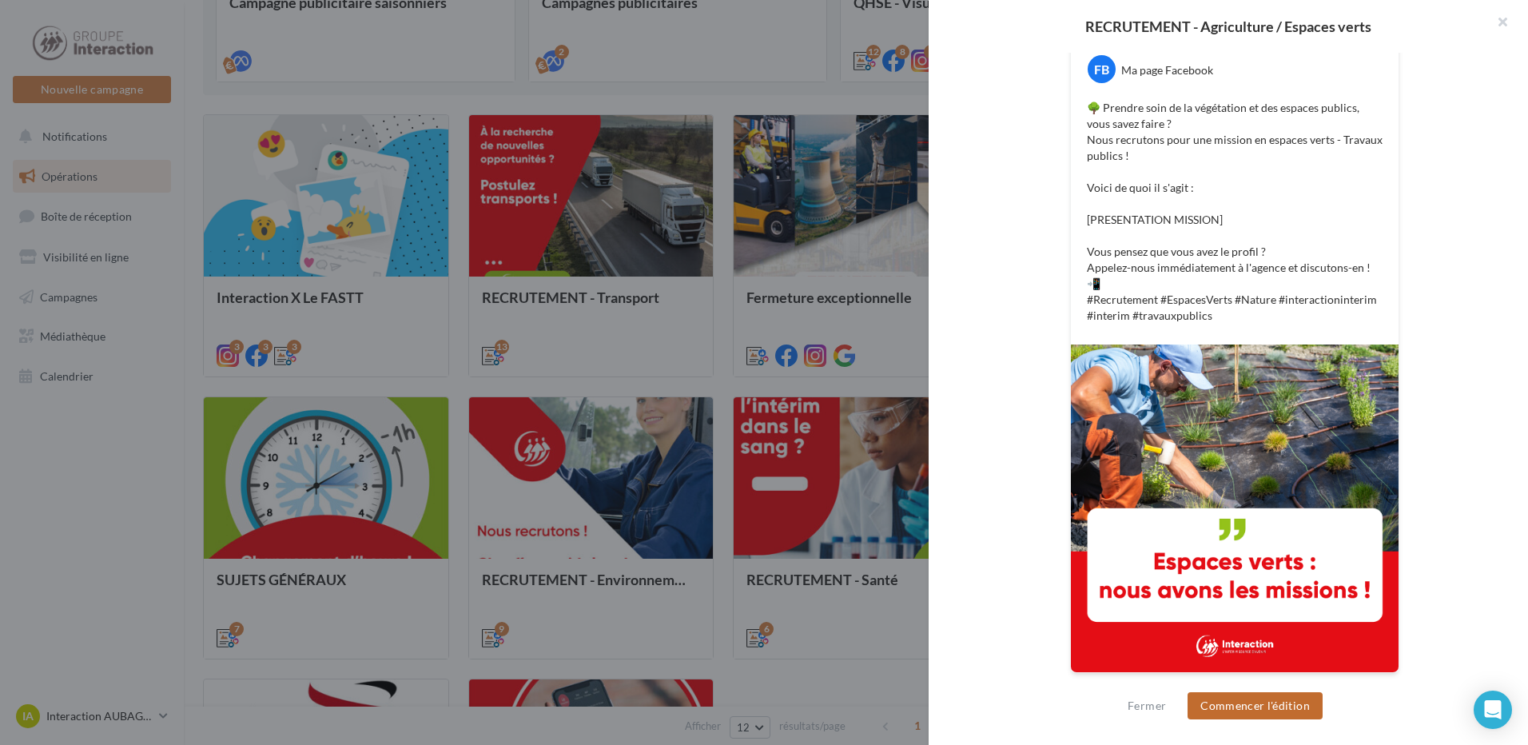
click at [1244, 694] on button "Commencer l'édition" at bounding box center [1255, 705] width 135 height 27
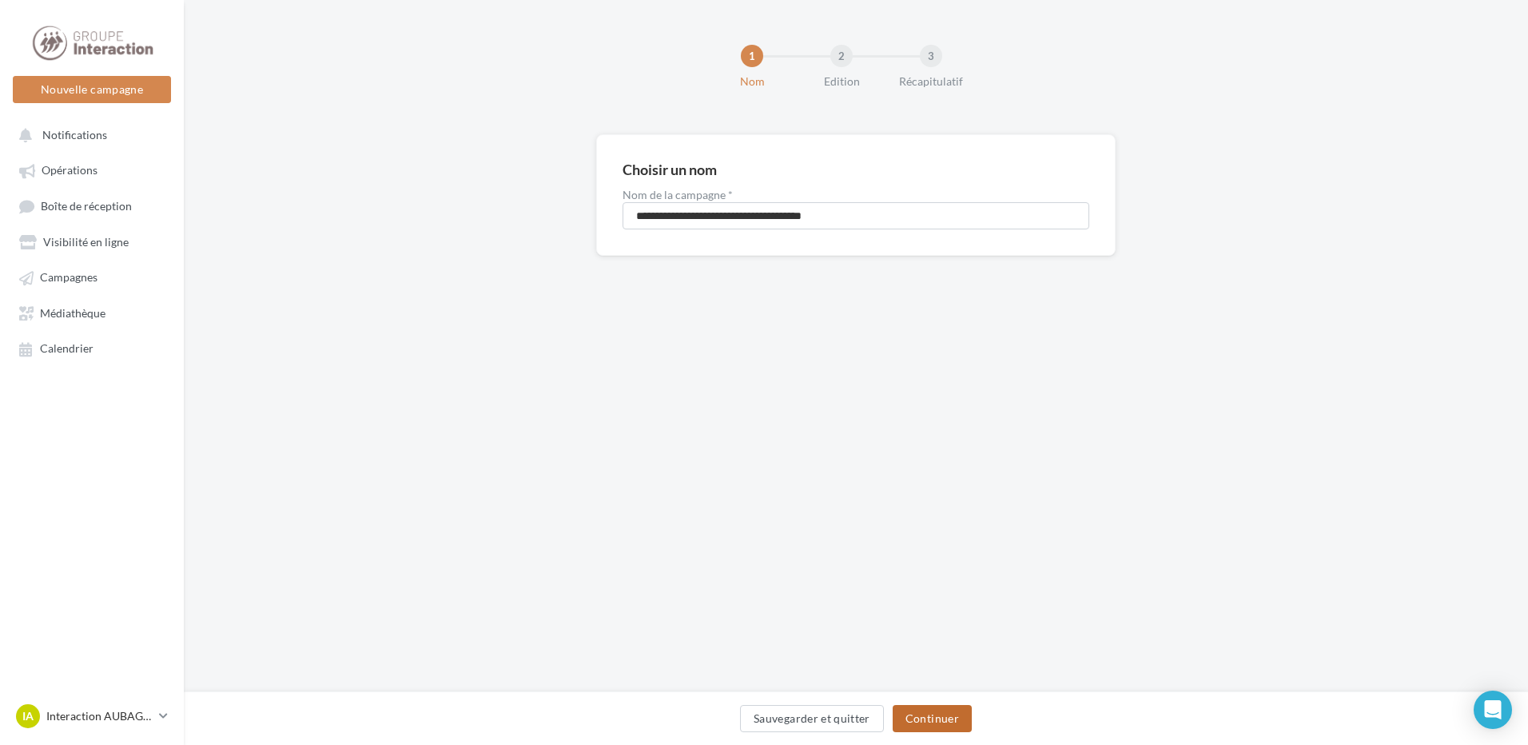
click at [942, 718] on button "Continuer" at bounding box center [932, 718] width 79 height 27
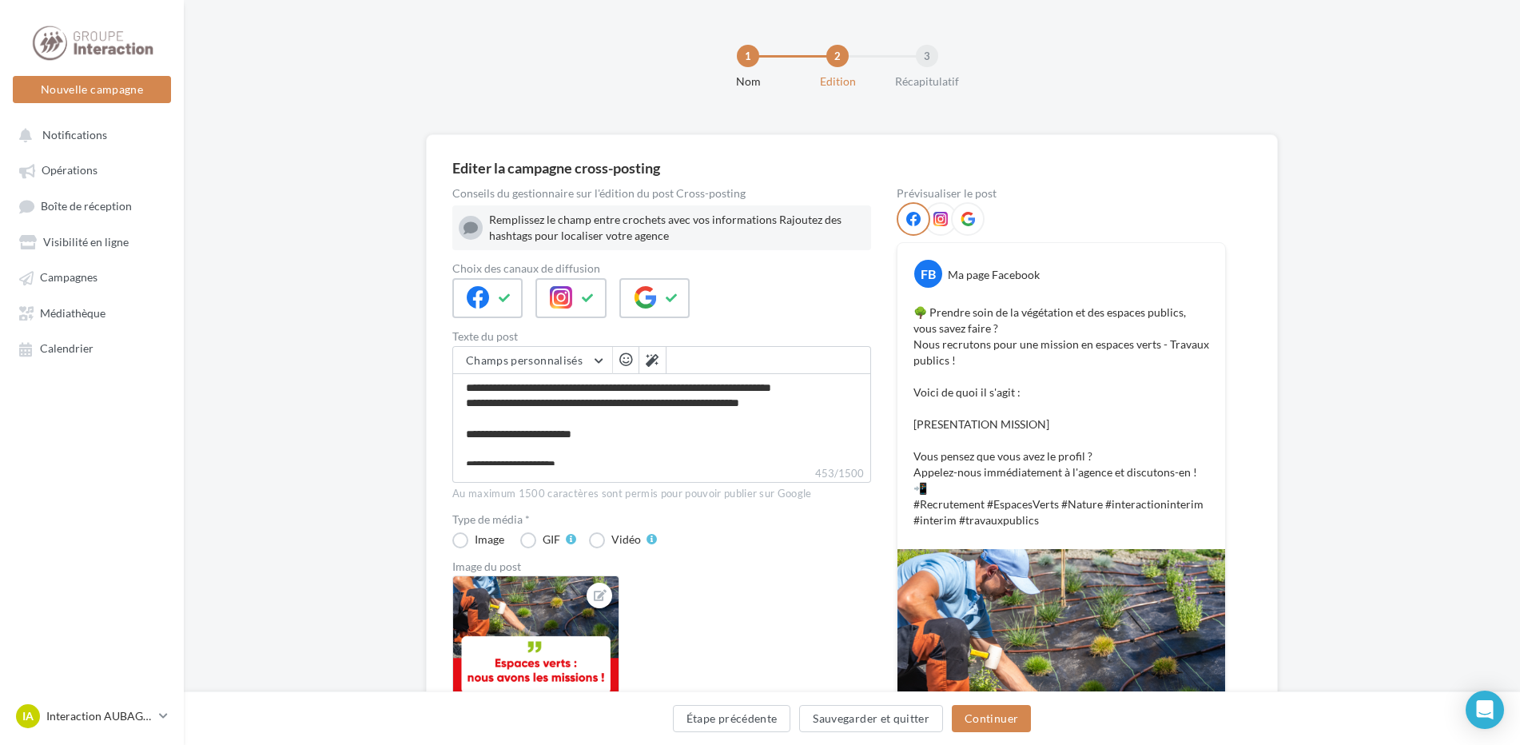
scroll to position [240, 0]
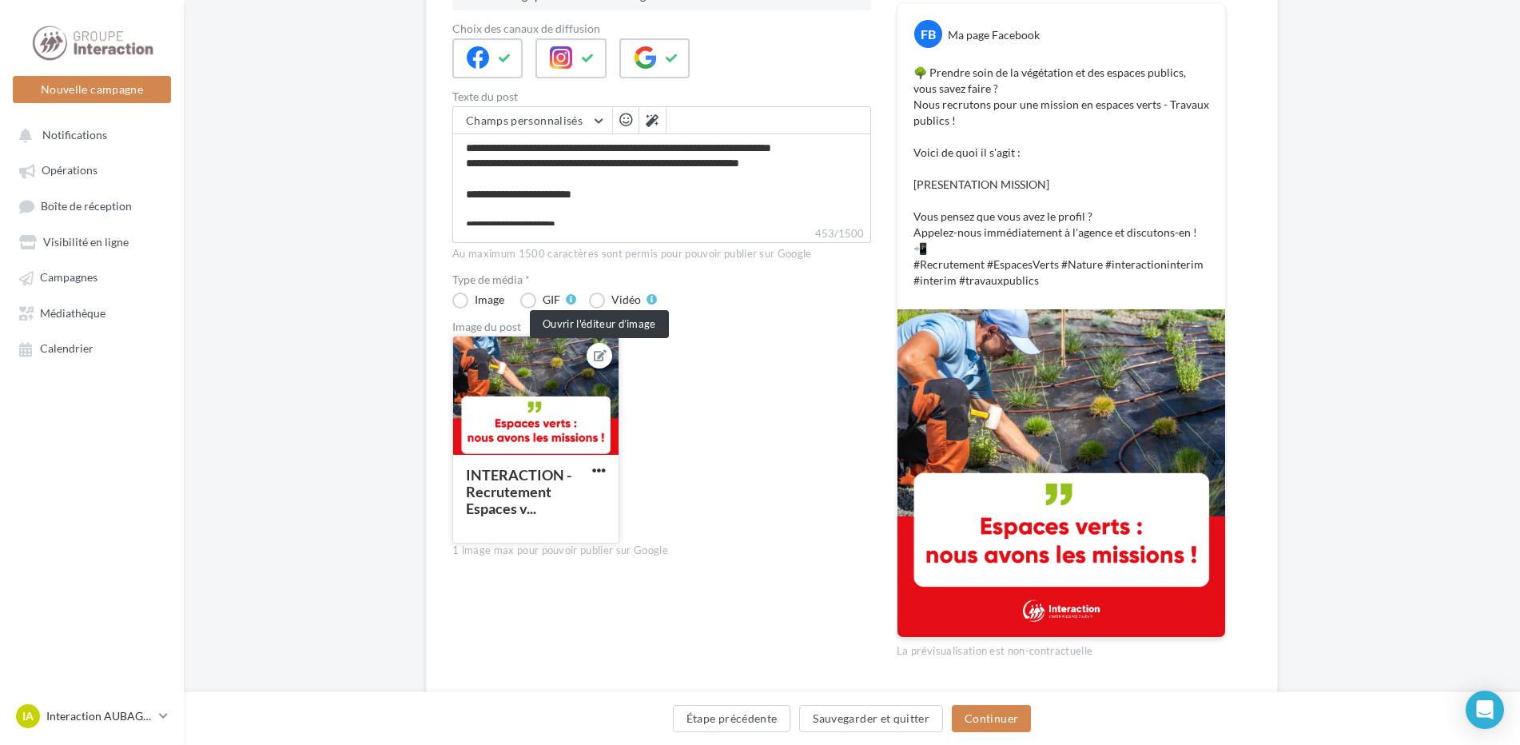
click at [603, 360] on icon at bounding box center [600, 355] width 13 height 11
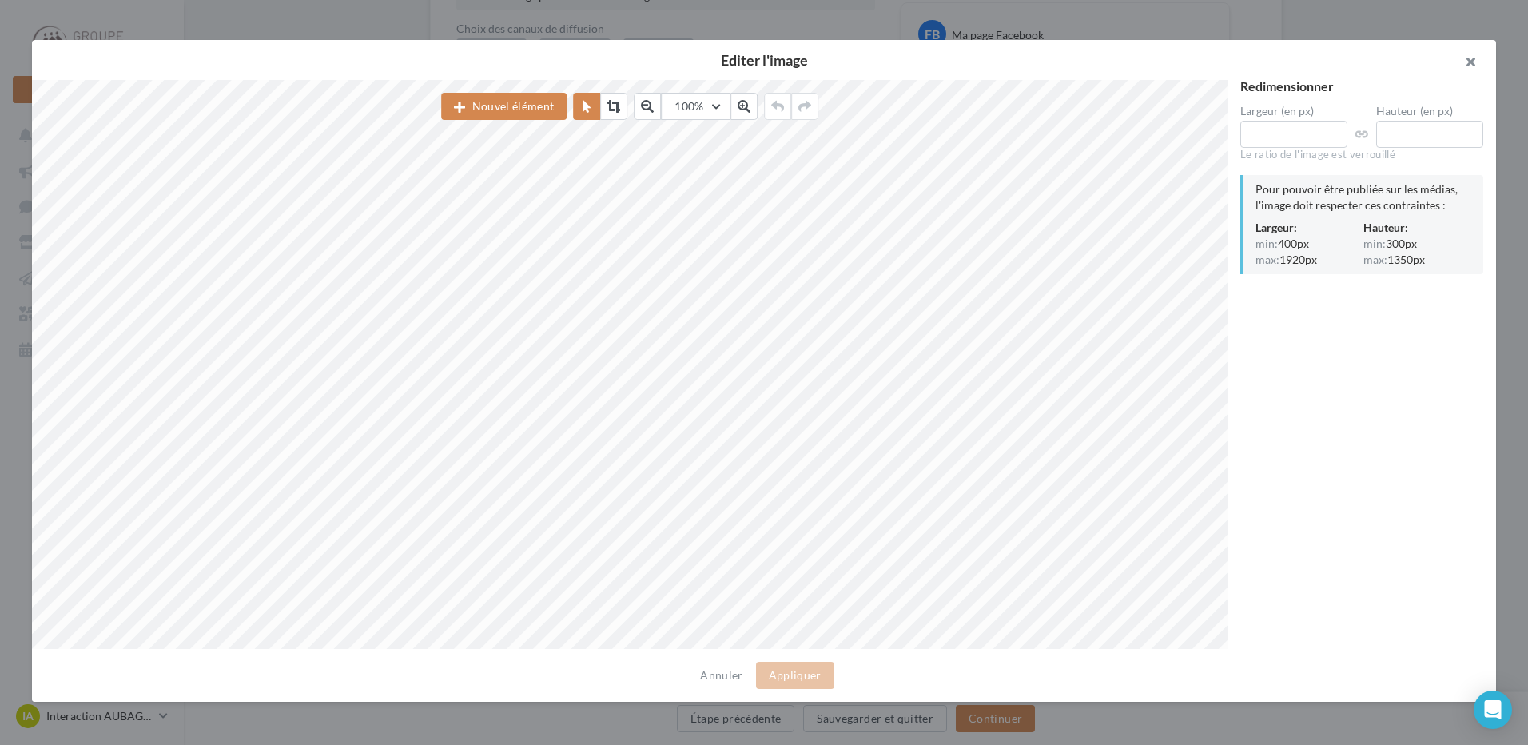
click at [1469, 60] on button "button" at bounding box center [1464, 64] width 64 height 48
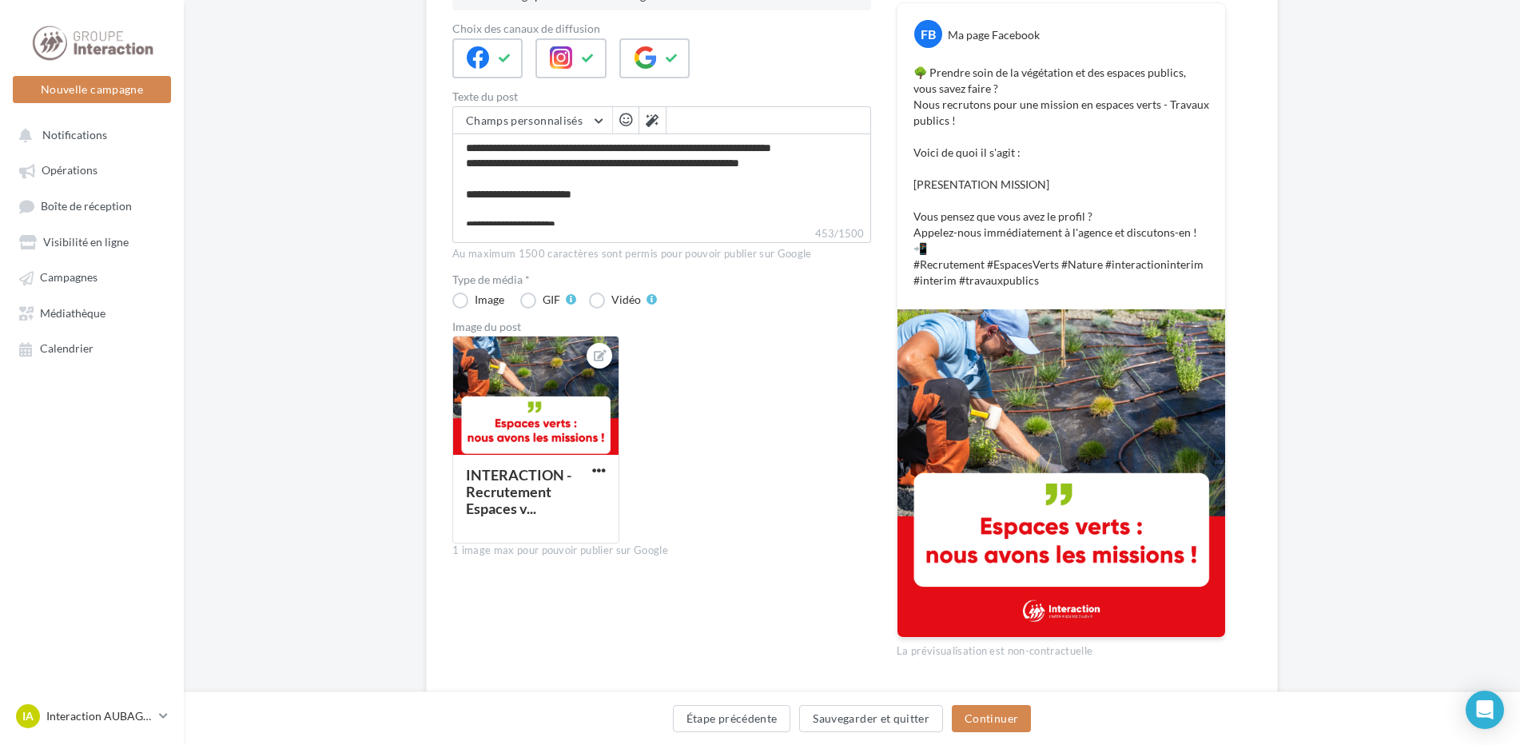
scroll to position [0, 0]
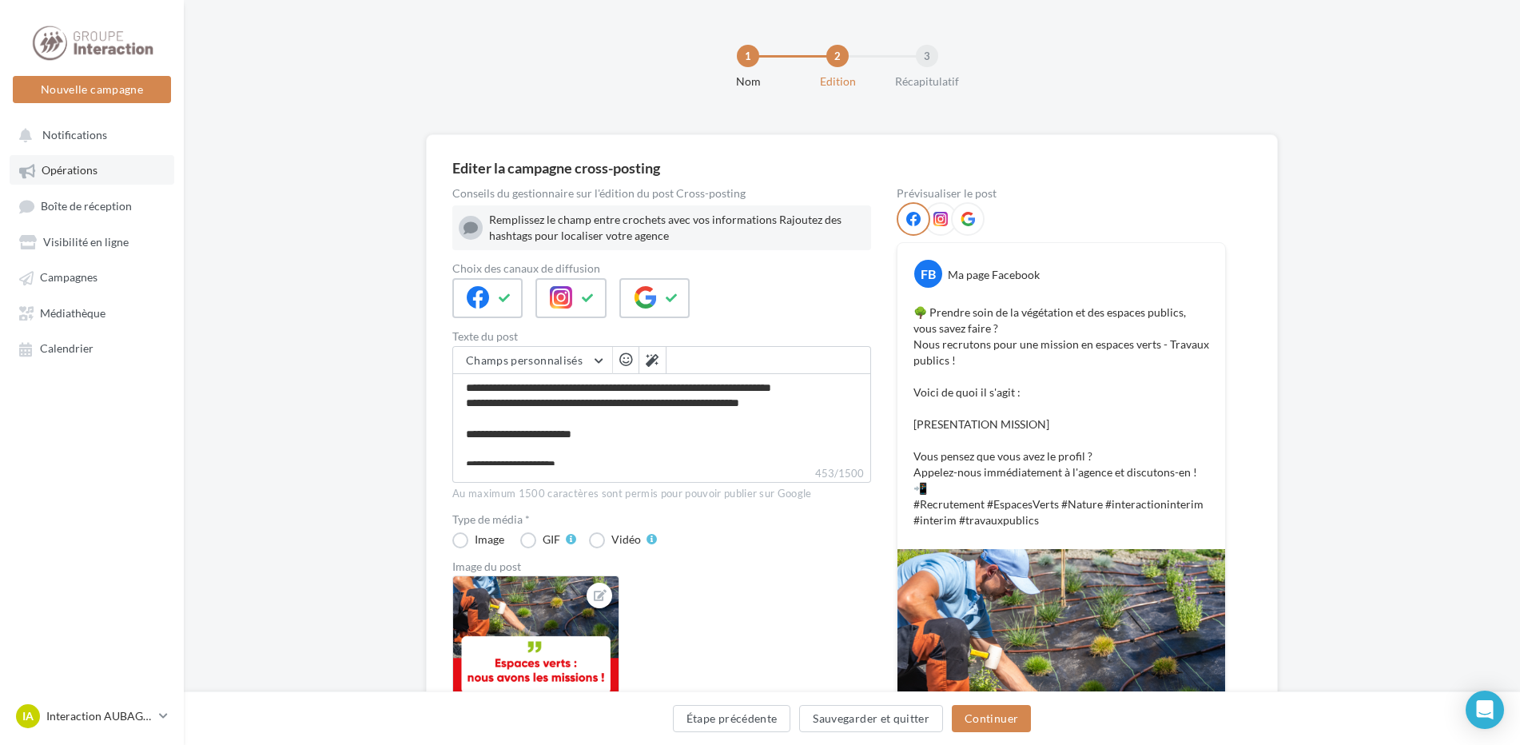
click at [91, 179] on link "Opérations" at bounding box center [92, 169] width 165 height 29
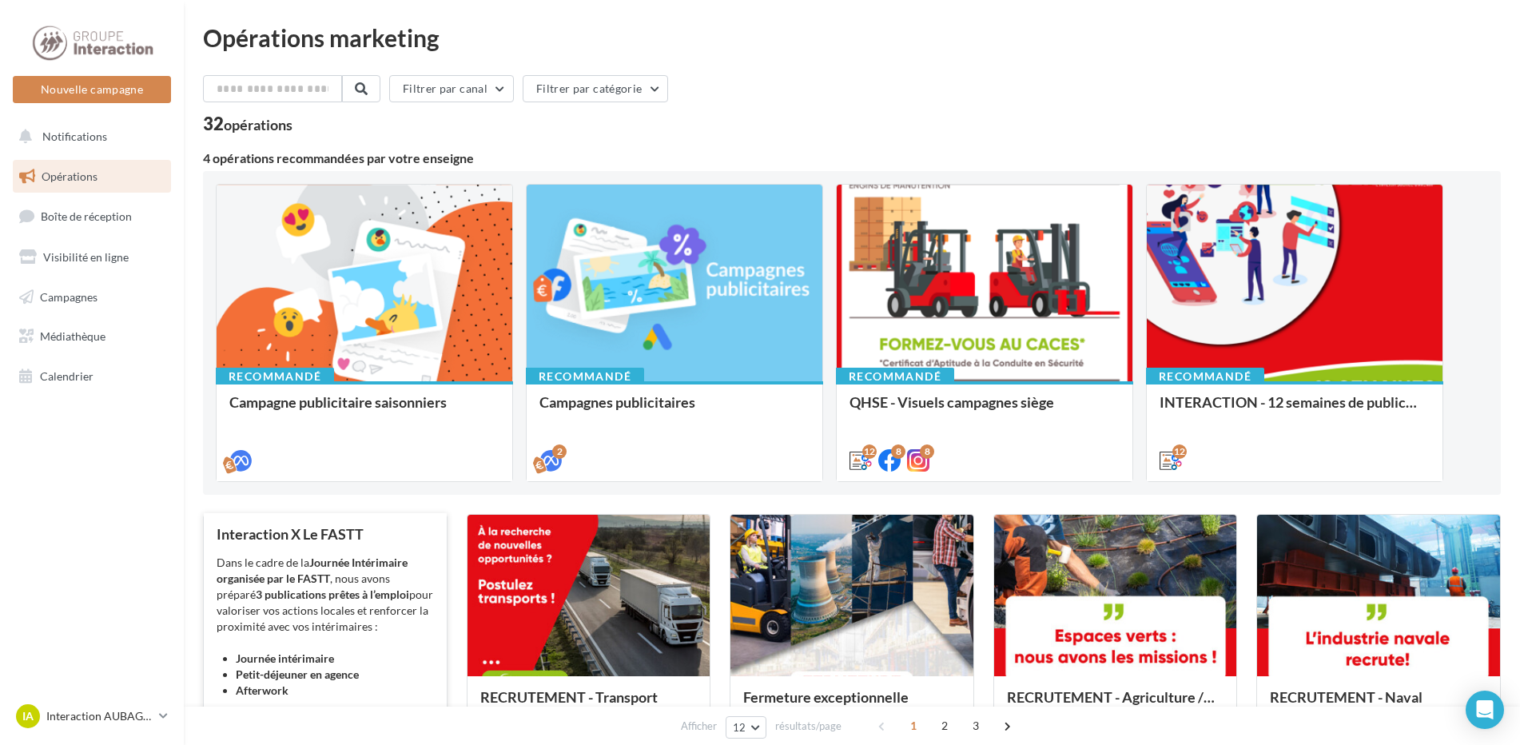
click at [340, 598] on strong "3 publications prêtes à l’emploi" at bounding box center [332, 594] width 153 height 14
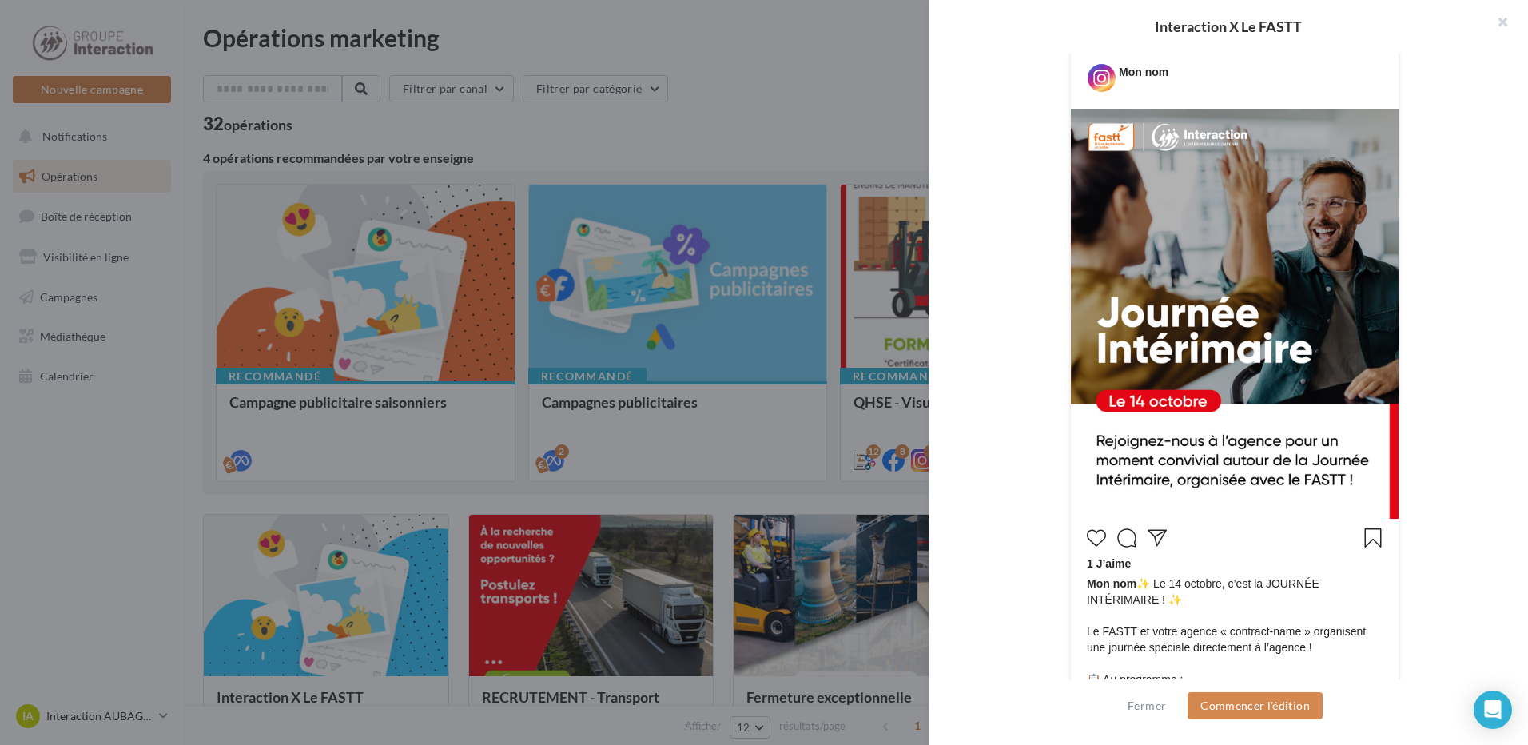
scroll to position [320, 0]
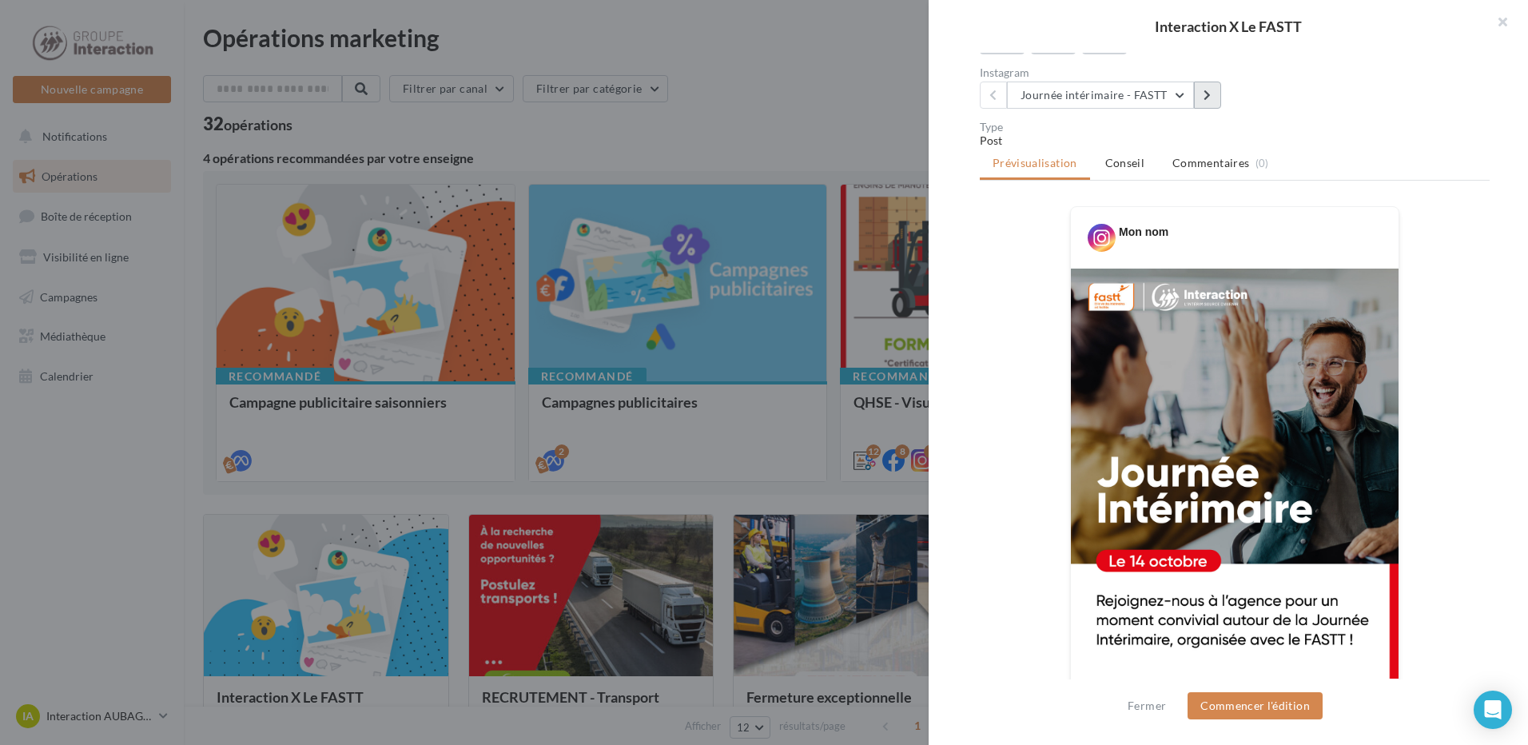
click at [1206, 101] on icon at bounding box center [1207, 95] width 7 height 11
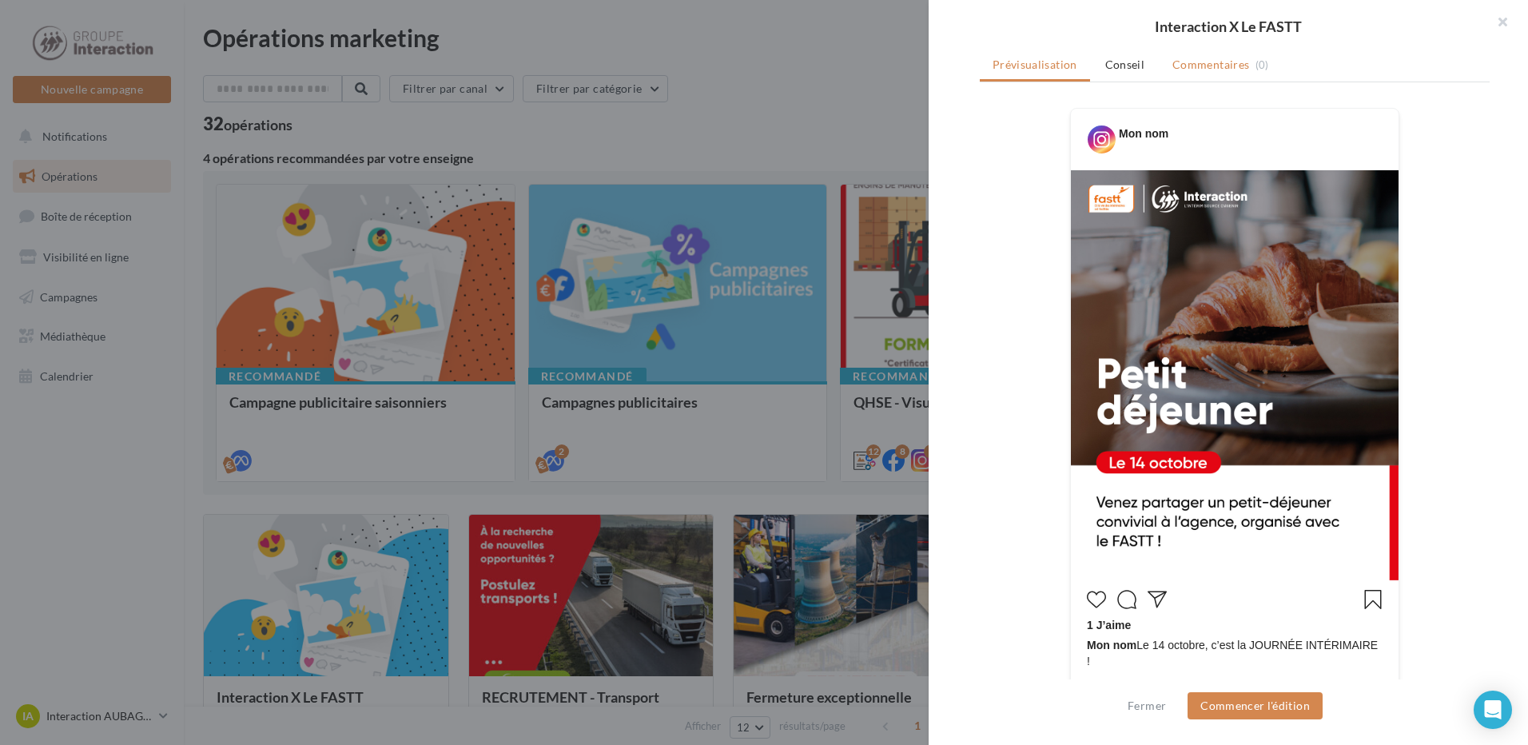
scroll to position [338, 0]
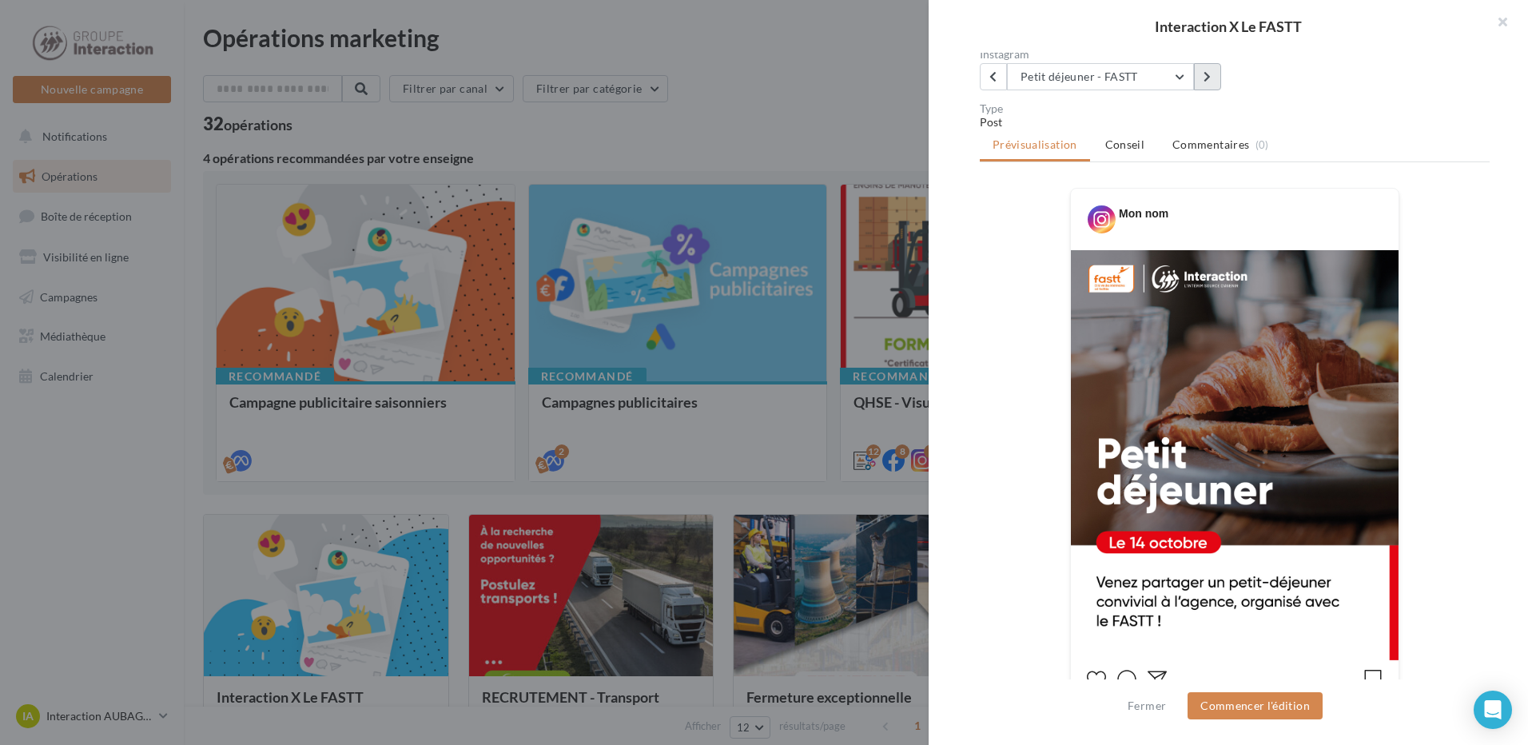
click at [1208, 82] on icon at bounding box center [1207, 76] width 7 height 11
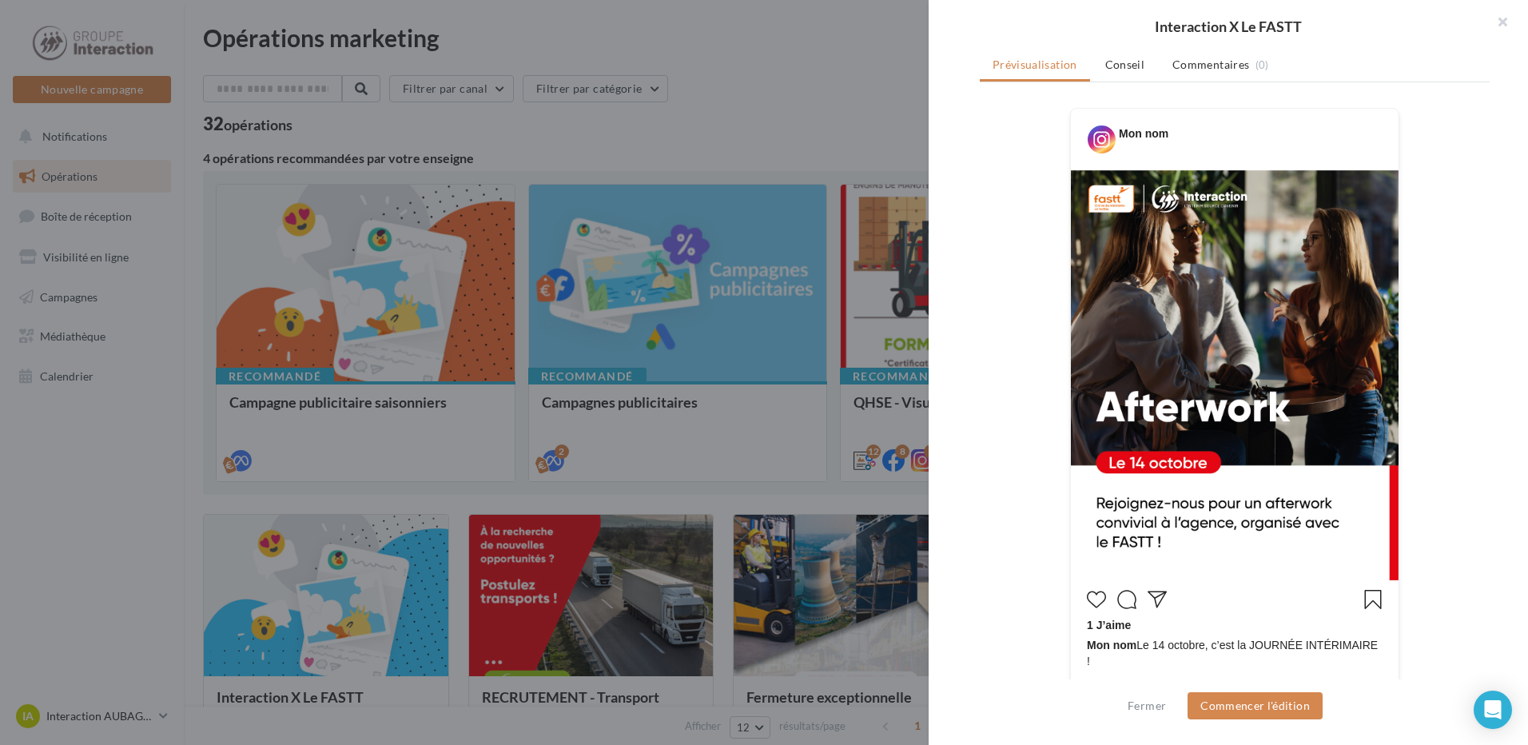
scroll to position [498, 0]
